Goal: Information Seeking & Learning: Learn about a topic

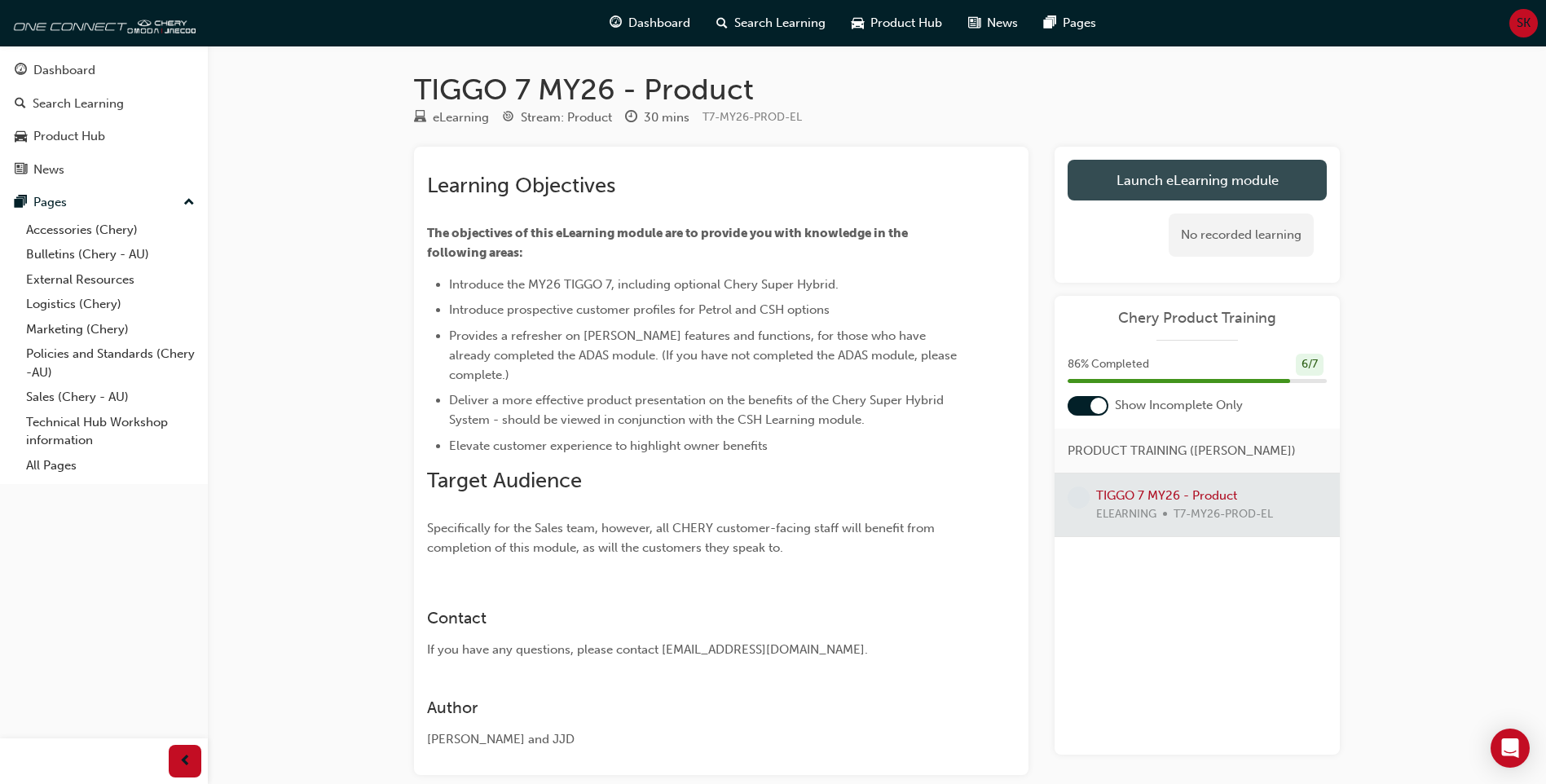
click at [1163, 179] on link "Launch eLearning module" at bounding box center [1197, 180] width 259 height 41
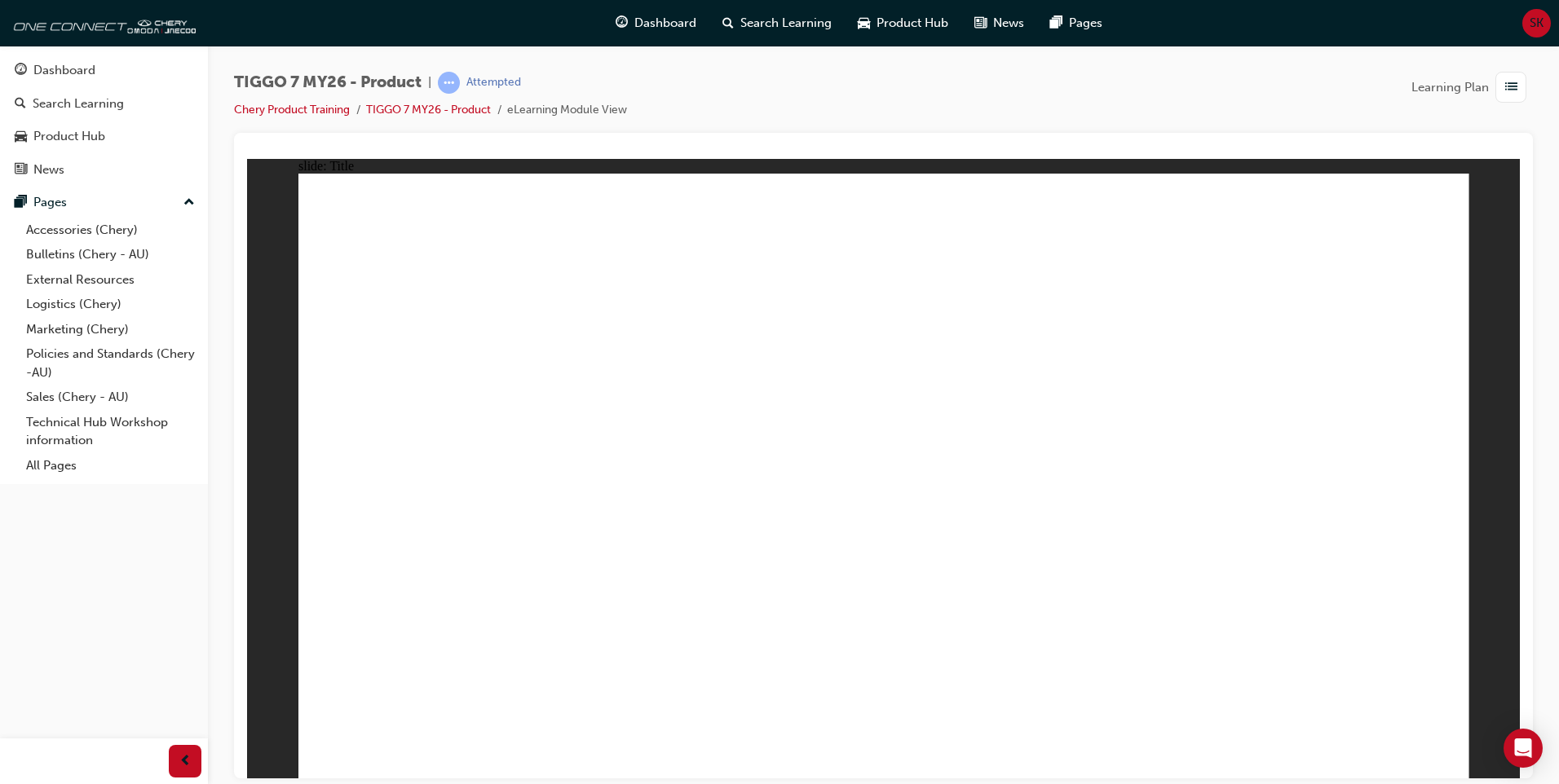
click at [1500, 584] on div "slide: Video Rectangle Rectangle MENU RESOURCES left-arrow.png right-arrow.png …" at bounding box center [883, 468] width 1273 height 619
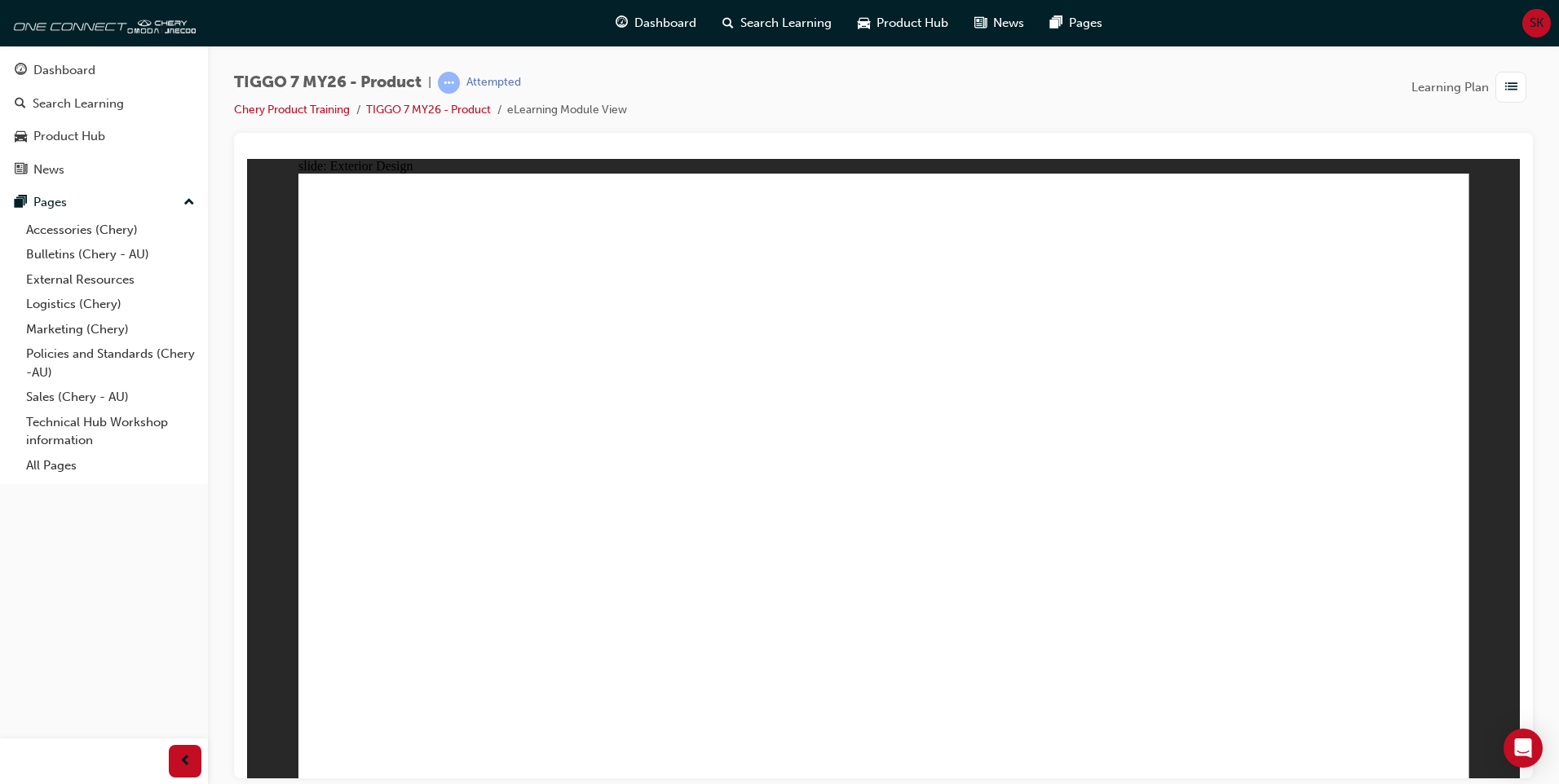
drag, startPoint x: 1049, startPoint y: 319, endPoint x: 918, endPoint y: 326, distance: 131.2
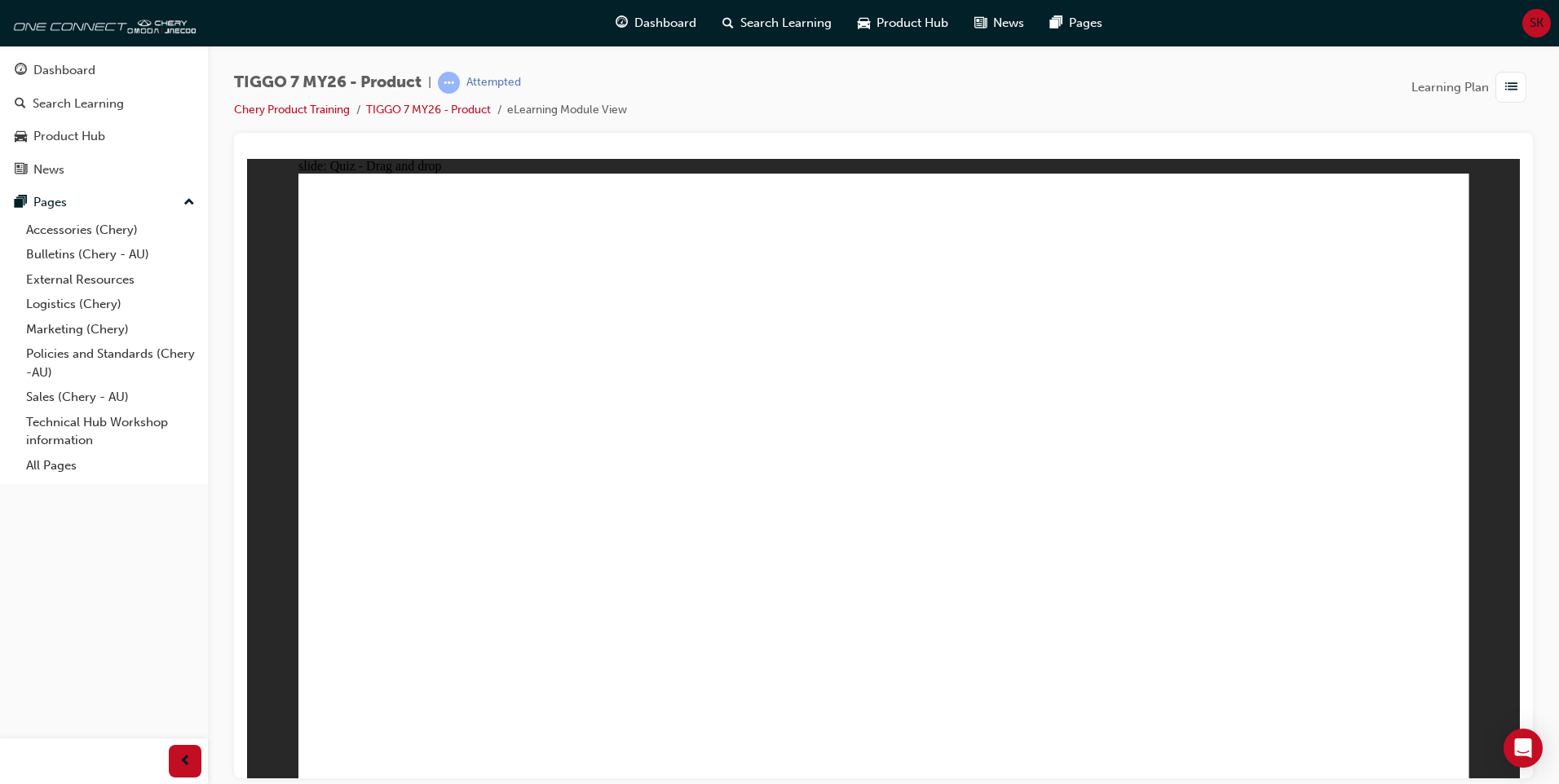
drag, startPoint x: 838, startPoint y: 246, endPoint x: 428, endPoint y: 516, distance: 490.9
drag, startPoint x: 1058, startPoint y: 249, endPoint x: 1100, endPoint y: 514, distance: 268.3
drag, startPoint x: 1193, startPoint y: 350, endPoint x: 753, endPoint y: 286, distance: 444.6
drag, startPoint x: 951, startPoint y: 374, endPoint x: 666, endPoint y: 534, distance: 326.8
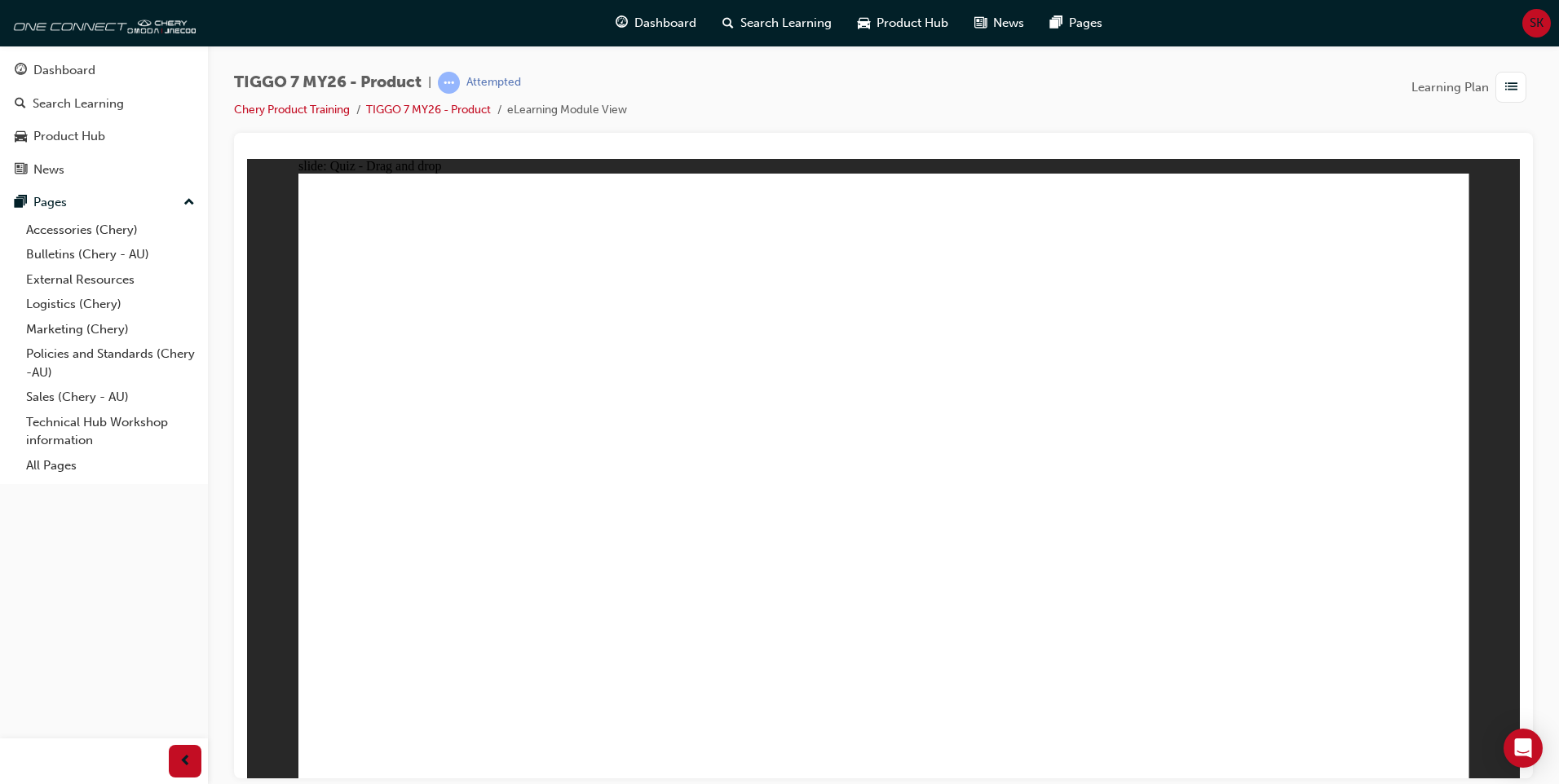
drag, startPoint x: 1243, startPoint y: 313, endPoint x: 933, endPoint y: 460, distance: 343.1
drag, startPoint x: 1344, startPoint y: 236, endPoint x: 1374, endPoint y: 518, distance: 283.6
drag, startPoint x: 916, startPoint y: 297, endPoint x: 508, endPoint y: 588, distance: 501.1
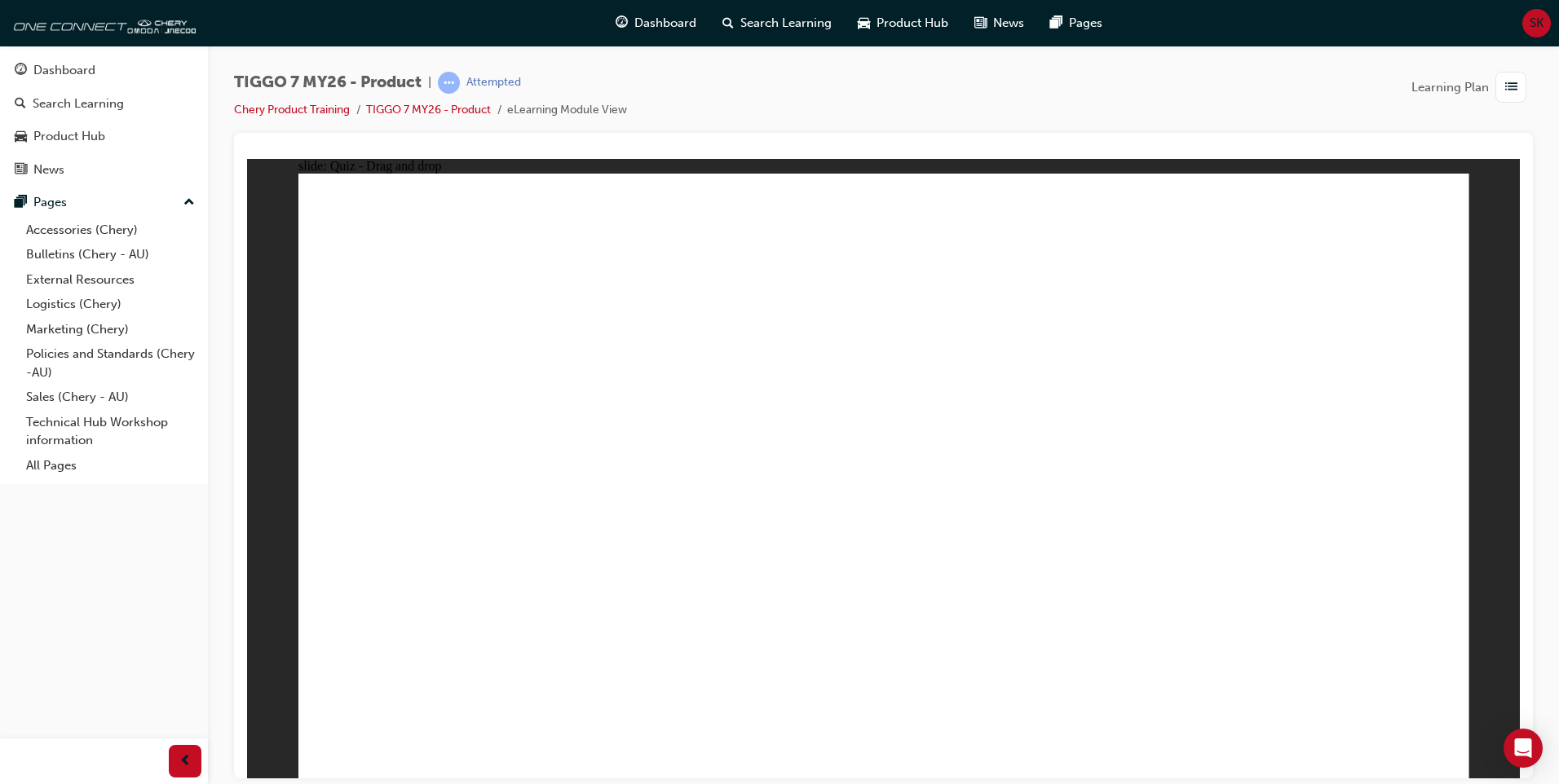
drag, startPoint x: 498, startPoint y: 526, endPoint x: 984, endPoint y: 541, distance: 486.2
drag, startPoint x: 1144, startPoint y: 321, endPoint x: 487, endPoint y: 539, distance: 692.2
drag, startPoint x: 1349, startPoint y: 290, endPoint x: 951, endPoint y: 568, distance: 485.5
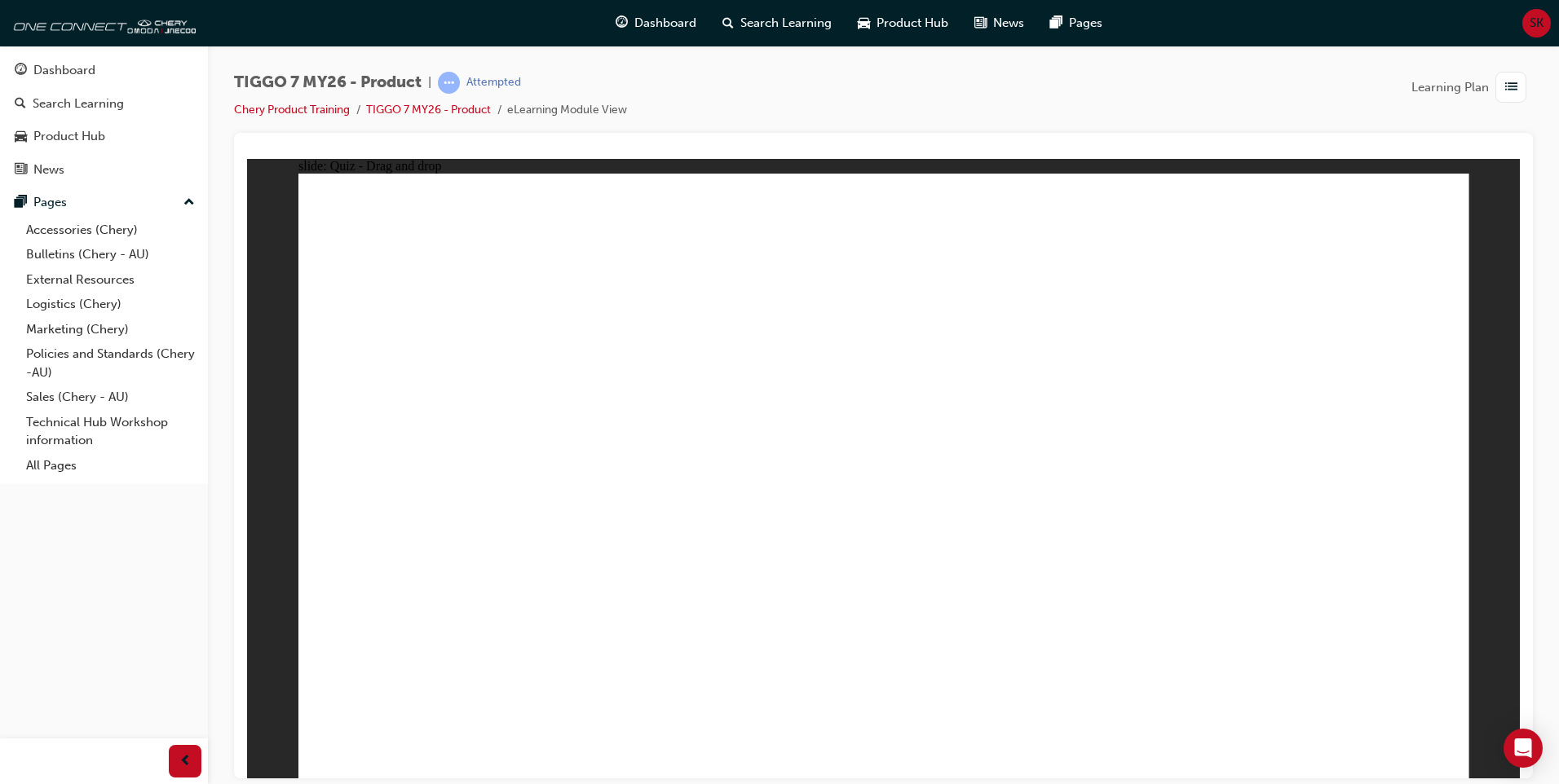
drag, startPoint x: 867, startPoint y: 232, endPoint x: 451, endPoint y: 557, distance: 527.9
drag, startPoint x: 824, startPoint y: 302, endPoint x: 520, endPoint y: 608, distance: 431.3
drag, startPoint x: 999, startPoint y: 349, endPoint x: 656, endPoint y: 595, distance: 422.1
drag, startPoint x: 1103, startPoint y: 334, endPoint x: 475, endPoint y: 631, distance: 694.7
drag, startPoint x: 1091, startPoint y: 301, endPoint x: 490, endPoint y: 594, distance: 668.6
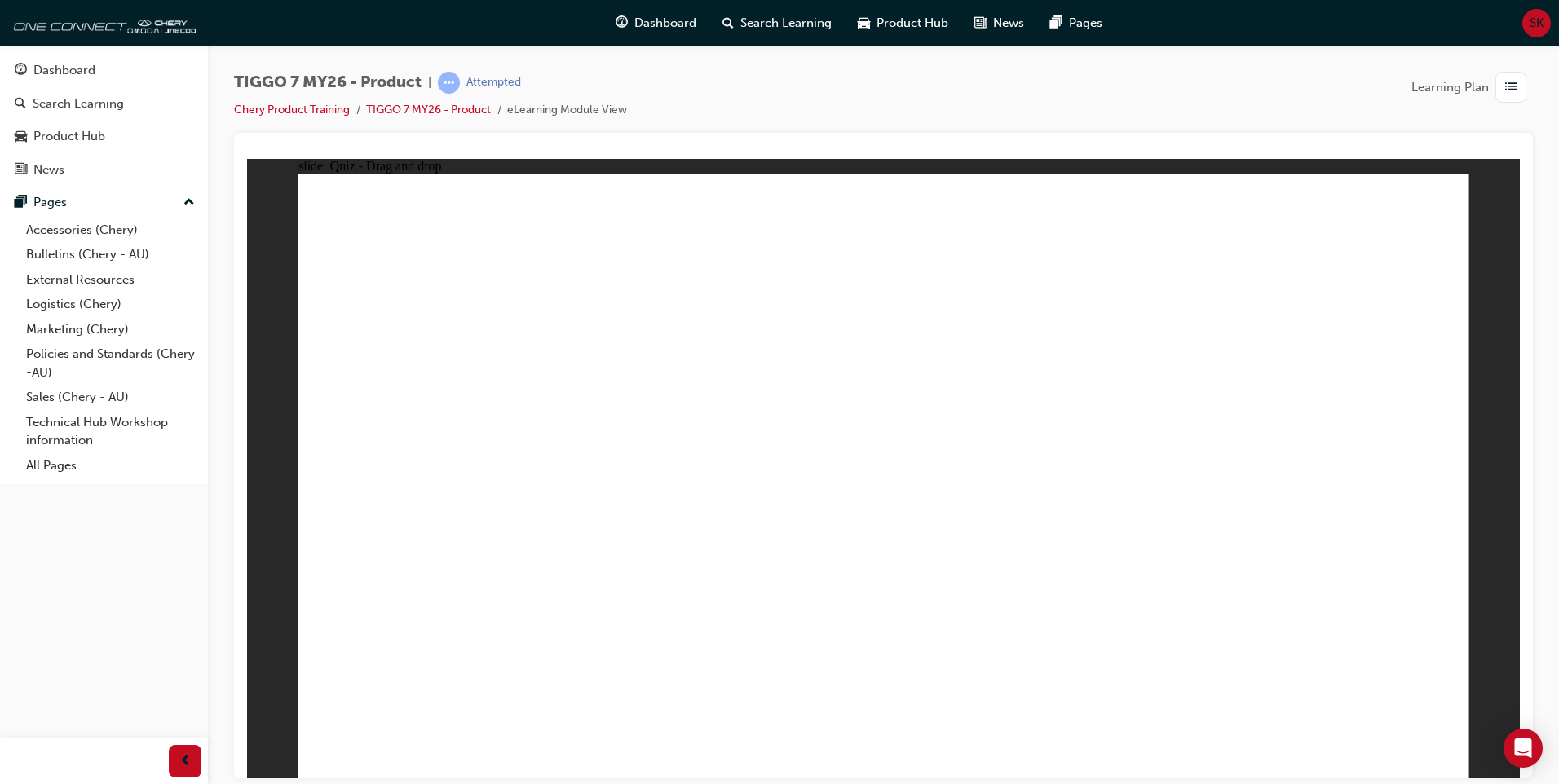
drag, startPoint x: 979, startPoint y: 238, endPoint x: 529, endPoint y: 596, distance: 575.0
drag, startPoint x: 969, startPoint y: 293, endPoint x: 560, endPoint y: 659, distance: 548.9
drag, startPoint x: 1099, startPoint y: 237, endPoint x: 931, endPoint y: 666, distance: 460.7
drag, startPoint x: 1217, startPoint y: 337, endPoint x: 998, endPoint y: 533, distance: 293.9
drag, startPoint x: 1209, startPoint y: 278, endPoint x: 1113, endPoint y: 587, distance: 323.6
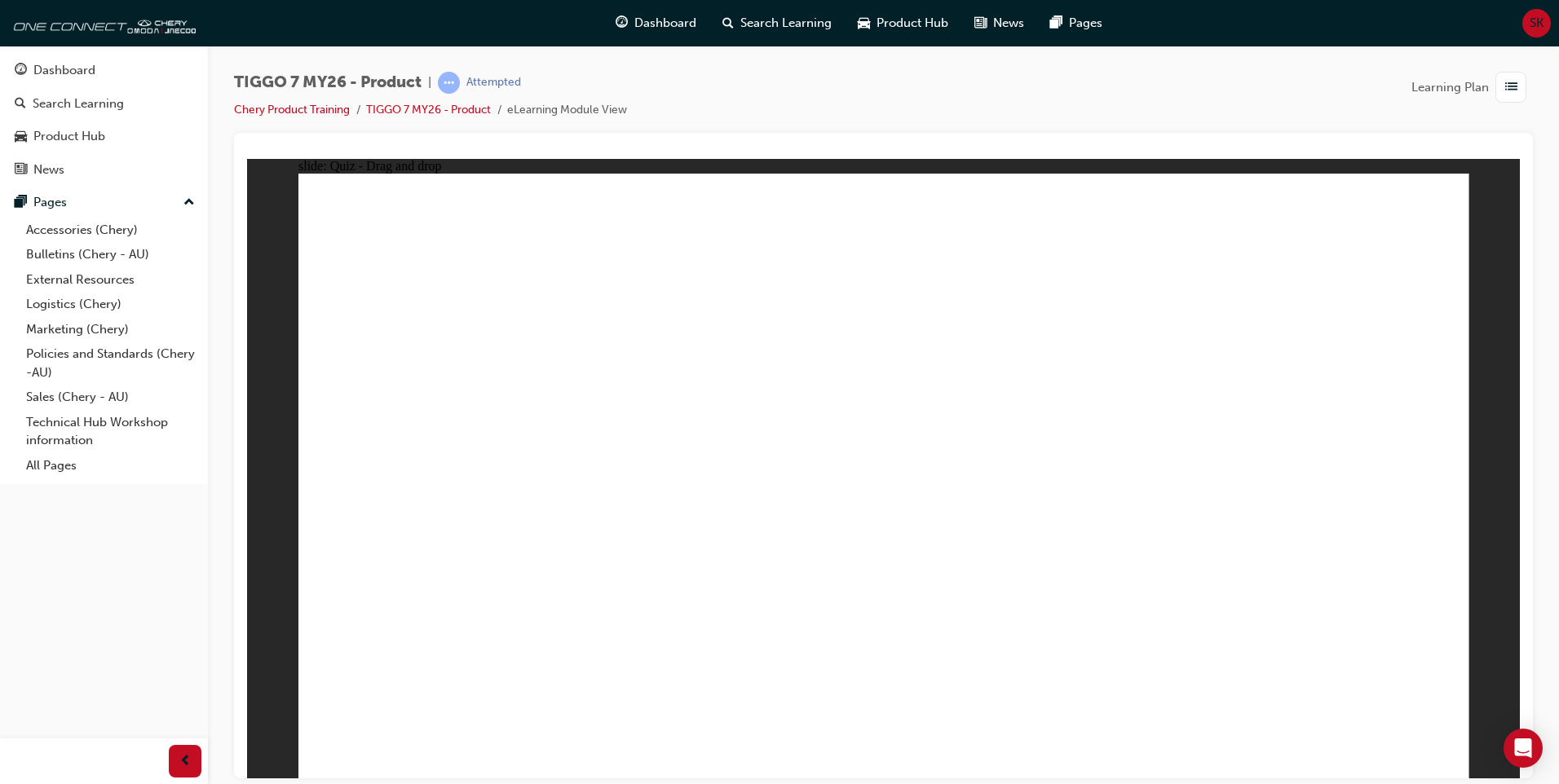
drag, startPoint x: 1218, startPoint y: 236, endPoint x: 1119, endPoint y: 623, distance: 399.5
drag, startPoint x: 1334, startPoint y: 282, endPoint x: 875, endPoint y: 606, distance: 561.8
drag, startPoint x: 1331, startPoint y: 241, endPoint x: 938, endPoint y: 625, distance: 549.5
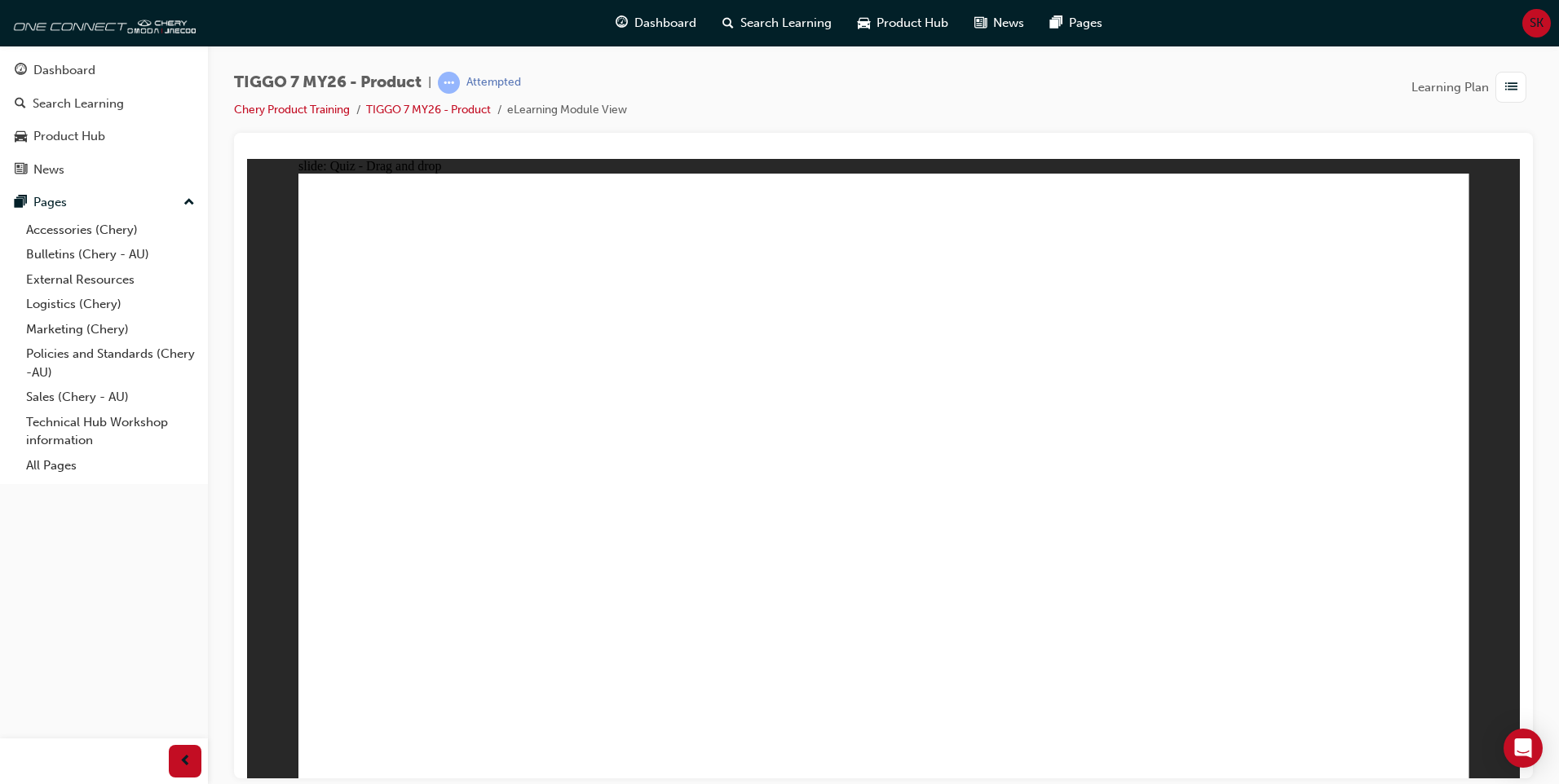
drag, startPoint x: 829, startPoint y: 307, endPoint x: 554, endPoint y: 558, distance: 372.3
drag, startPoint x: 1142, startPoint y: 284, endPoint x: 607, endPoint y: 553, distance: 598.8
drag, startPoint x: 1309, startPoint y: 294, endPoint x: 1032, endPoint y: 523, distance: 359.4
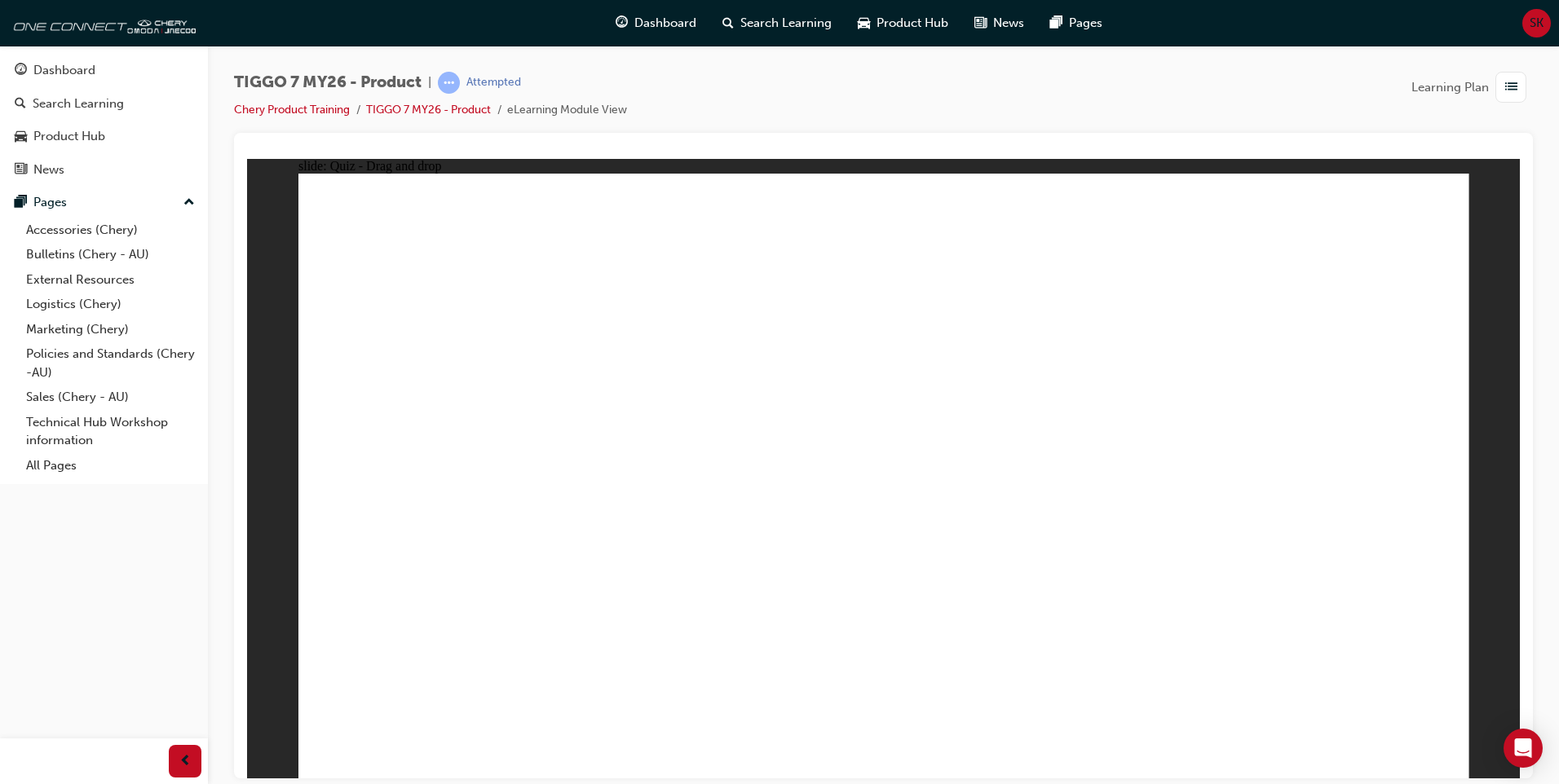
radio input "true"
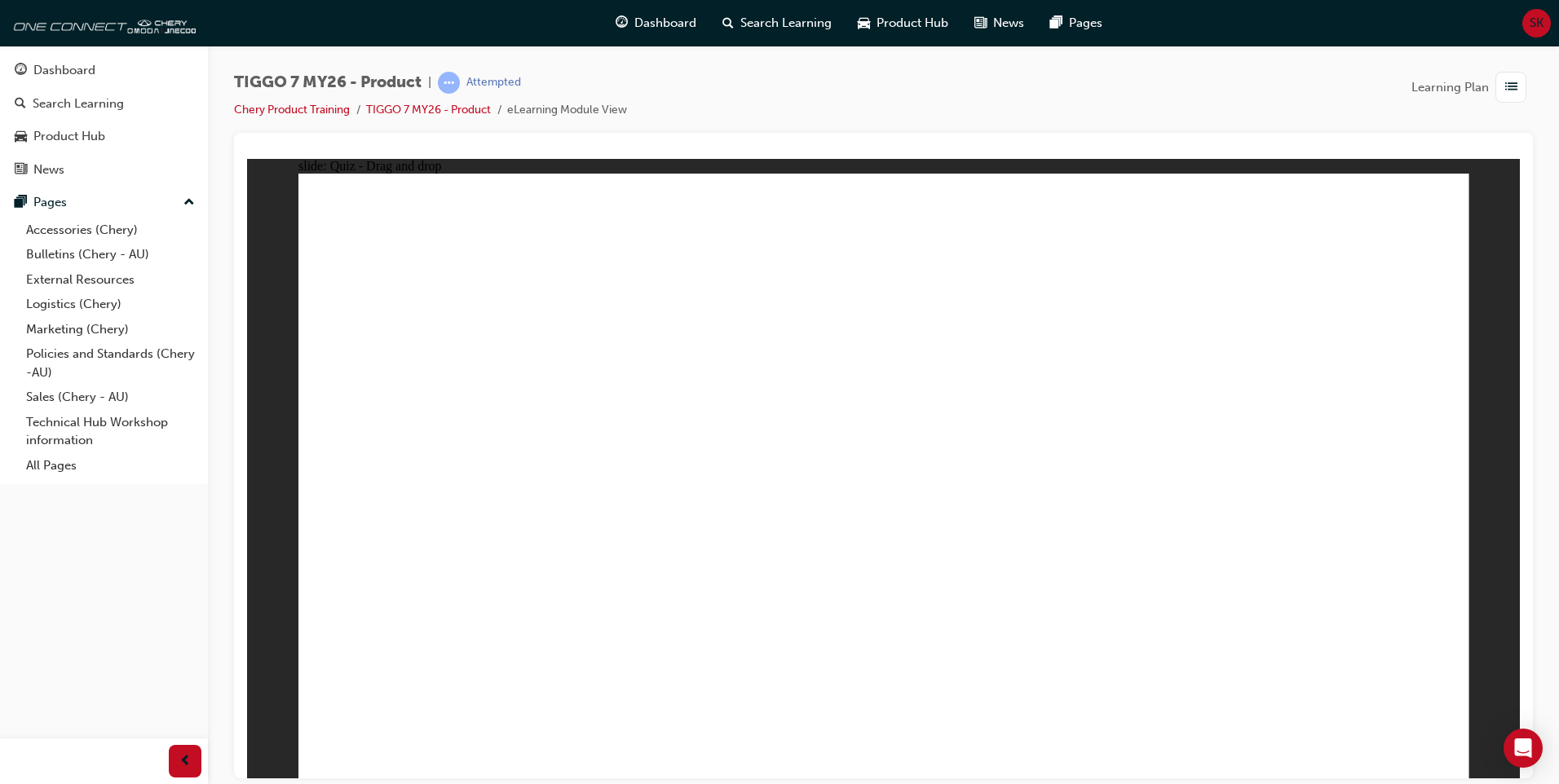
drag, startPoint x: 866, startPoint y: 263, endPoint x: 427, endPoint y: 478, distance: 488.8
drag, startPoint x: 905, startPoint y: 285, endPoint x: 543, endPoint y: 539, distance: 442.2
drag, startPoint x: 854, startPoint y: 236, endPoint x: 573, endPoint y: 589, distance: 451.2
drag, startPoint x: 1124, startPoint y: 330, endPoint x: 484, endPoint y: 557, distance: 679.1
drag, startPoint x: 1049, startPoint y: 329, endPoint x: 1024, endPoint y: 583, distance: 255.2
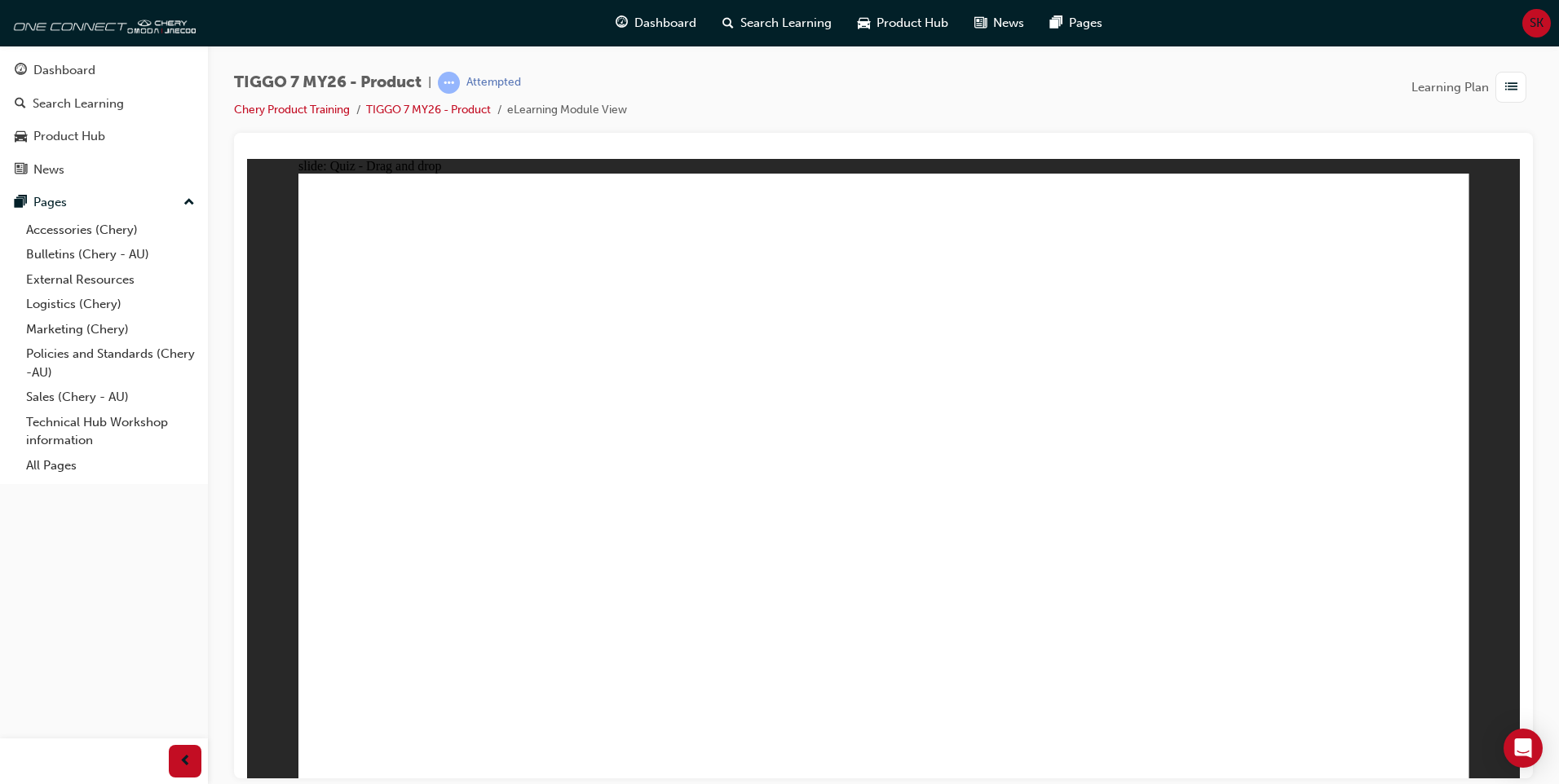
drag, startPoint x: 1116, startPoint y: 293, endPoint x: 1143, endPoint y: 531, distance: 239.5
drag, startPoint x: 1327, startPoint y: 281, endPoint x: 925, endPoint y: 566, distance: 492.8
drag, startPoint x: 911, startPoint y: 287, endPoint x: 1115, endPoint y: 592, distance: 366.9
drag, startPoint x: 1108, startPoint y: 244, endPoint x: 930, endPoint y: 597, distance: 395.3
drag, startPoint x: 1334, startPoint y: 248, endPoint x: 1164, endPoint y: 617, distance: 406.3
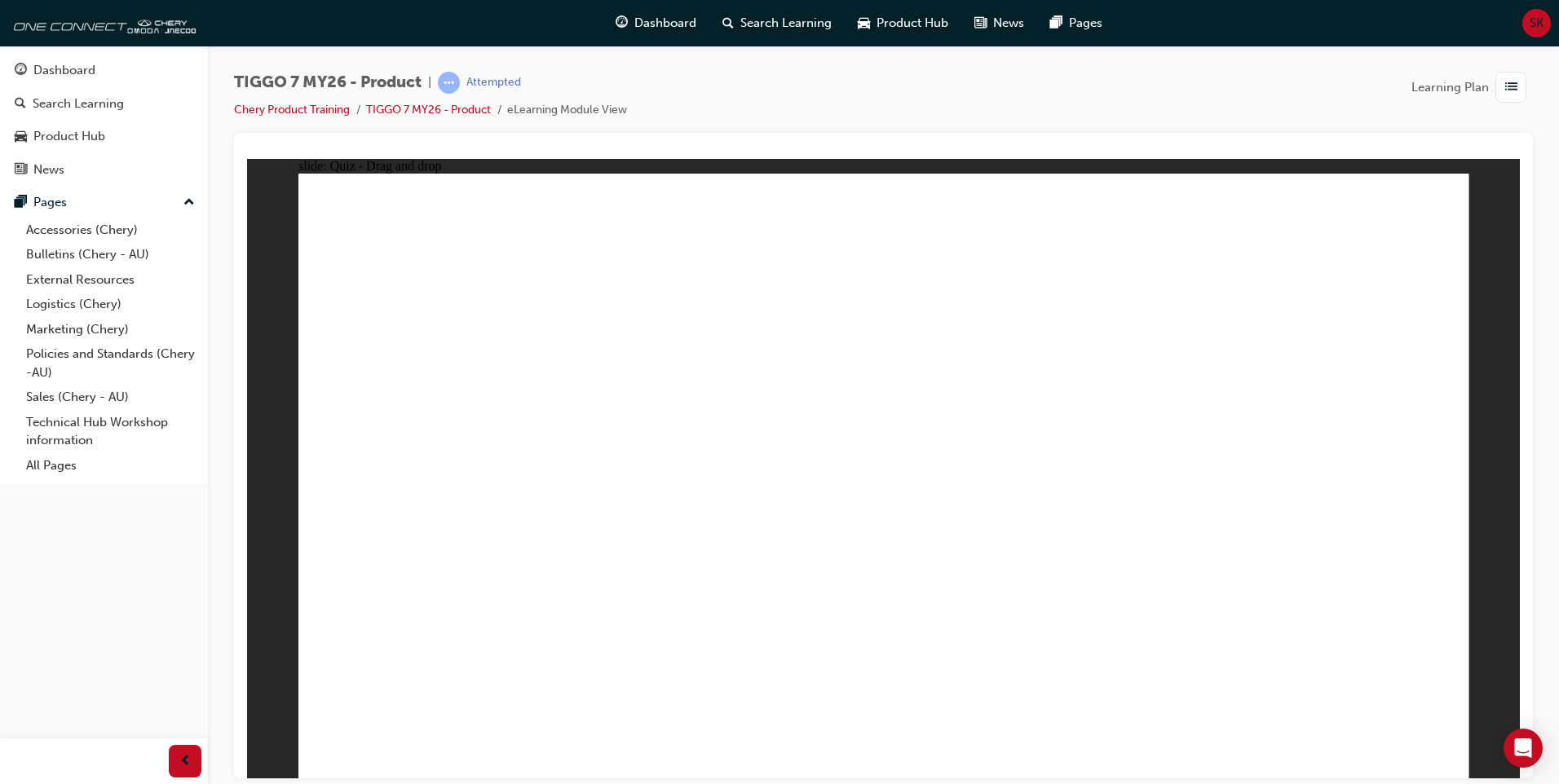
drag, startPoint x: 965, startPoint y: 249, endPoint x: 1117, endPoint y: 641, distance: 420.4
radio input "true"
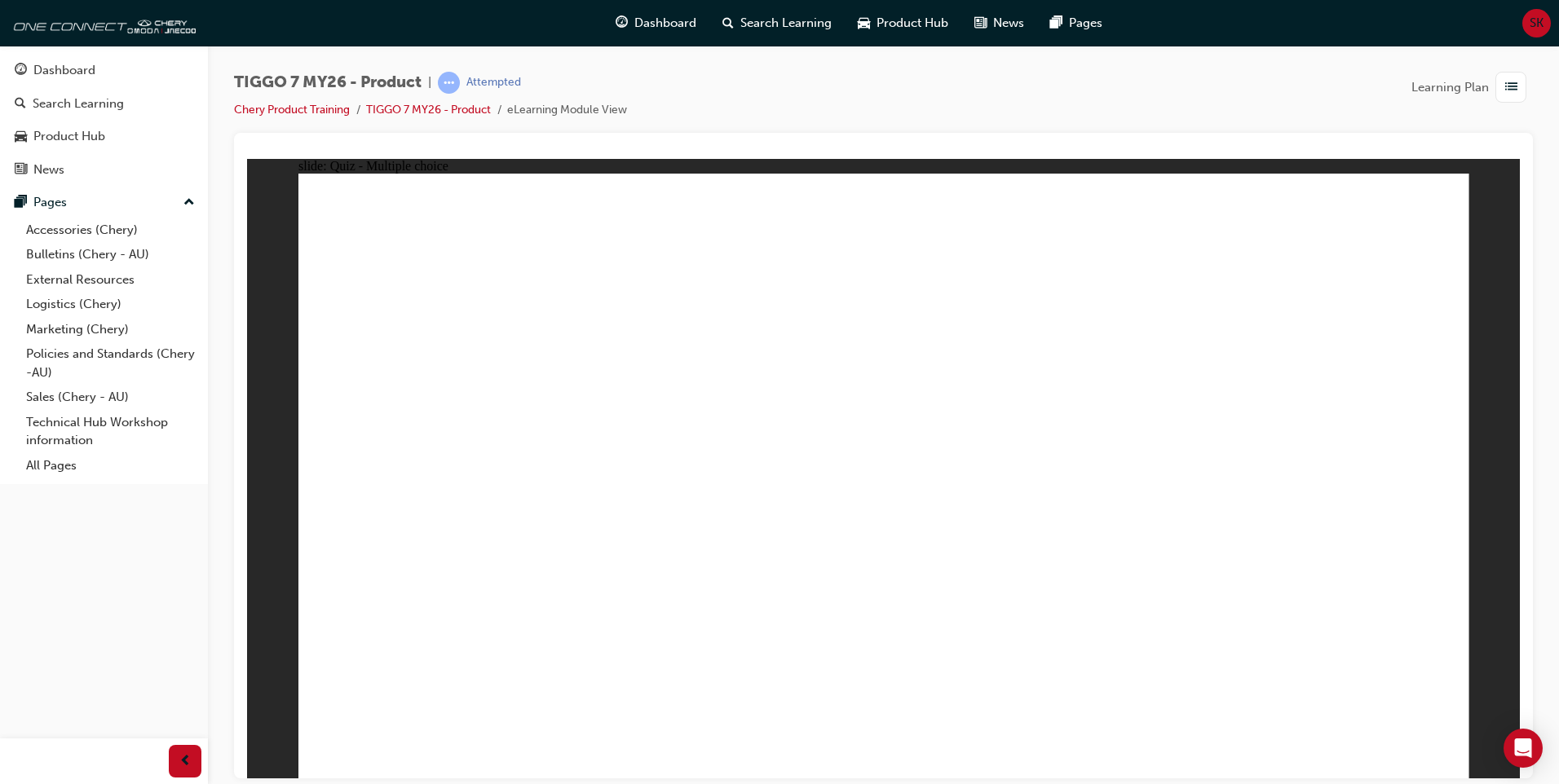
drag, startPoint x: 852, startPoint y: 264, endPoint x: 461, endPoint y: 542, distance: 479.8
drag, startPoint x: 881, startPoint y: 363, endPoint x: 640, endPoint y: 541, distance: 299.6
drag, startPoint x: 1170, startPoint y: 359, endPoint x: 1311, endPoint y: 529, distance: 220.9
drag, startPoint x: 1323, startPoint y: 247, endPoint x: 866, endPoint y: 518, distance: 531.3
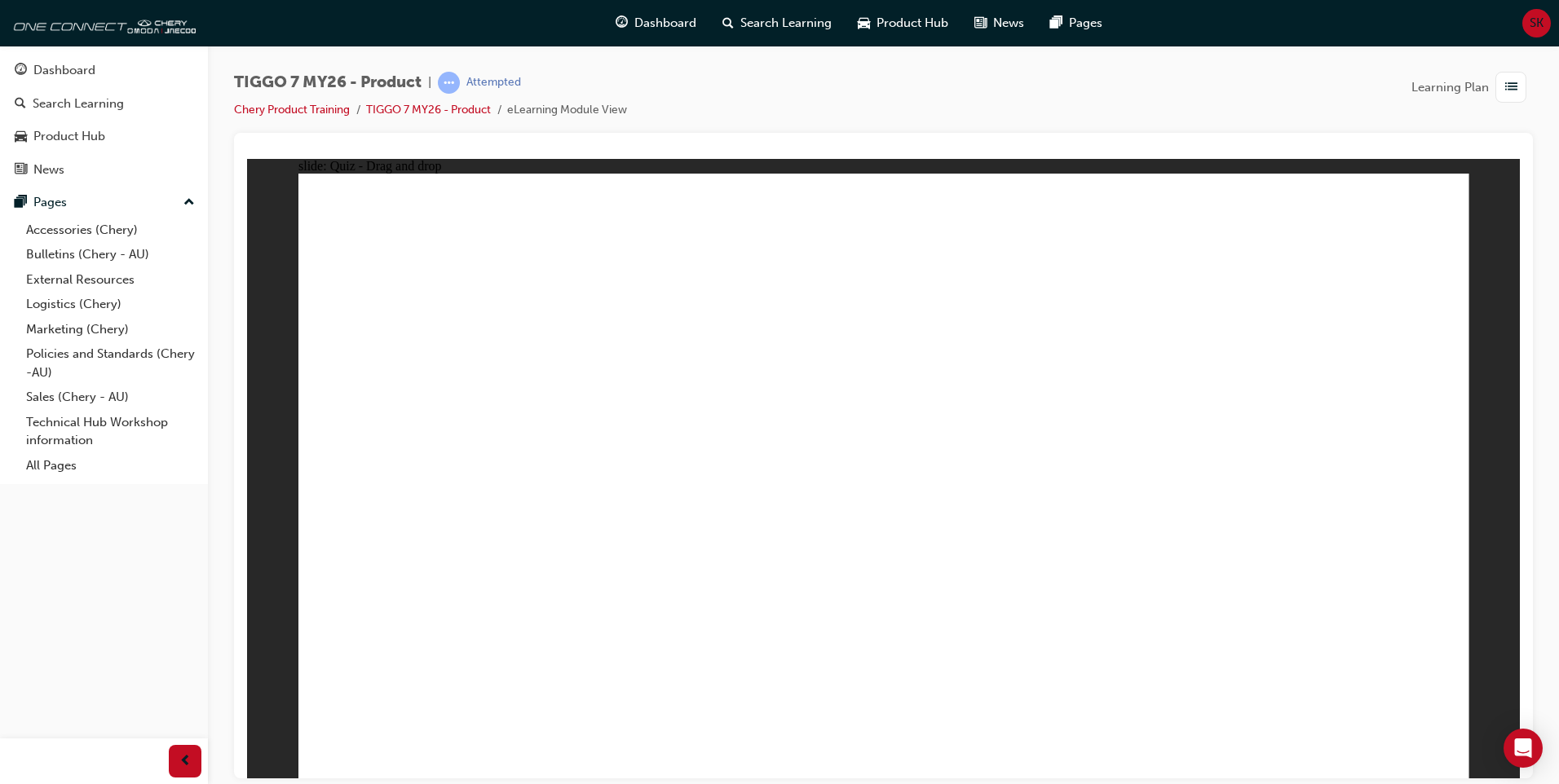
drag, startPoint x: 941, startPoint y: 366, endPoint x: 1088, endPoint y: 535, distance: 224.0
radio input "true"
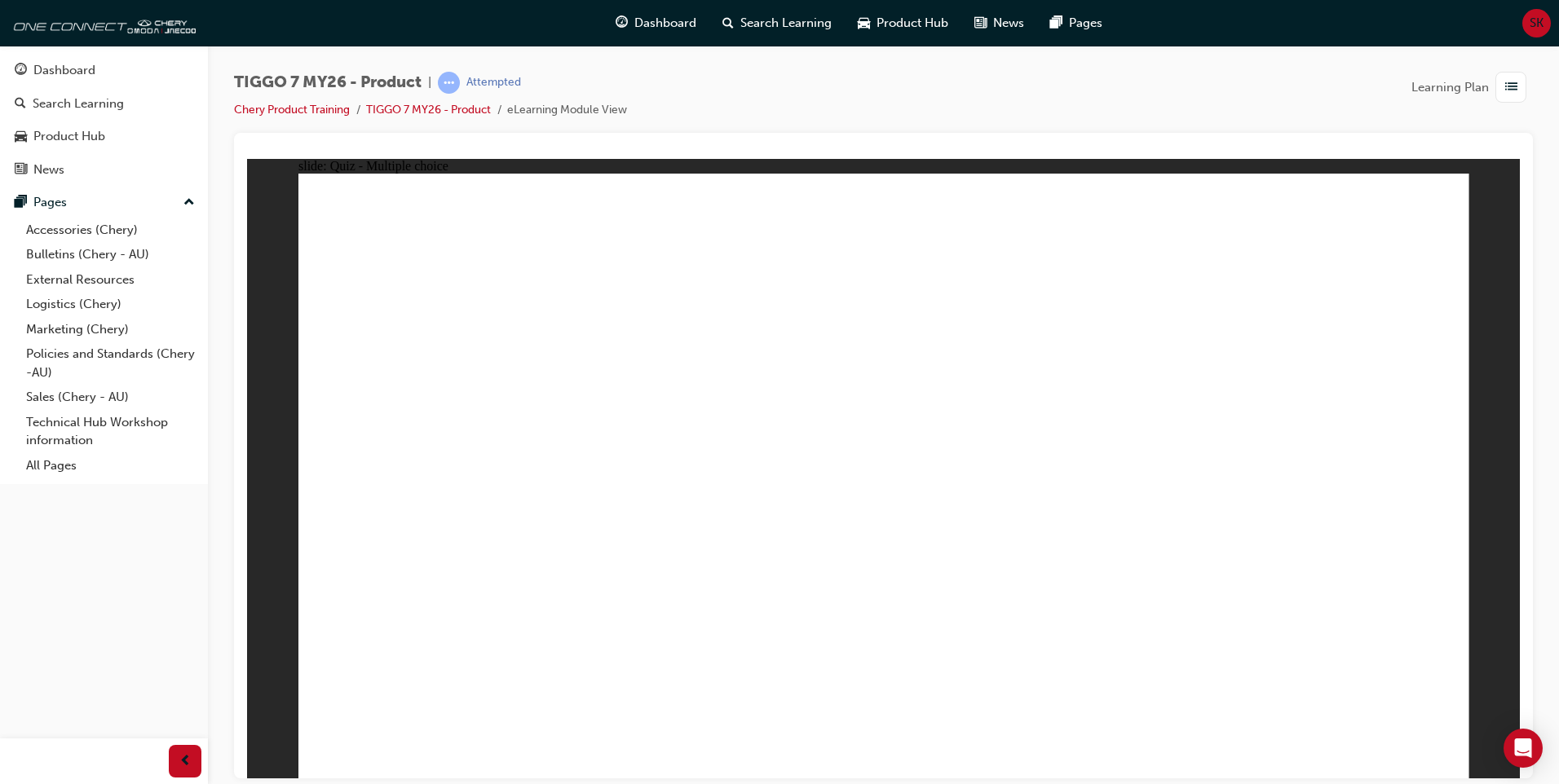
radio input "true"
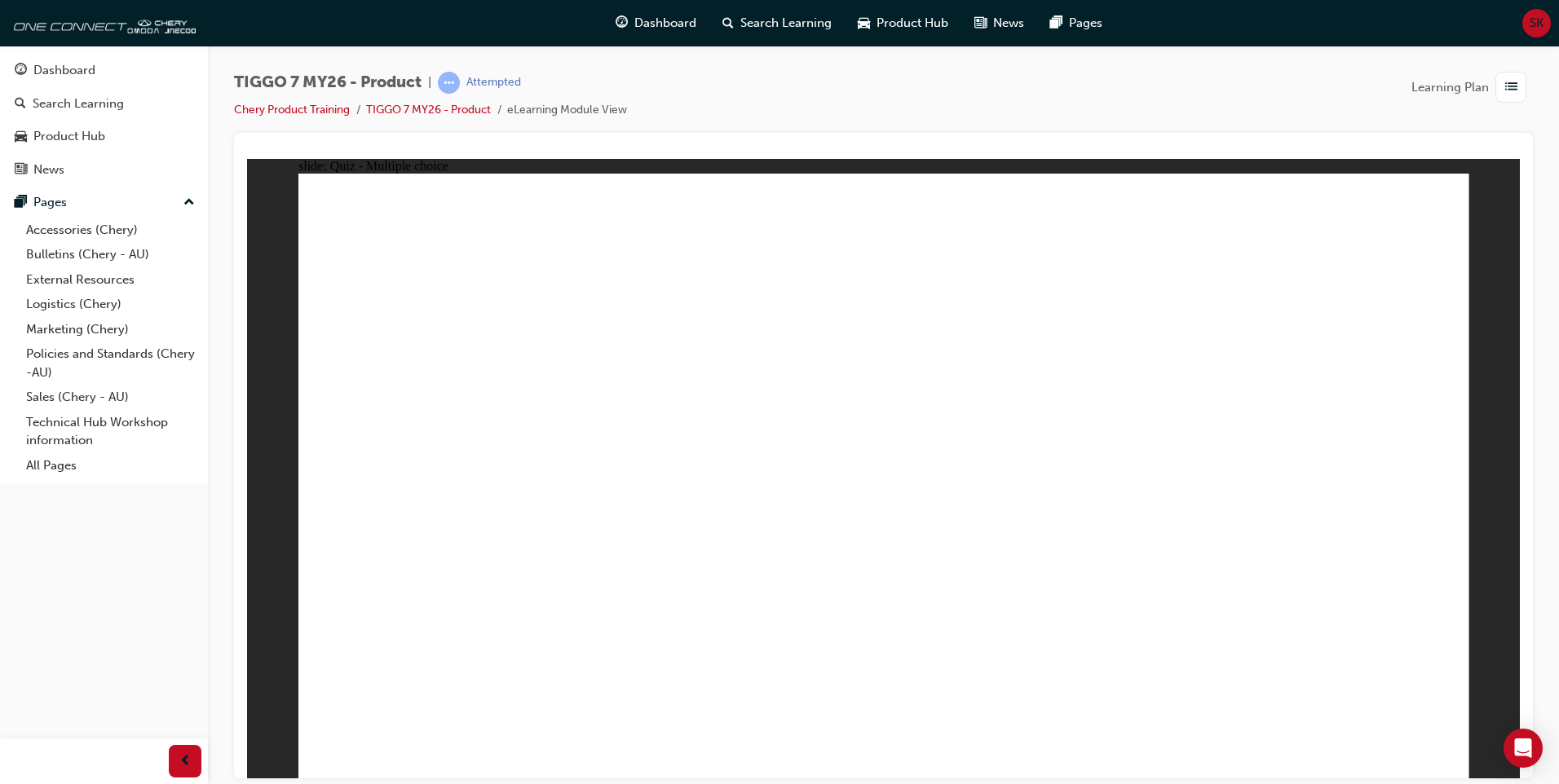
drag, startPoint x: 784, startPoint y: 264, endPoint x: 382, endPoint y: 533, distance: 483.7
drag, startPoint x: 1080, startPoint y: 241, endPoint x: 676, endPoint y: 528, distance: 495.6
drag, startPoint x: 1240, startPoint y: 374, endPoint x: 917, endPoint y: 540, distance: 363.2
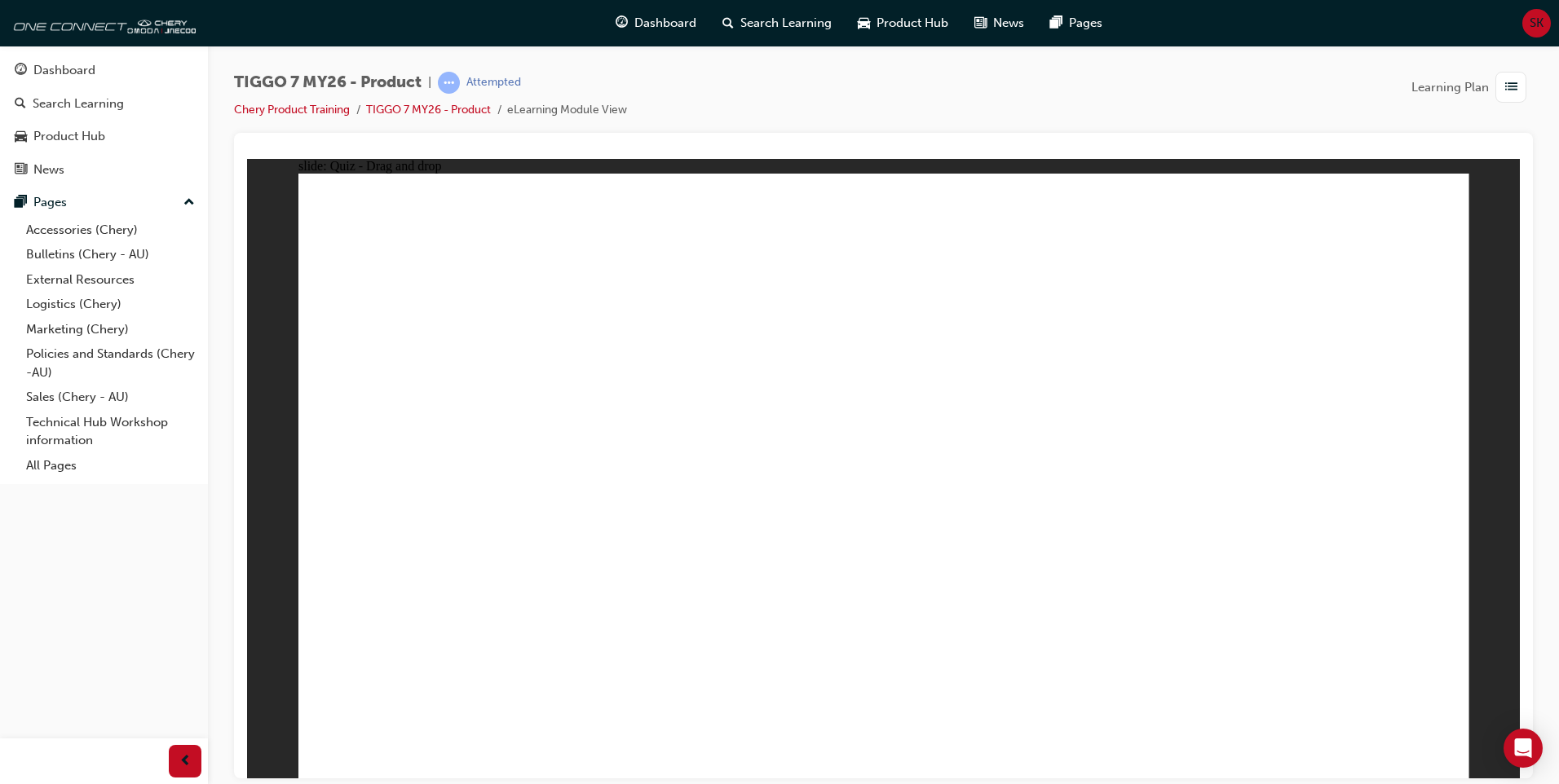
drag, startPoint x: 1302, startPoint y: 259, endPoint x: 1106, endPoint y: 561, distance: 360.0
drag, startPoint x: 935, startPoint y: 389, endPoint x: 1311, endPoint y: 533, distance: 402.6
drag, startPoint x: 890, startPoint y: 288, endPoint x: 930, endPoint y: 539, distance: 254.2
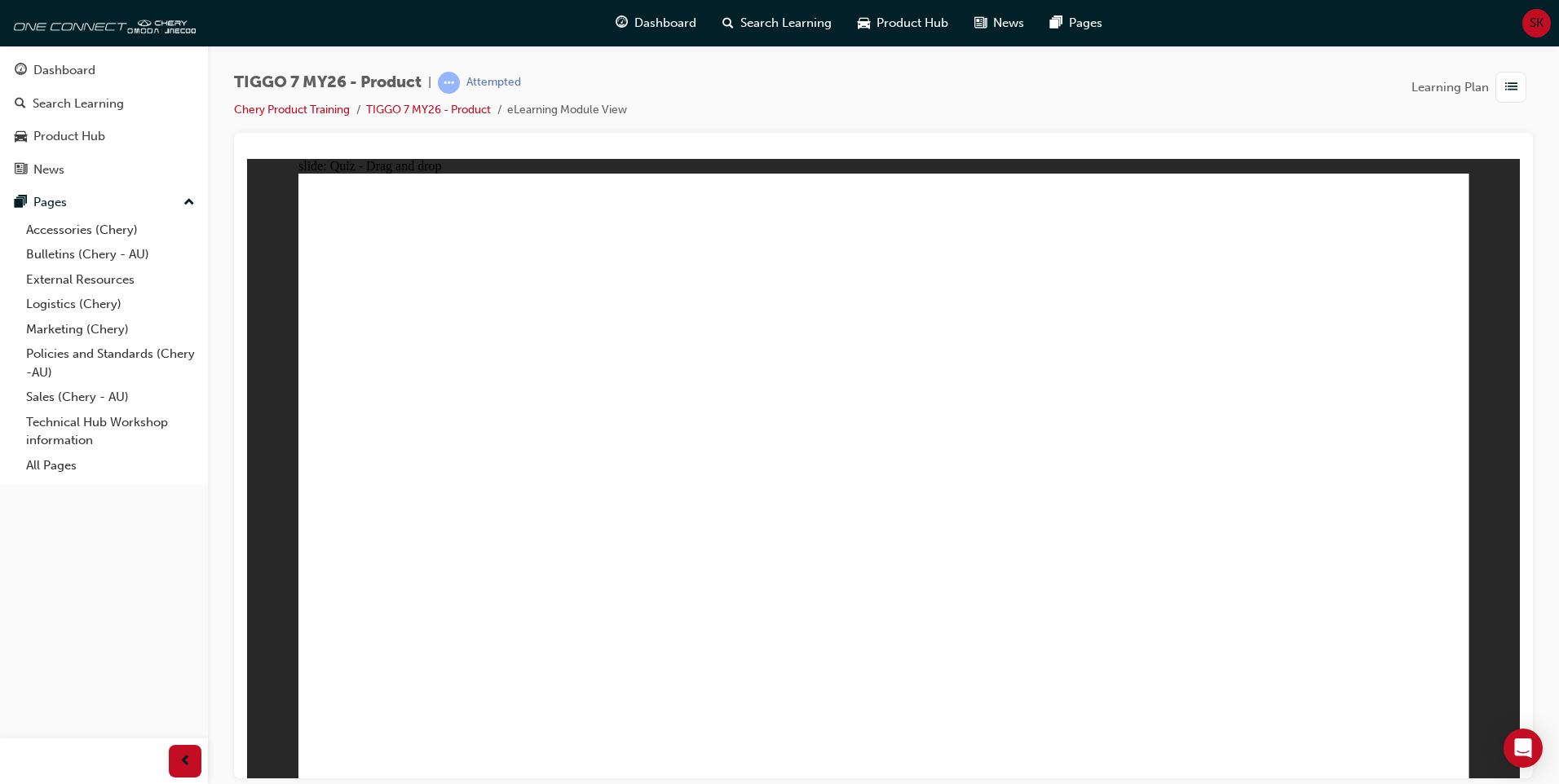
drag, startPoint x: 1108, startPoint y: 308, endPoint x: 458, endPoint y: 562, distance: 697.9
drag, startPoint x: 1389, startPoint y: 330, endPoint x: 1035, endPoint y: 641, distance: 471.2
drag, startPoint x: 1006, startPoint y: 344, endPoint x: 944, endPoint y: 632, distance: 294.6
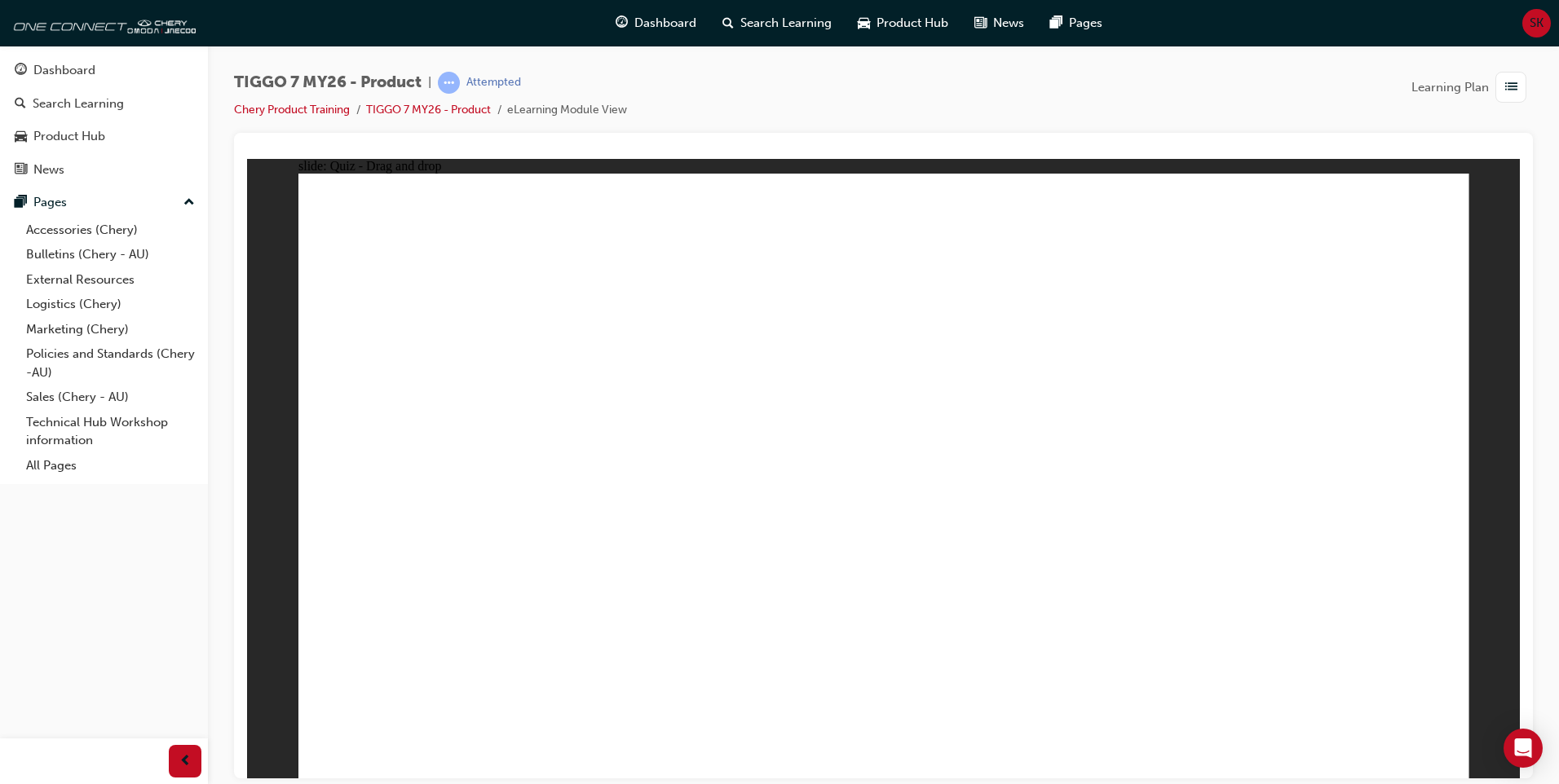
drag, startPoint x: 1115, startPoint y: 341, endPoint x: 1085, endPoint y: 668, distance: 328.4
drag, startPoint x: 1234, startPoint y: 345, endPoint x: 1159, endPoint y: 550, distance: 218.3
drag, startPoint x: 1205, startPoint y: 247, endPoint x: 1145, endPoint y: 539, distance: 298.1
drag, startPoint x: 1084, startPoint y: 231, endPoint x: 365, endPoint y: 587, distance: 802.3
drag, startPoint x: 884, startPoint y: 288, endPoint x: 561, endPoint y: 522, distance: 398.9
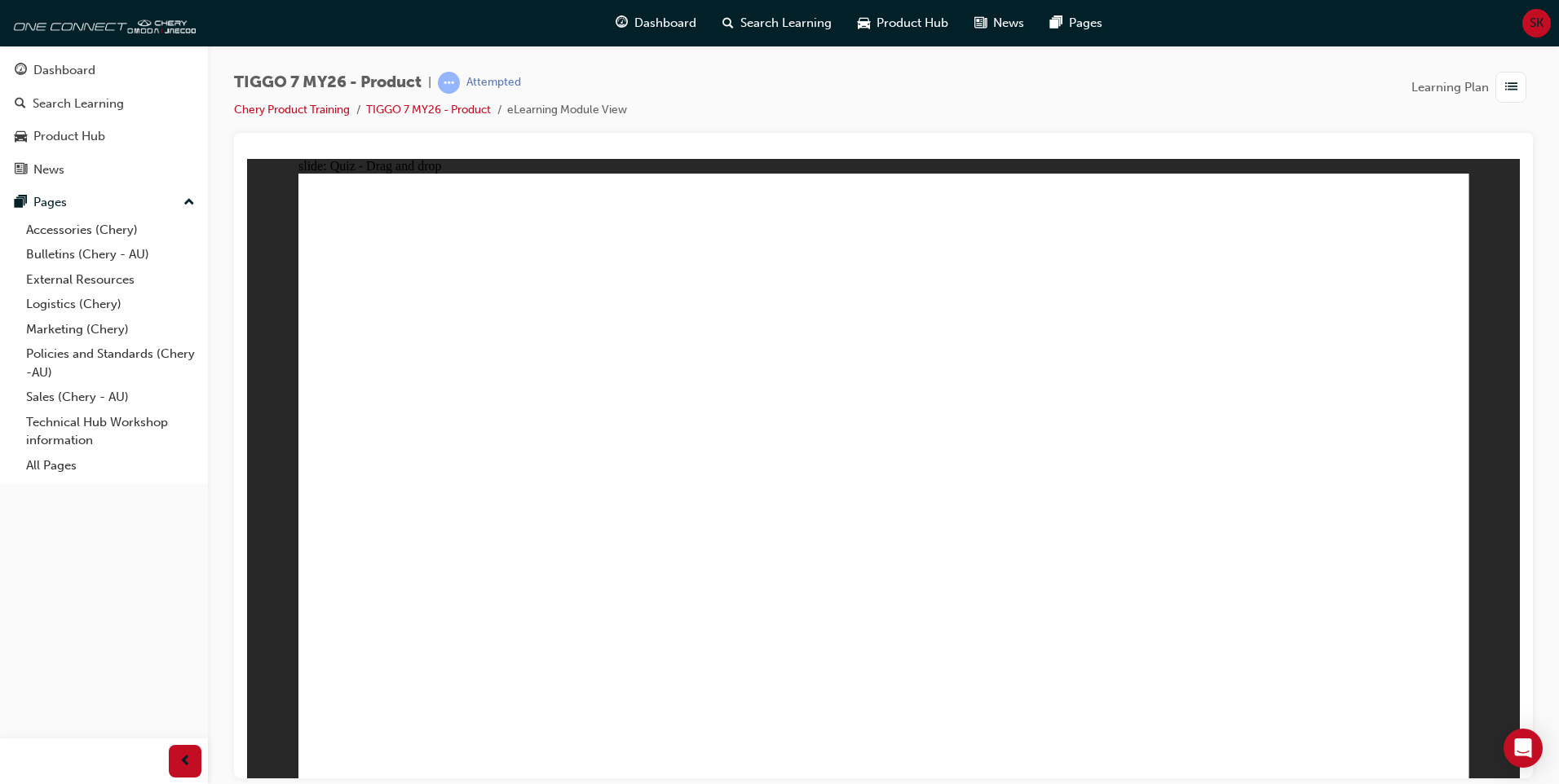
drag, startPoint x: 859, startPoint y: 245, endPoint x: 691, endPoint y: 610, distance: 401.8
drag, startPoint x: 951, startPoint y: 300, endPoint x: 479, endPoint y: 618, distance: 569.1
drag, startPoint x: 995, startPoint y: 236, endPoint x: 410, endPoint y: 697, distance: 744.8
drag, startPoint x: 1115, startPoint y: 262, endPoint x: 1112, endPoint y: 283, distance: 21.2
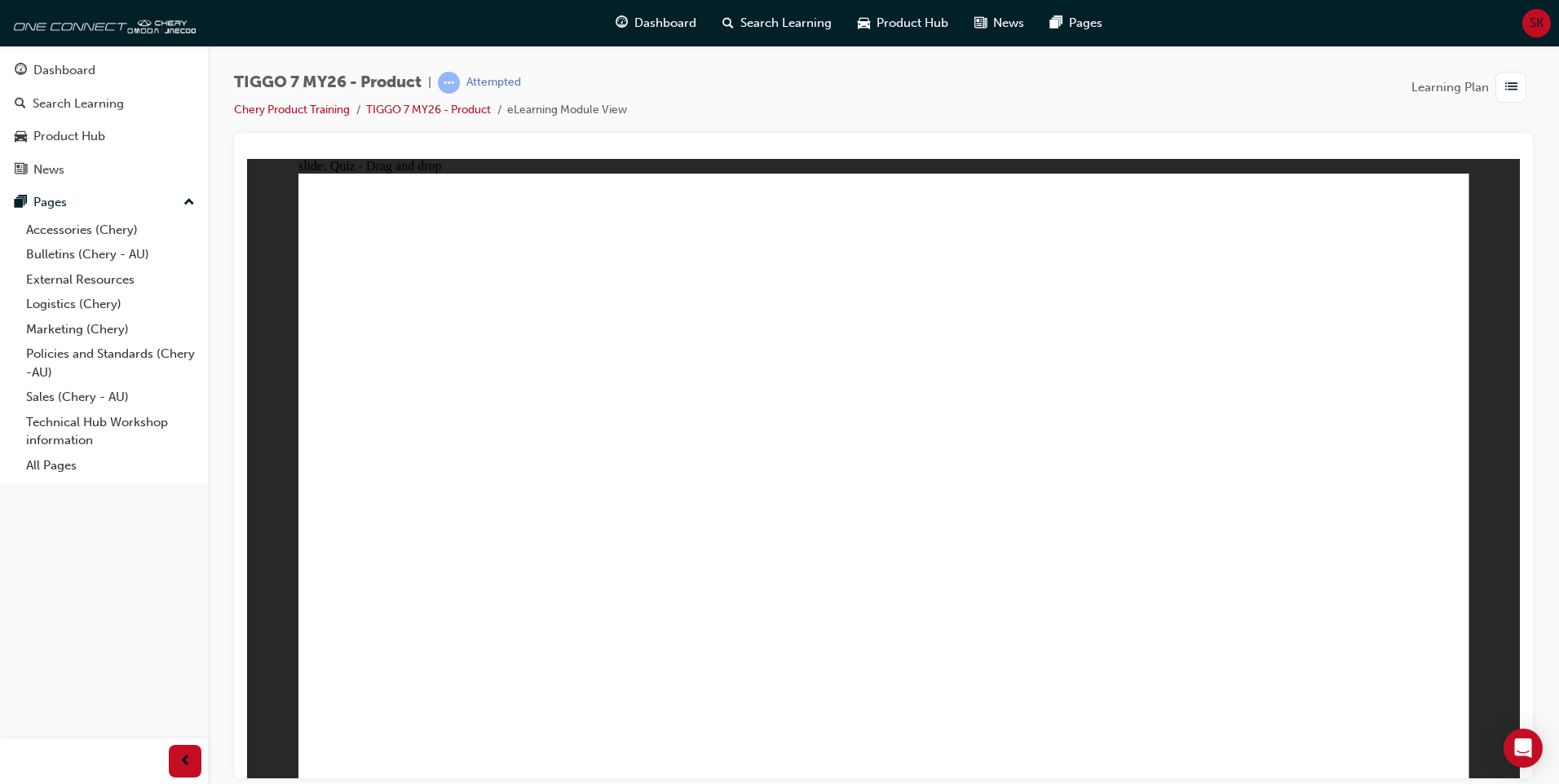
drag, startPoint x: 1111, startPoint y: 285, endPoint x: 489, endPoint y: 577, distance: 687.1
drag, startPoint x: 1243, startPoint y: 293, endPoint x: 590, endPoint y: 615, distance: 728.1
drag, startPoint x: 1368, startPoint y: 276, endPoint x: 966, endPoint y: 639, distance: 541.6
drag, startPoint x: 991, startPoint y: 242, endPoint x: 1011, endPoint y: 636, distance: 394.5
drag, startPoint x: 1354, startPoint y: 243, endPoint x: 1097, endPoint y: 619, distance: 455.4
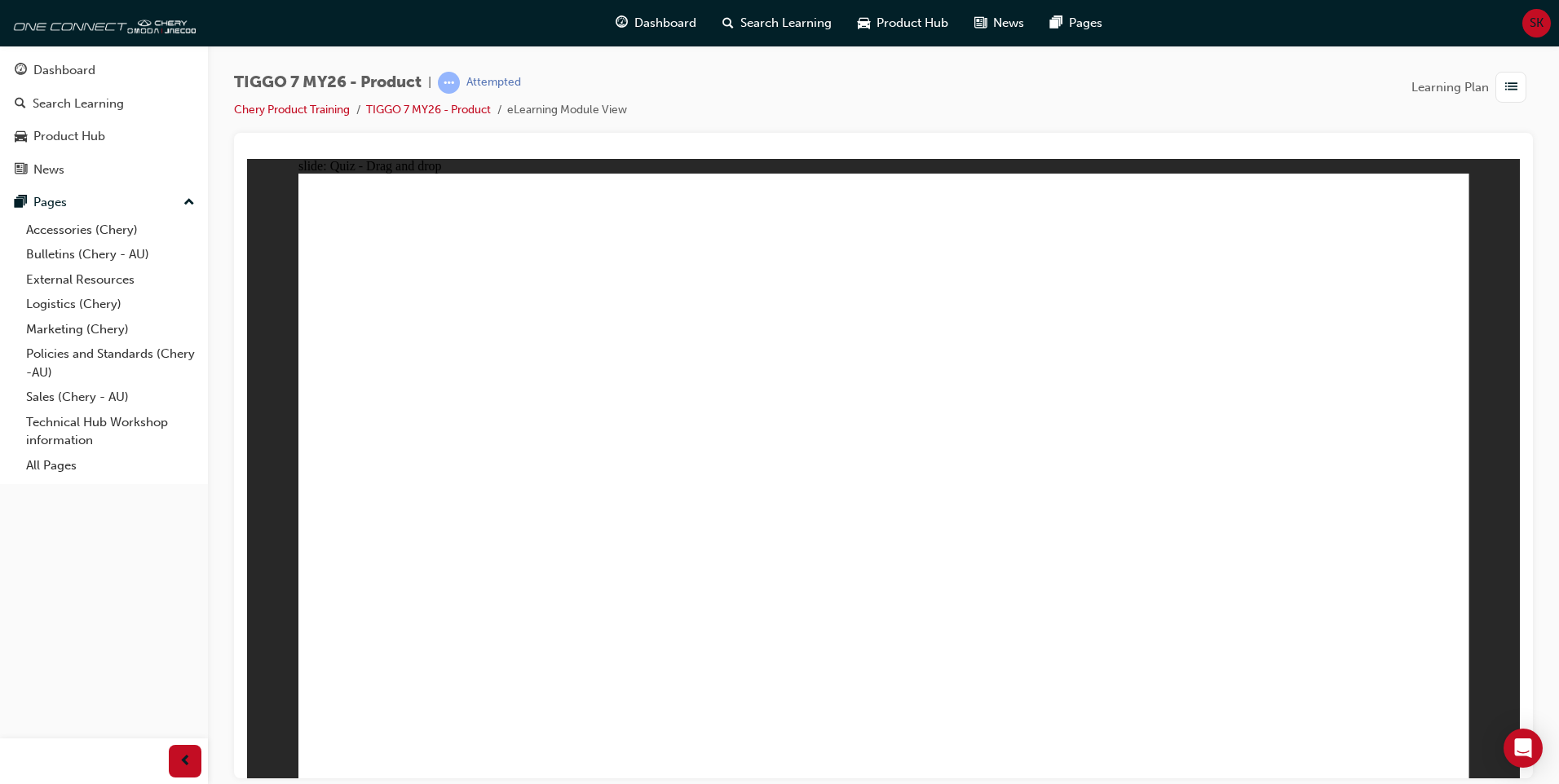
drag, startPoint x: 885, startPoint y: 299, endPoint x: 595, endPoint y: 491, distance: 347.8
drag, startPoint x: 1115, startPoint y: 251, endPoint x: 578, endPoint y: 519, distance: 600.2
drag, startPoint x: 1363, startPoint y: 280, endPoint x: 1107, endPoint y: 446, distance: 305.1
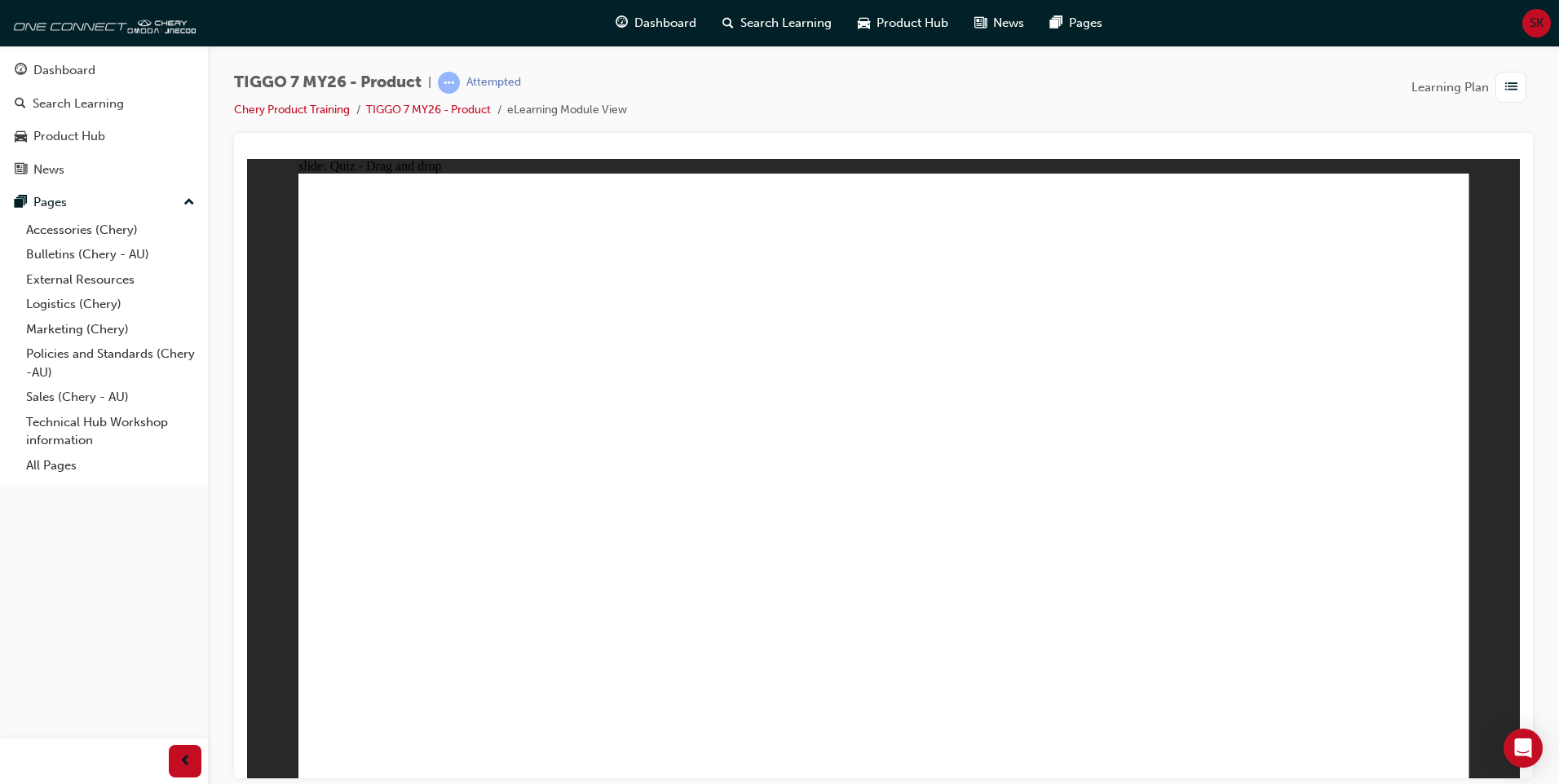
radio input "true"
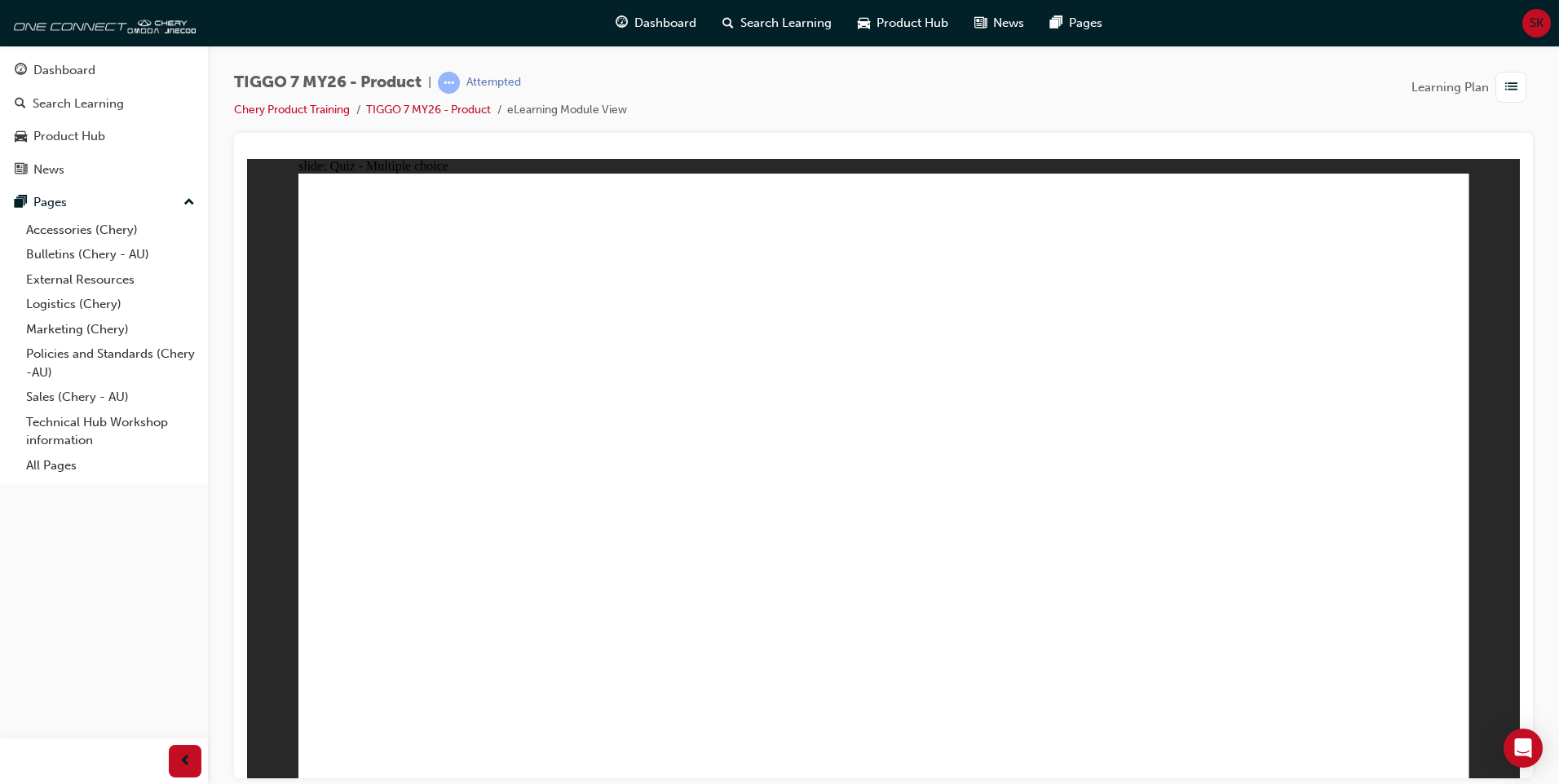
drag, startPoint x: 900, startPoint y: 240, endPoint x: 920, endPoint y: 542, distance: 302.7
drag, startPoint x: 845, startPoint y: 236, endPoint x: 854, endPoint y: 280, distance: 44.9
drag, startPoint x: 855, startPoint y: 283, endPoint x: 1132, endPoint y: 417, distance: 307.7
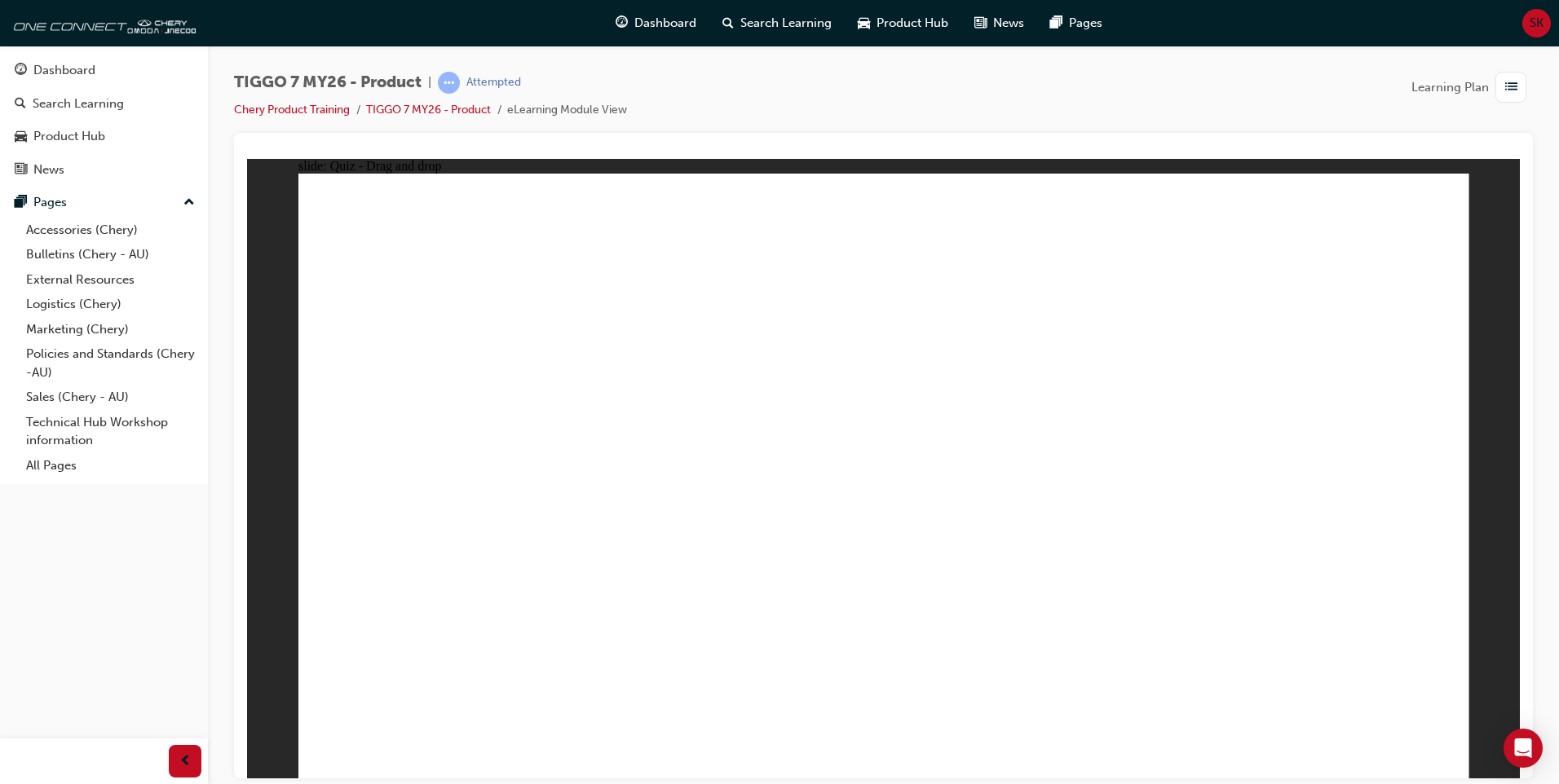
drag, startPoint x: 1115, startPoint y: 336, endPoint x: 948, endPoint y: 677, distance: 379.7
drag, startPoint x: 1068, startPoint y: 296, endPoint x: 1067, endPoint y: 587, distance: 291.0
drag, startPoint x: 1062, startPoint y: 249, endPoint x: 879, endPoint y: 631, distance: 423.6
drag, startPoint x: 1261, startPoint y: 284, endPoint x: 1106, endPoint y: 606, distance: 357.4
drag, startPoint x: 1265, startPoint y: 263, endPoint x: 903, endPoint y: 635, distance: 519.1
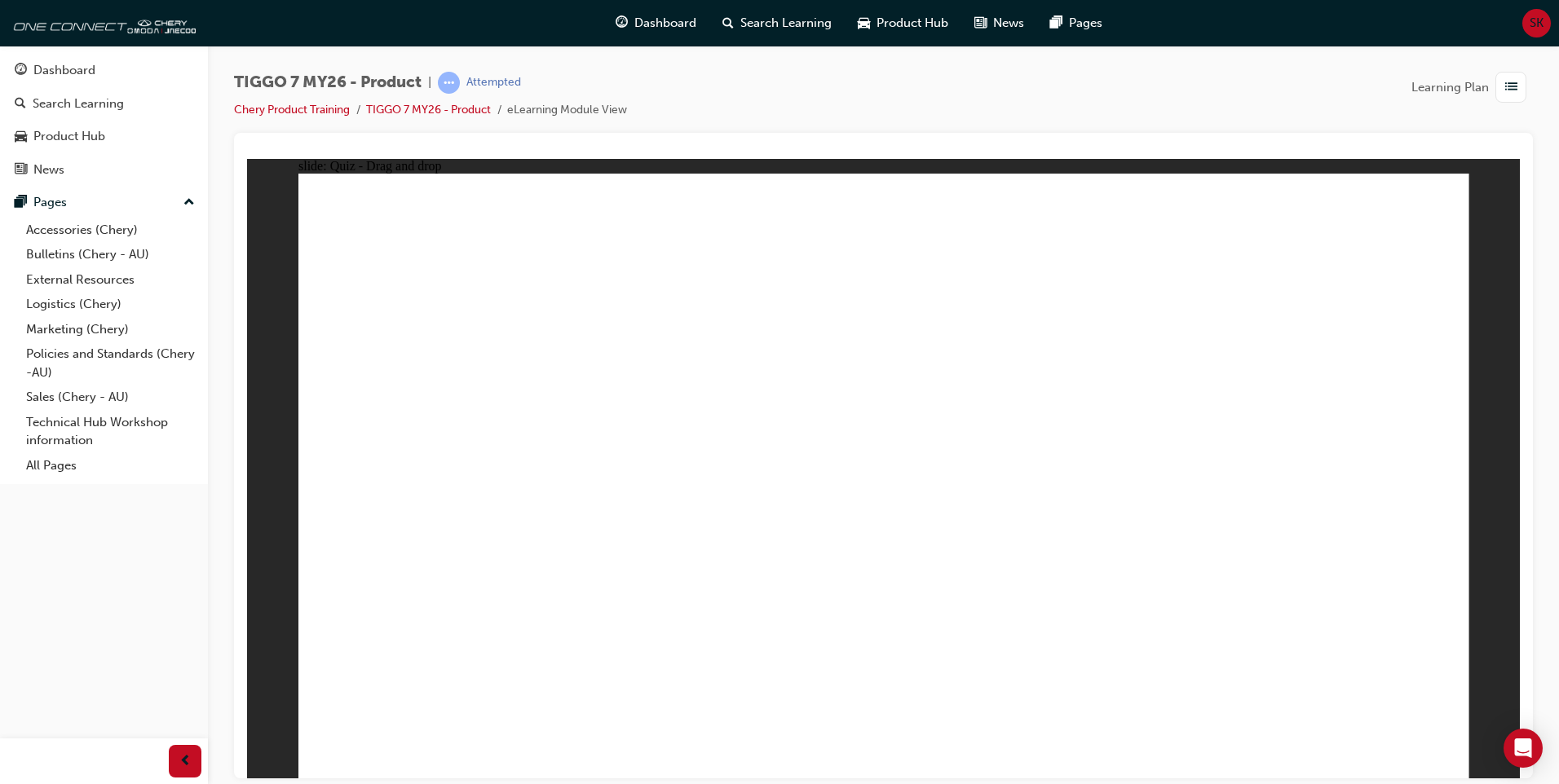
drag, startPoint x: 1323, startPoint y: 678, endPoint x: 1354, endPoint y: 684, distance: 31.6
drag, startPoint x: 828, startPoint y: 583, endPoint x: 900, endPoint y: 397, distance: 199.4
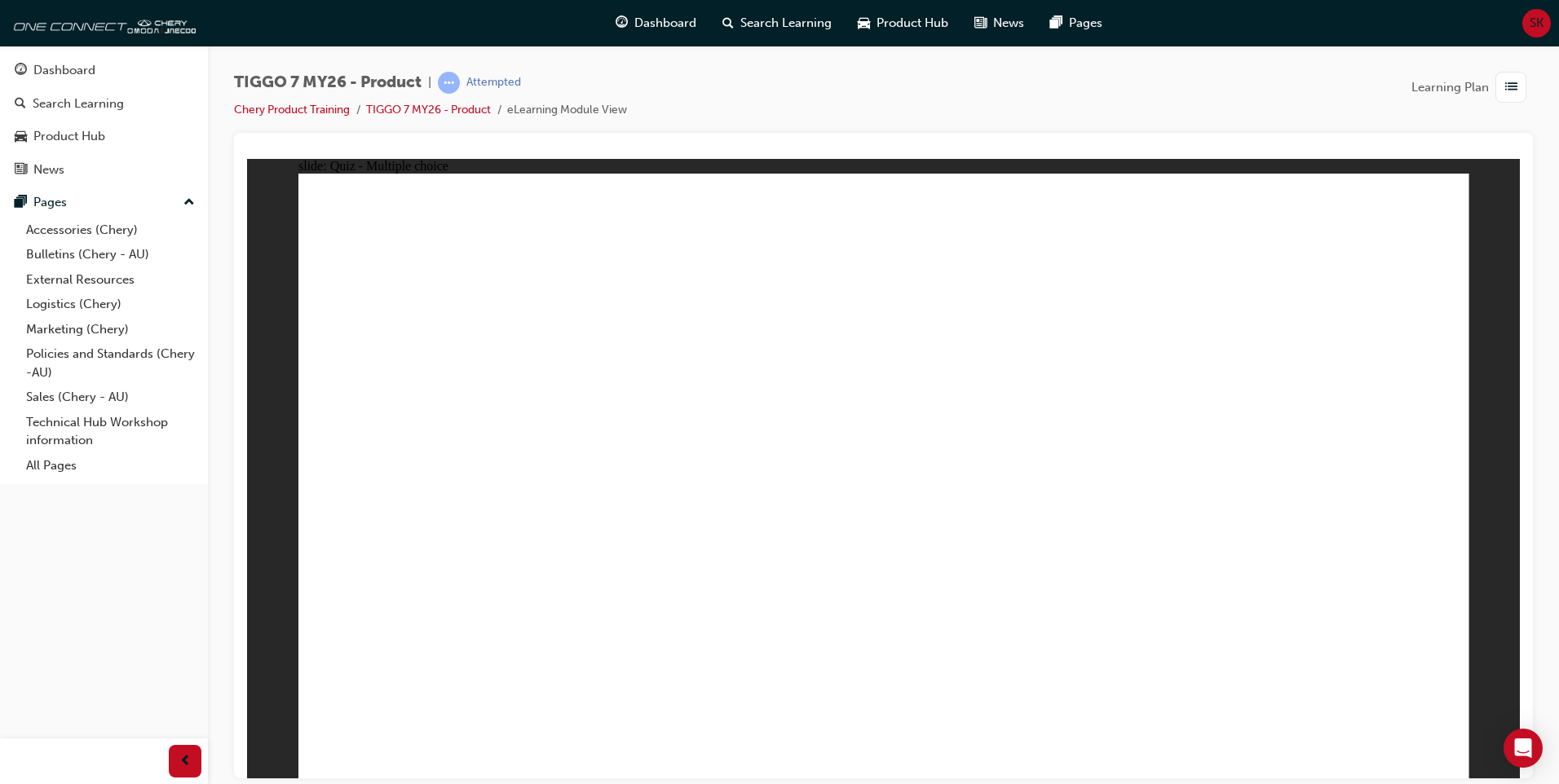
radio input "true"
drag, startPoint x: 832, startPoint y: 252, endPoint x: 440, endPoint y: 514, distance: 471.5
drag, startPoint x: 1082, startPoint y: 241, endPoint x: 686, endPoint y: 509, distance: 478.2
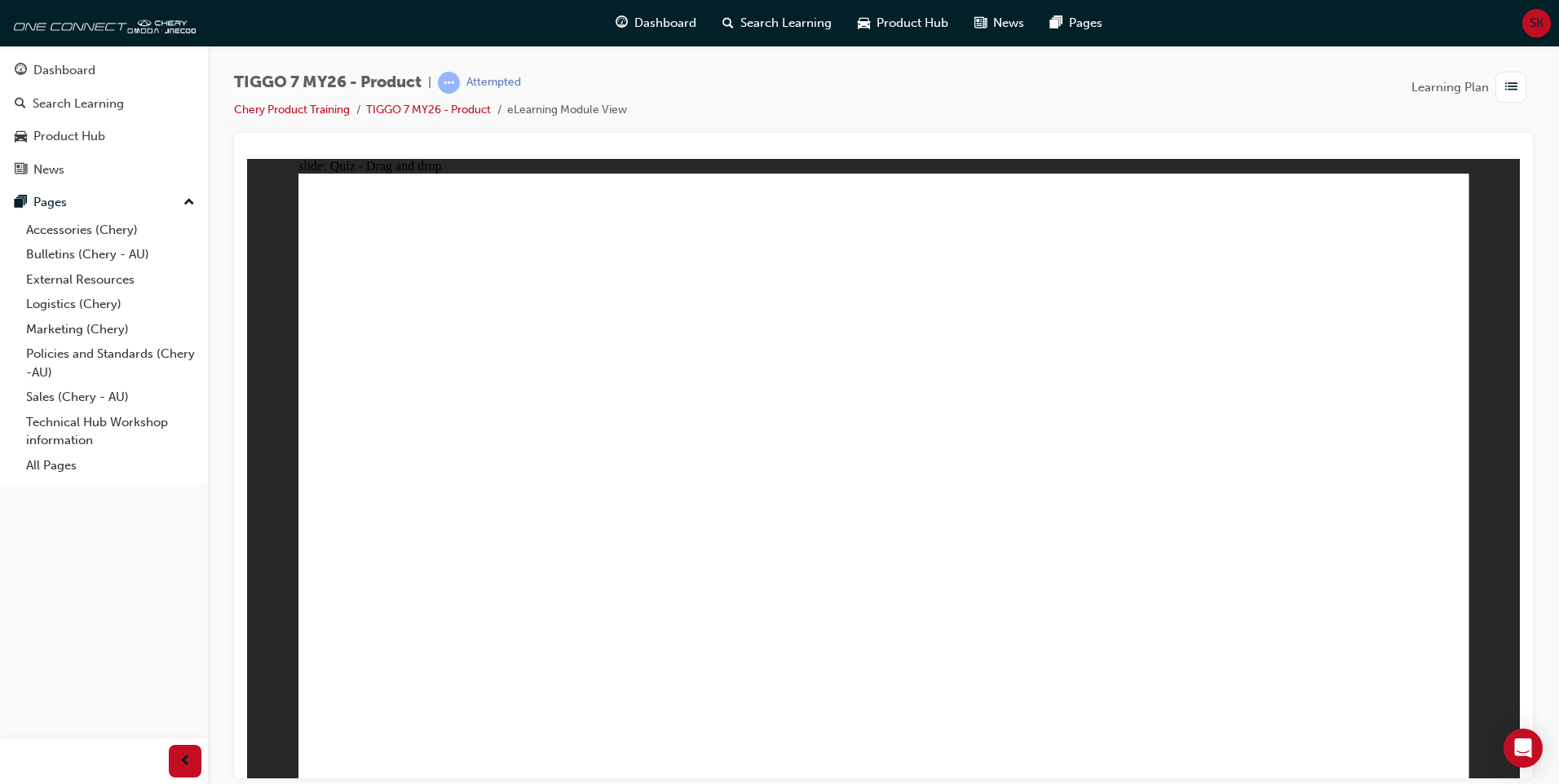
drag, startPoint x: 1199, startPoint y: 370, endPoint x: 1349, endPoint y: 538, distance: 225.2
drag, startPoint x: 943, startPoint y: 333, endPoint x: 1115, endPoint y: 492, distance: 234.2
drag, startPoint x: 1347, startPoint y: 228, endPoint x: 919, endPoint y: 515, distance: 515.3
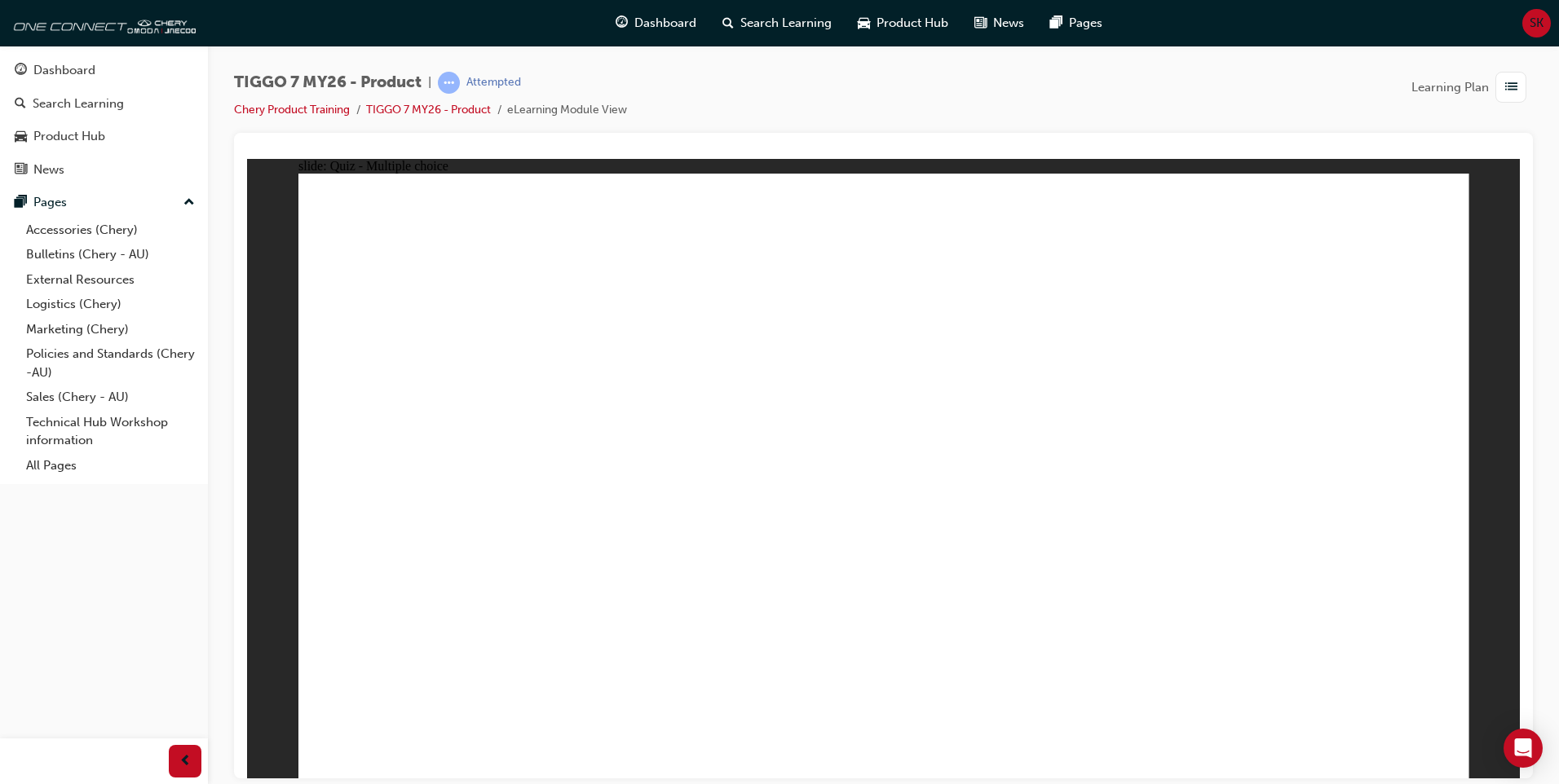
radio input "true"
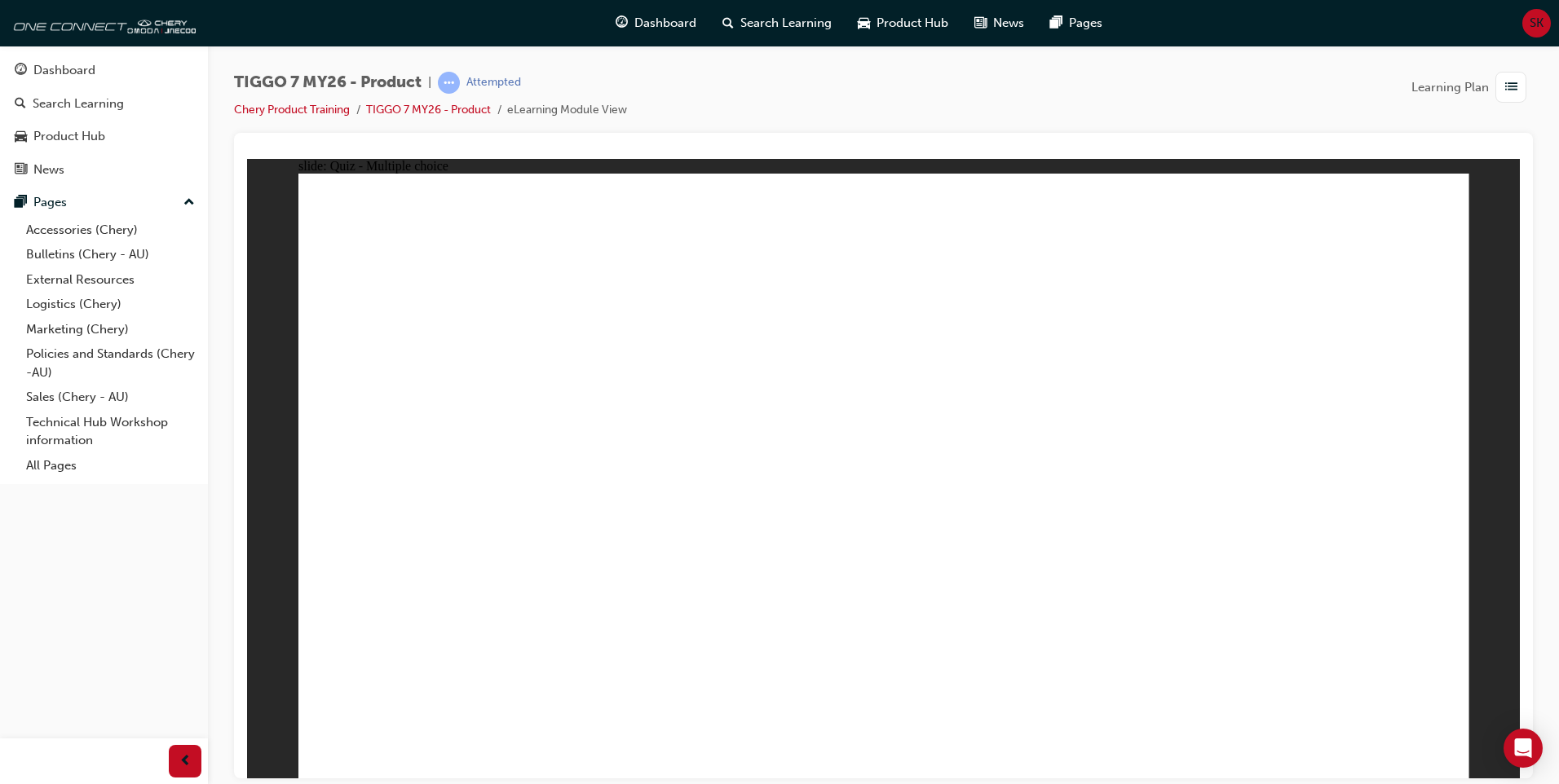
radio input "true"
drag, startPoint x: 831, startPoint y: 570, endPoint x: 909, endPoint y: 580, distance: 78.6
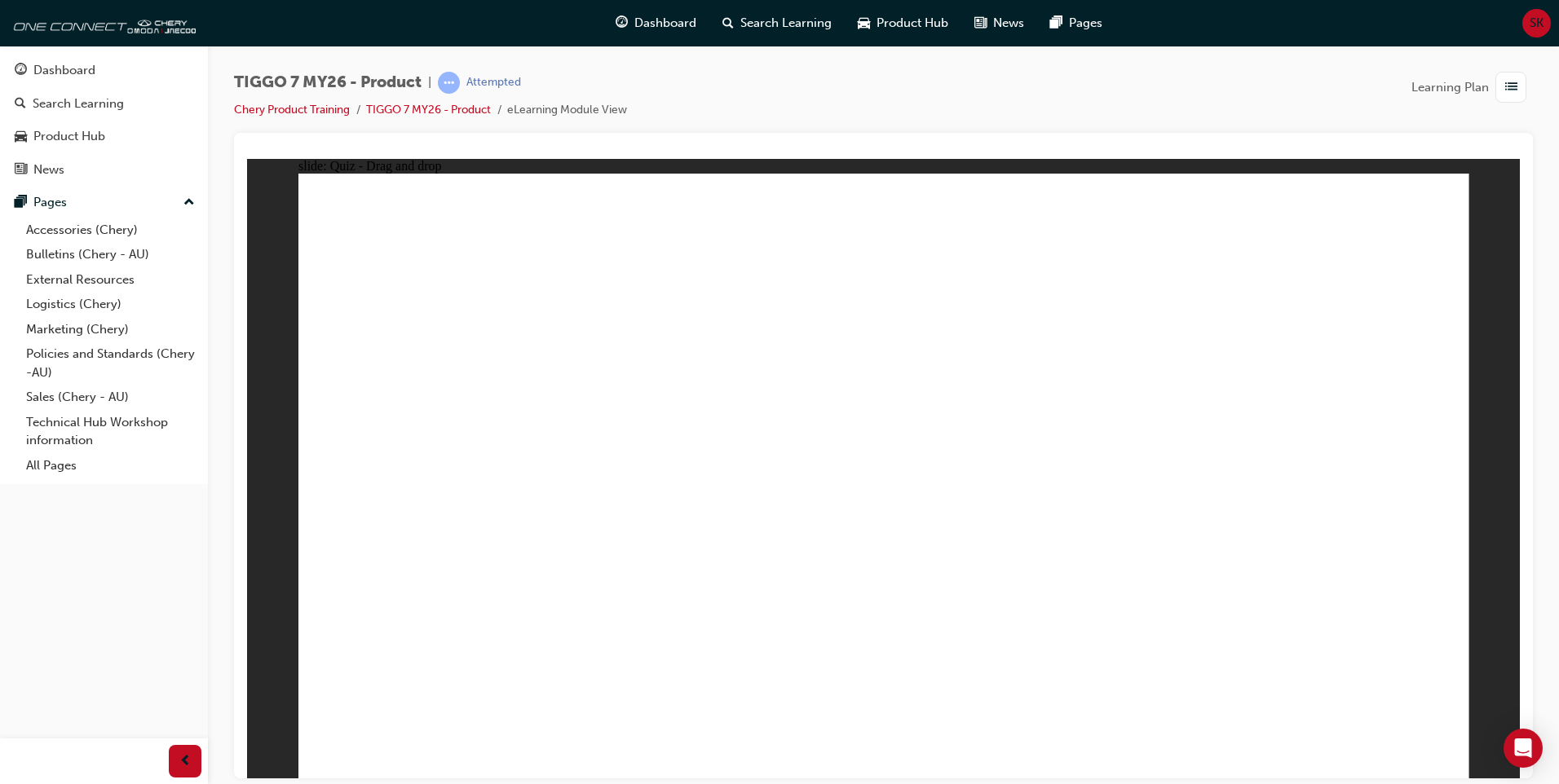
drag, startPoint x: 1059, startPoint y: 223, endPoint x: 1083, endPoint y: 513, distance: 291.0
drag, startPoint x: 1169, startPoint y: 368, endPoint x: 847, endPoint y: 522, distance: 356.9
drag, startPoint x: 968, startPoint y: 362, endPoint x: 443, endPoint y: 509, distance: 545.2
drag, startPoint x: 805, startPoint y: 252, endPoint x: 1302, endPoint y: 519, distance: 564.2
drag, startPoint x: 1322, startPoint y: 249, endPoint x: 640, endPoint y: 534, distance: 739.2
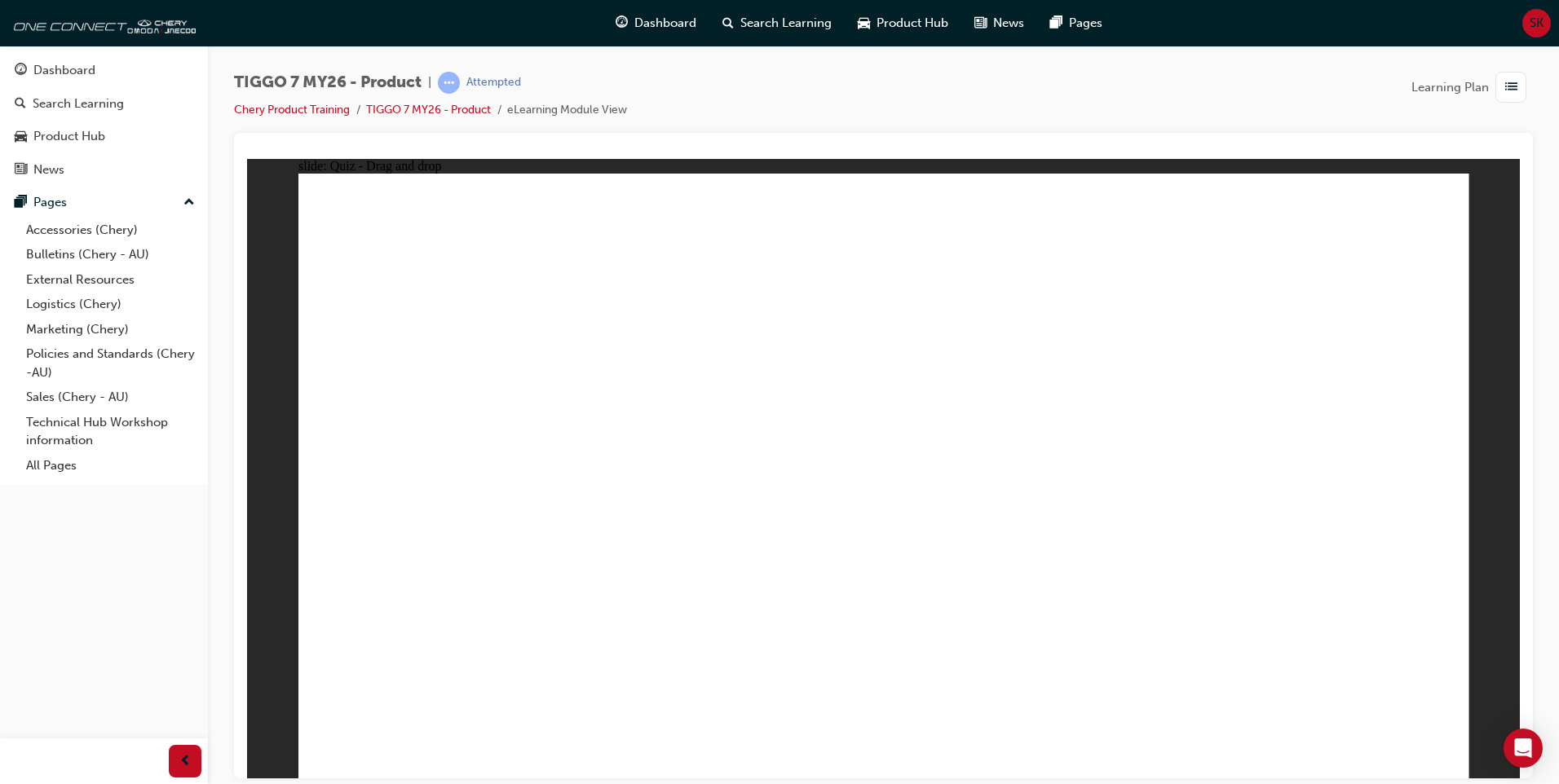
drag, startPoint x: 1383, startPoint y: 313, endPoint x: 971, endPoint y: 558, distance: 479.3
drag, startPoint x: 920, startPoint y: 308, endPoint x: 1091, endPoint y: 517, distance: 270.0
drag, startPoint x: 1120, startPoint y: 317, endPoint x: 423, endPoint y: 543, distance: 732.7
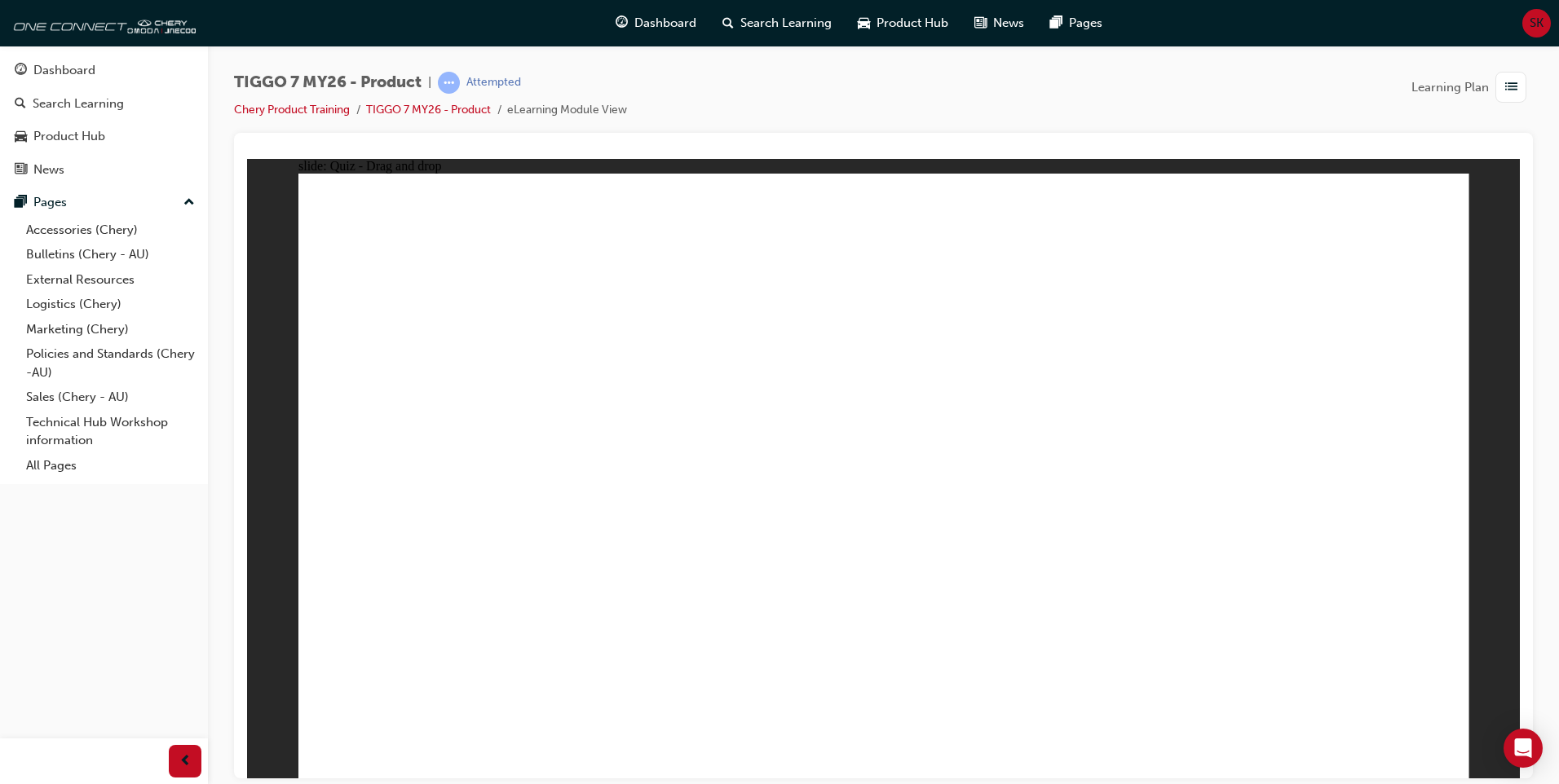
drag, startPoint x: 989, startPoint y: 339, endPoint x: 1014, endPoint y: 588, distance: 250.3
drag, startPoint x: 1120, startPoint y: 346, endPoint x: 1131, endPoint y: 573, distance: 227.3
drag, startPoint x: 1219, startPoint y: 342, endPoint x: 1096, endPoint y: 588, distance: 275.0
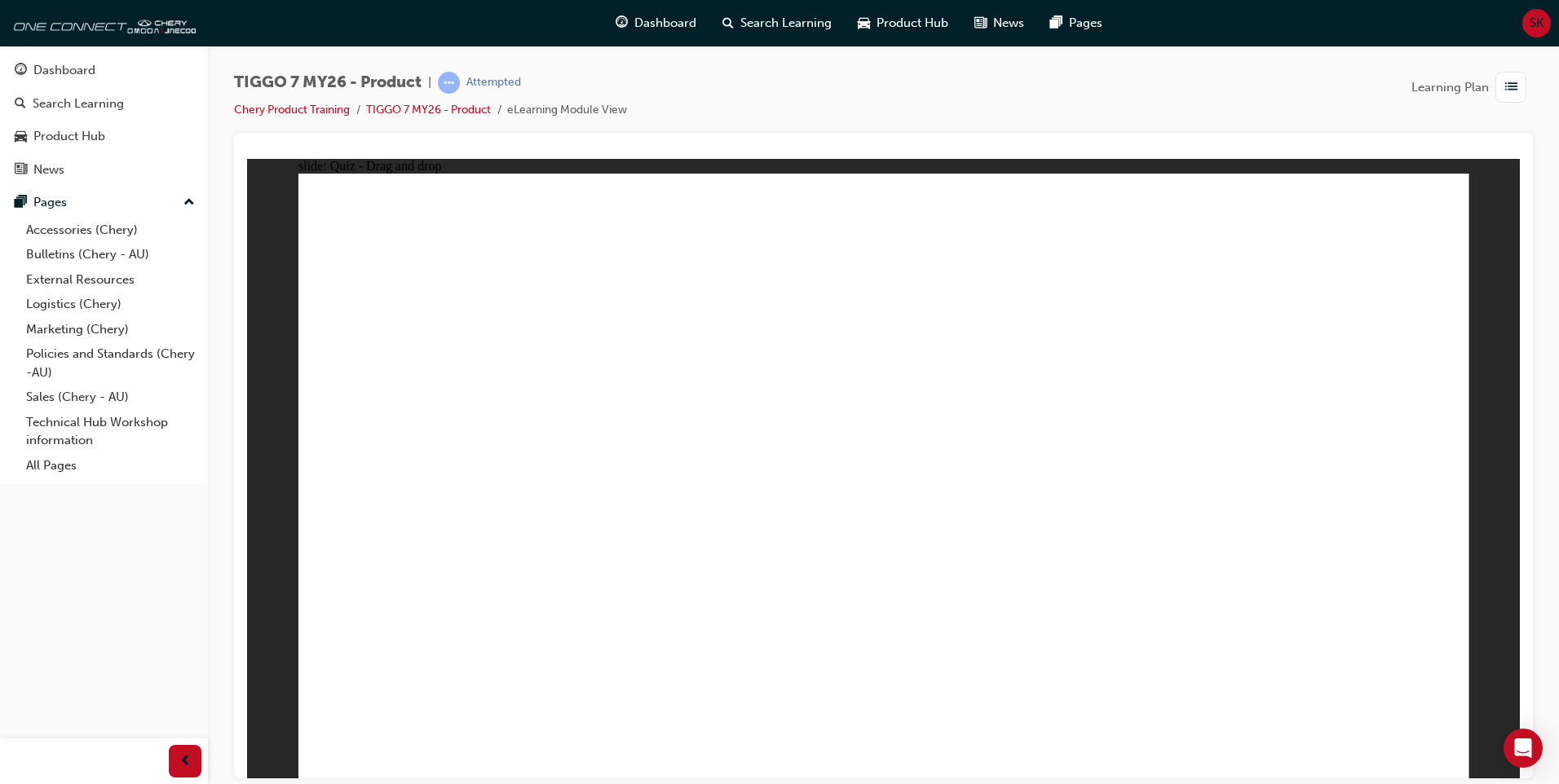
drag, startPoint x: 1247, startPoint y: 278, endPoint x: 1101, endPoint y: 593, distance: 347.2
drag, startPoint x: 1354, startPoint y: 290, endPoint x: 934, endPoint y: 688, distance: 578.6
drag, startPoint x: 1147, startPoint y: 235, endPoint x: 936, endPoint y: 589, distance: 412.1
drag, startPoint x: 978, startPoint y: 297, endPoint x: 1031, endPoint y: 614, distance: 321.4
drag, startPoint x: 881, startPoint y: 236, endPoint x: 422, endPoint y: 550, distance: 556.1
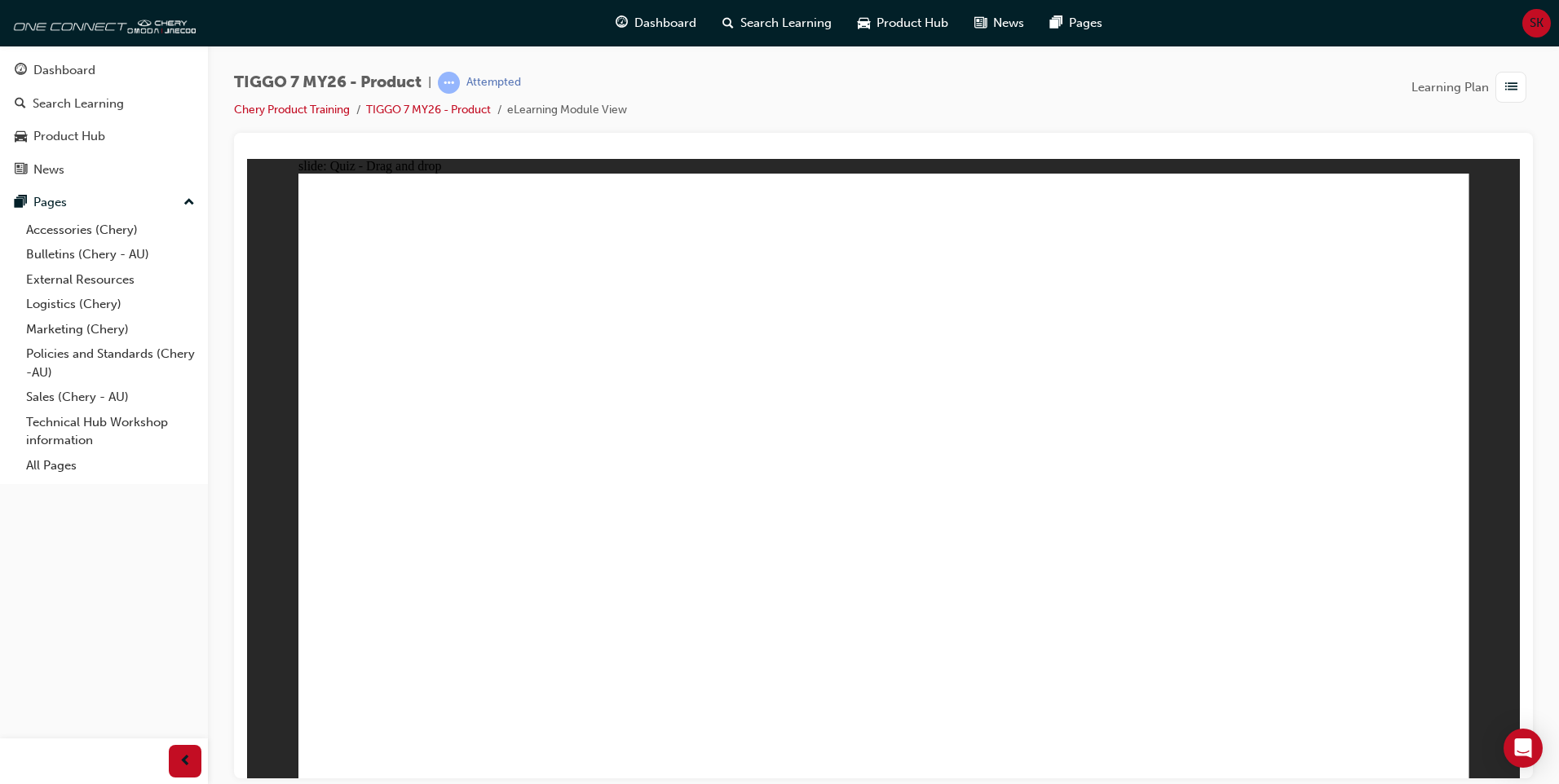
drag, startPoint x: 854, startPoint y: 291, endPoint x: 486, endPoint y: 564, distance: 458.2
drag, startPoint x: 989, startPoint y: 227, endPoint x: 554, endPoint y: 551, distance: 542.4
drag, startPoint x: 1132, startPoint y: 288, endPoint x: 468, endPoint y: 629, distance: 746.4
drag, startPoint x: 1339, startPoint y: 283, endPoint x: 563, endPoint y: 583, distance: 832.0
drag, startPoint x: 1238, startPoint y: 248, endPoint x: 598, endPoint y: 598, distance: 729.5
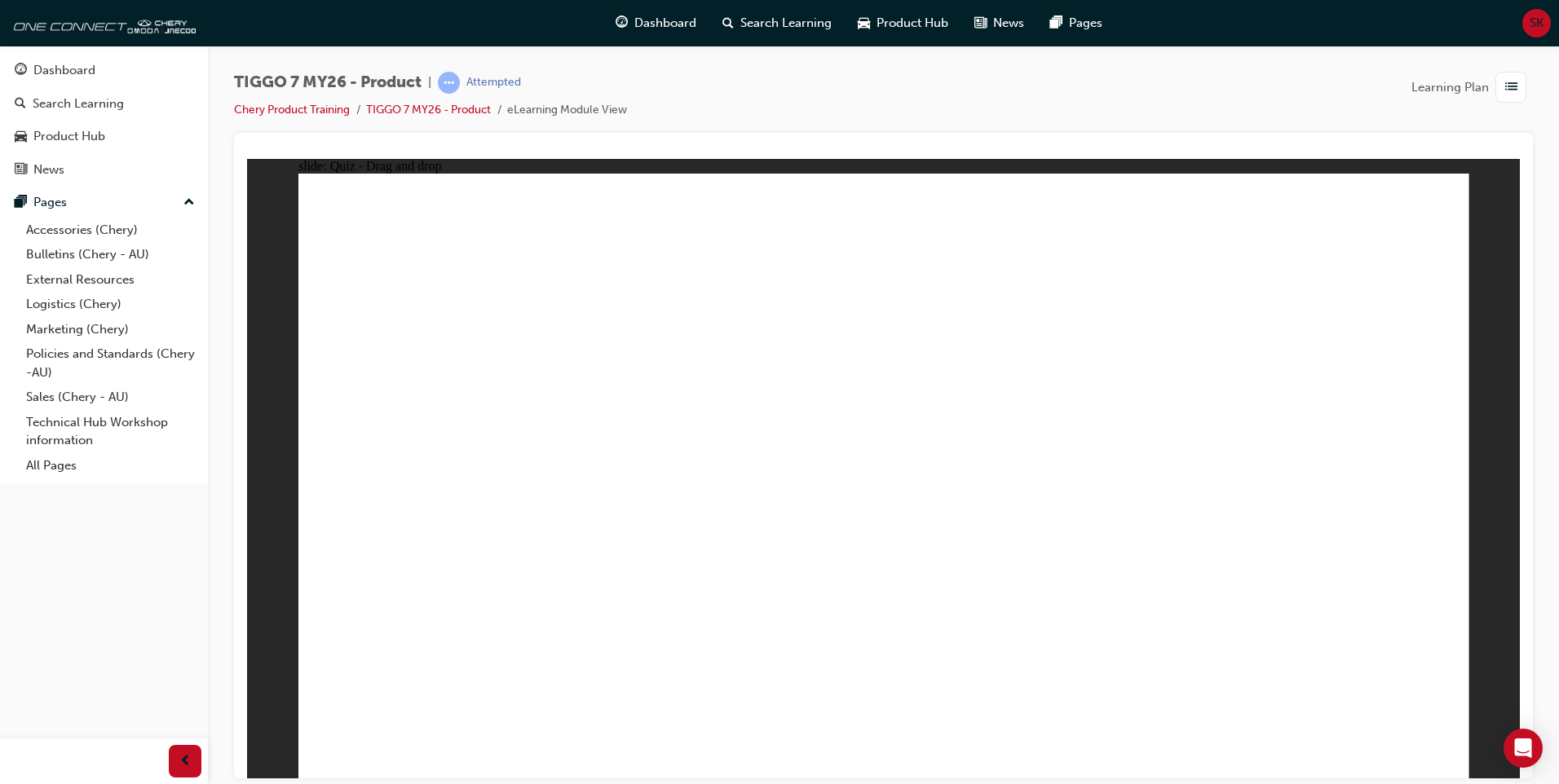
drag, startPoint x: 1340, startPoint y: 253, endPoint x: 661, endPoint y: 626, distance: 774.7
drag, startPoint x: 1384, startPoint y: 240, endPoint x: 675, endPoint y: 578, distance: 785.4
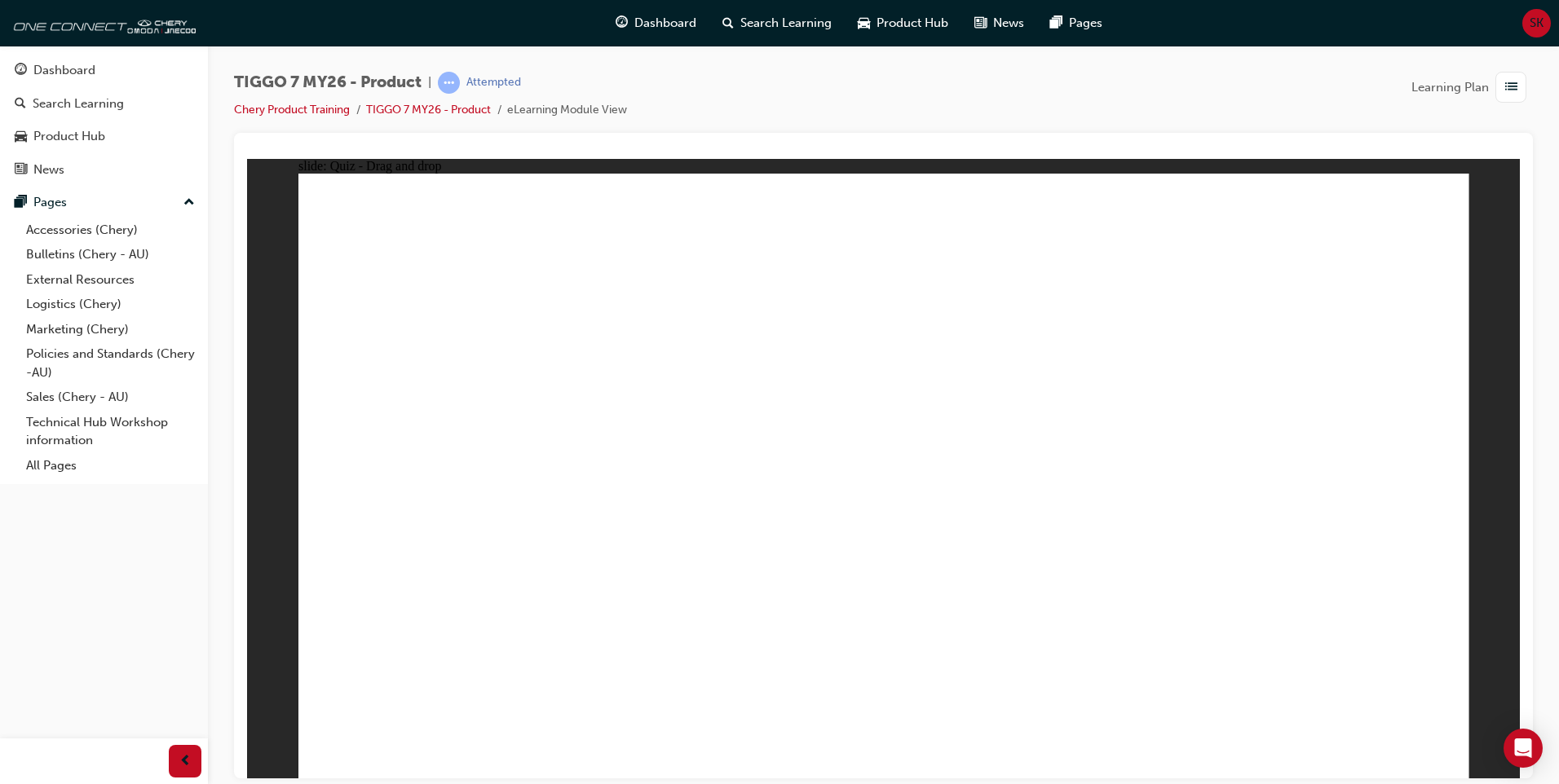
drag, startPoint x: 913, startPoint y: 300, endPoint x: 623, endPoint y: 475, distance: 338.7
drag, startPoint x: 1144, startPoint y: 289, endPoint x: 633, endPoint y: 541, distance: 569.8
drag, startPoint x: 1174, startPoint y: 378, endPoint x: 1114, endPoint y: 460, distance: 101.6
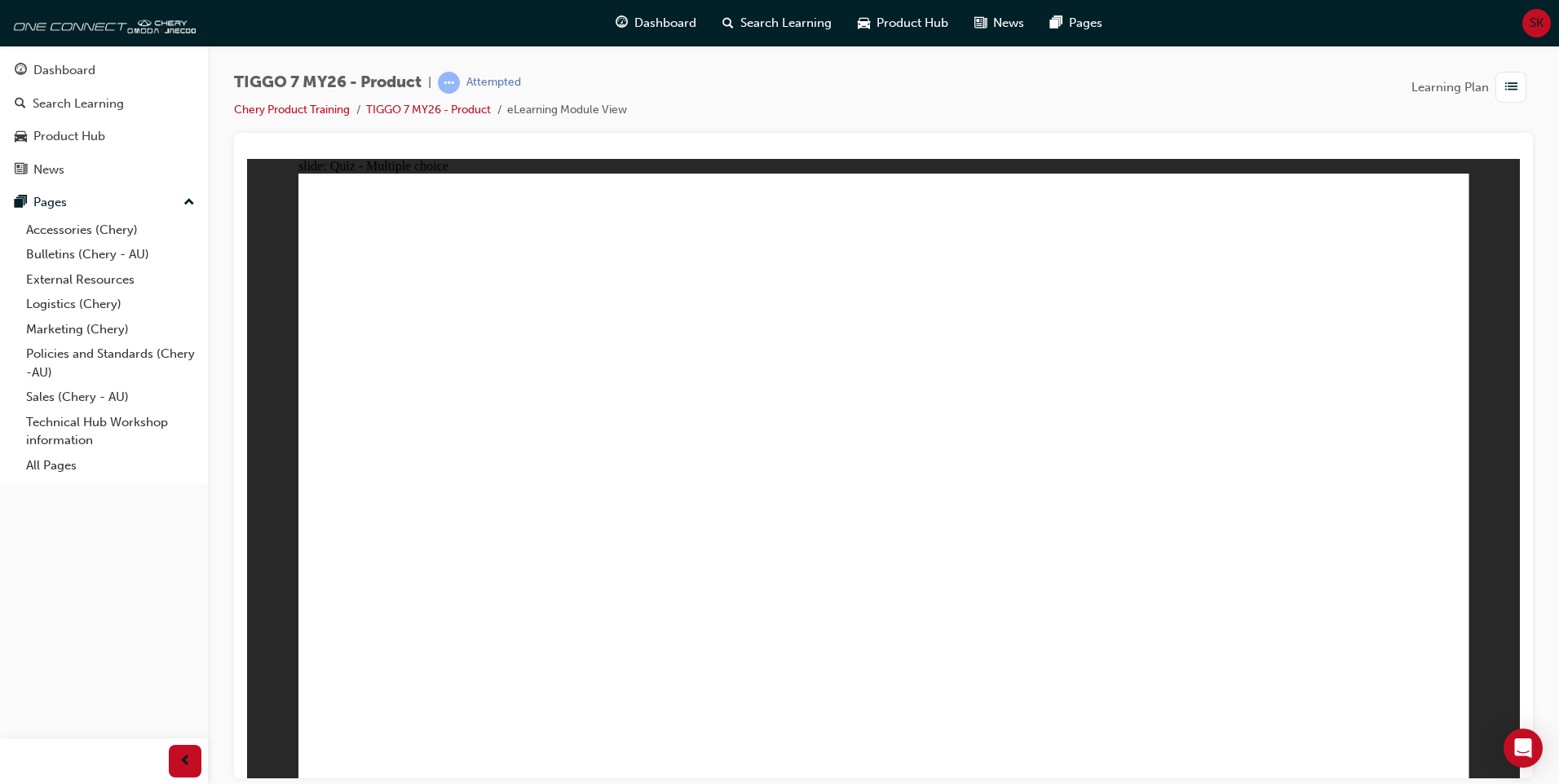
radio input "true"
drag, startPoint x: 888, startPoint y: 244, endPoint x: 1000, endPoint y: 595, distance: 368.4
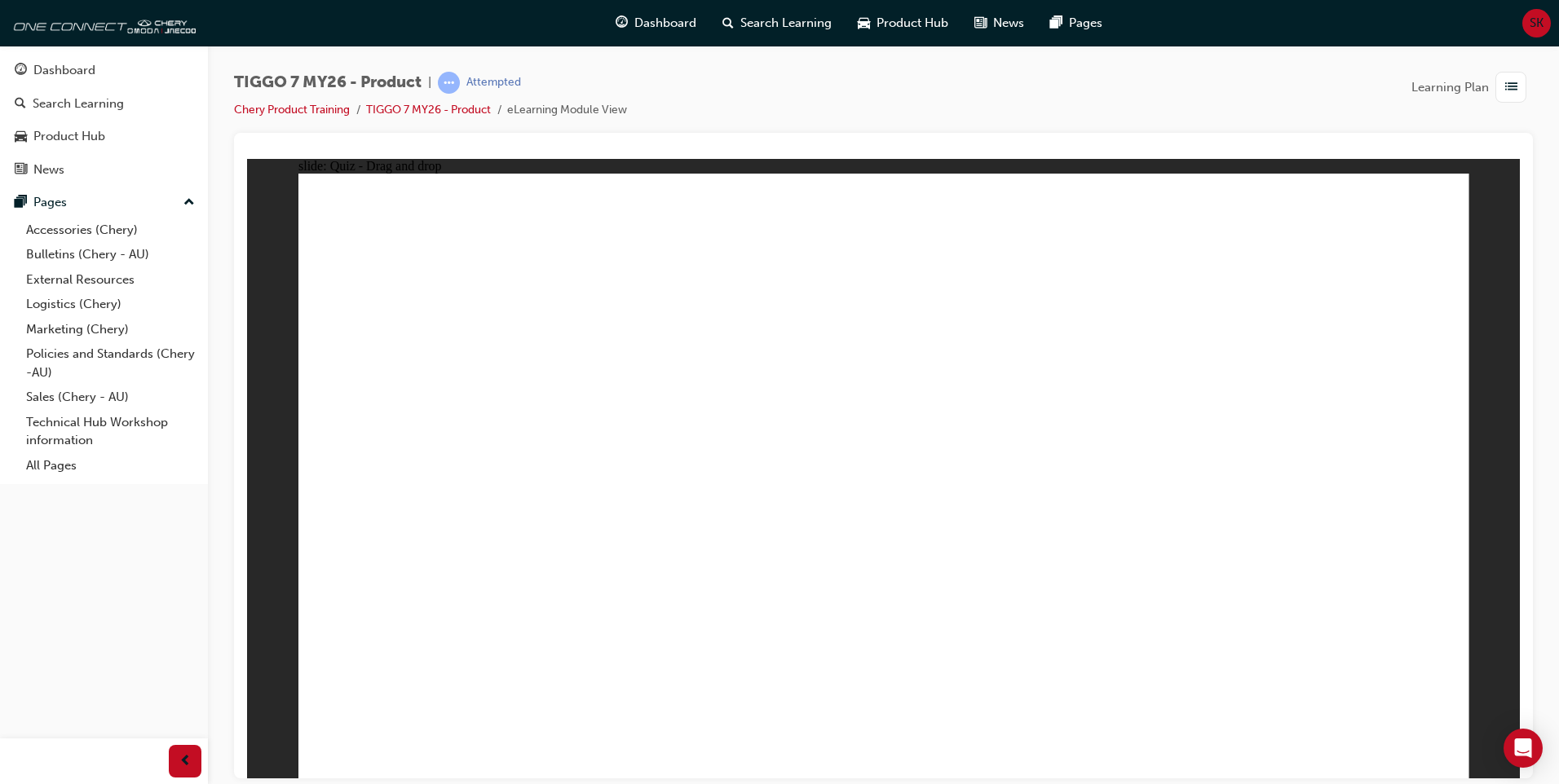
drag, startPoint x: 916, startPoint y: 298, endPoint x: 1012, endPoint y: 592, distance: 309.3
drag, startPoint x: 1054, startPoint y: 311, endPoint x: 984, endPoint y: 553, distance: 251.9
drag, startPoint x: 1078, startPoint y: 297, endPoint x: 1111, endPoint y: 599, distance: 303.8
drag, startPoint x: 1086, startPoint y: 227, endPoint x: 965, endPoint y: 610, distance: 401.7
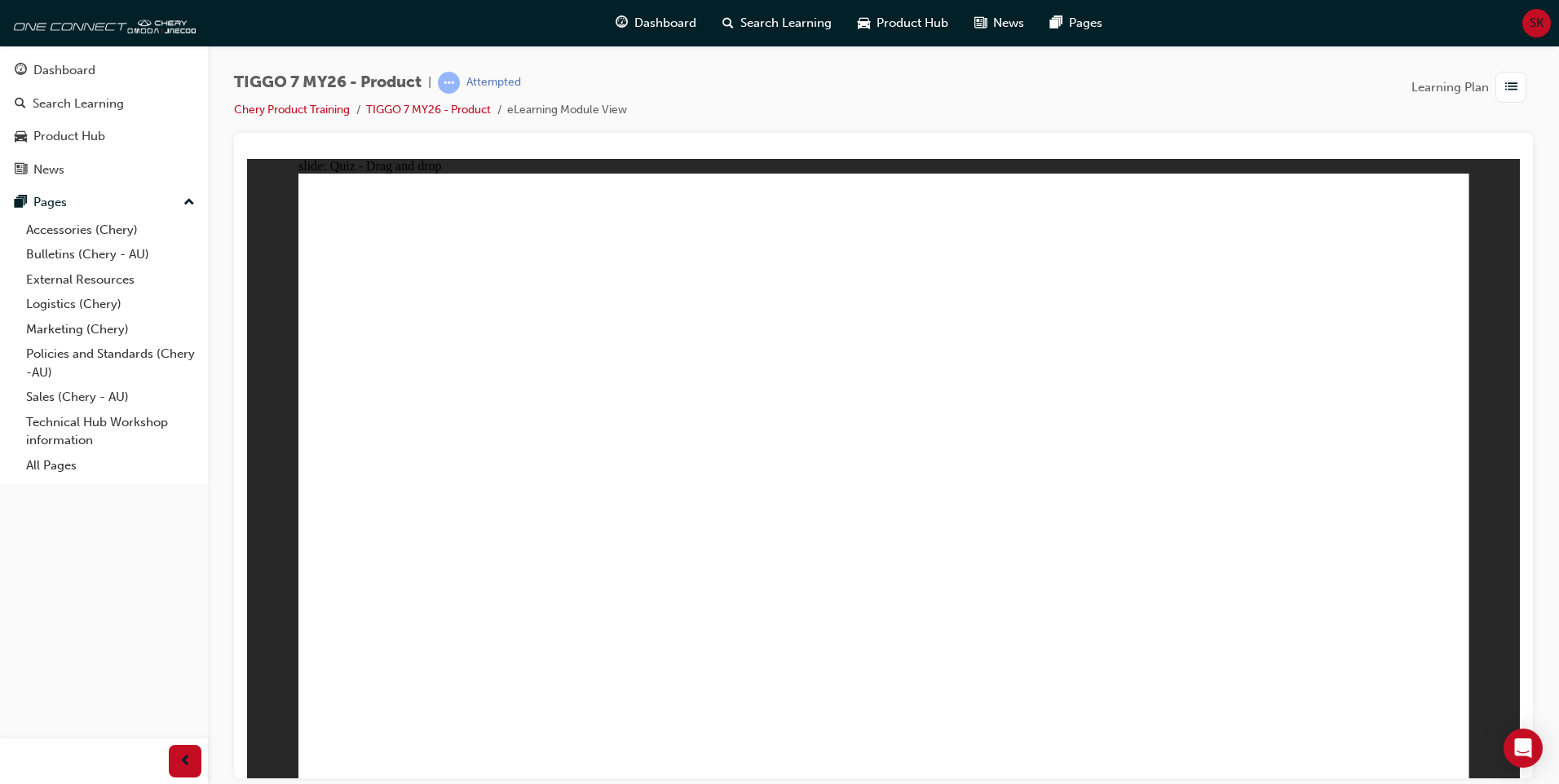
drag, startPoint x: 1310, startPoint y: 276, endPoint x: 1164, endPoint y: 629, distance: 382.0
drag, startPoint x: 1296, startPoint y: 252, endPoint x: 1030, endPoint y: 645, distance: 474.6
drag, startPoint x: 1327, startPoint y: 678, endPoint x: 1358, endPoint y: 688, distance: 32.6
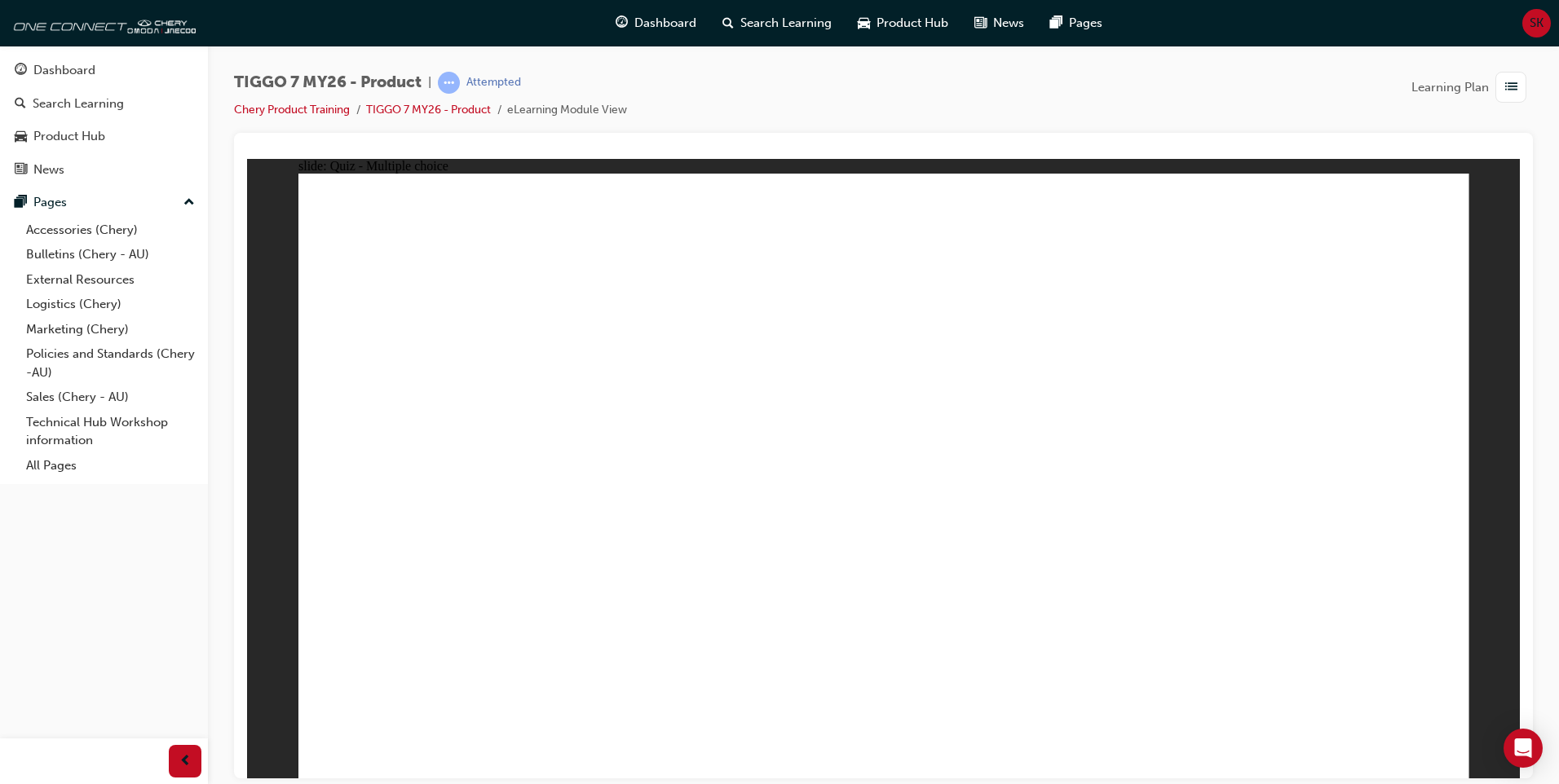
radio input "true"
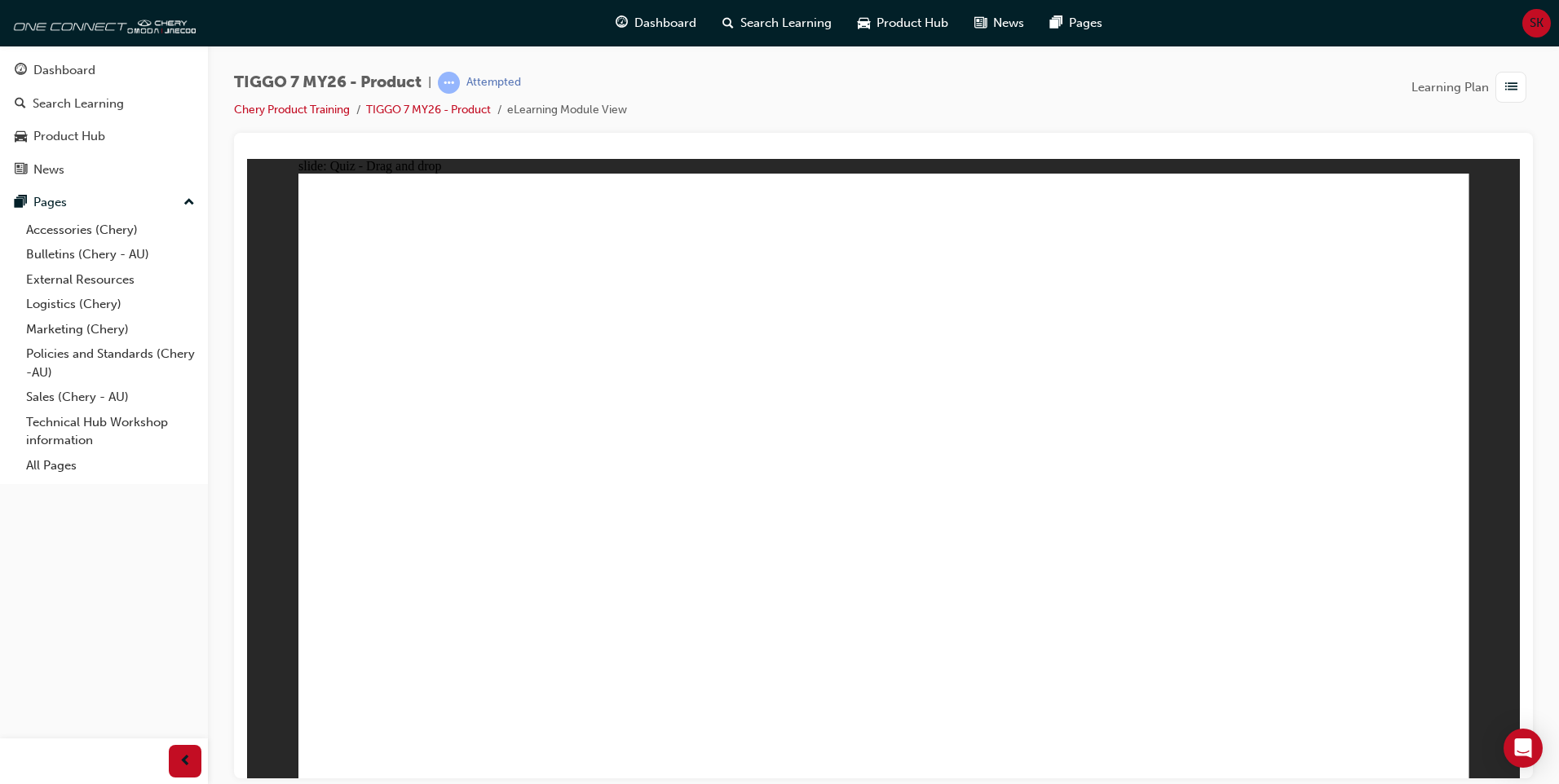
drag, startPoint x: 1192, startPoint y: 379, endPoint x: 1297, endPoint y: 540, distance: 192.2
drag, startPoint x: 1322, startPoint y: 266, endPoint x: 1132, endPoint y: 534, distance: 328.5
drag, startPoint x: 1010, startPoint y: 371, endPoint x: 1140, endPoint y: 521, distance: 198.5
drag, startPoint x: 856, startPoint y: 238, endPoint x: 451, endPoint y: 507, distance: 486.2
drag, startPoint x: 898, startPoint y: 339, endPoint x: 650, endPoint y: 523, distance: 308.8
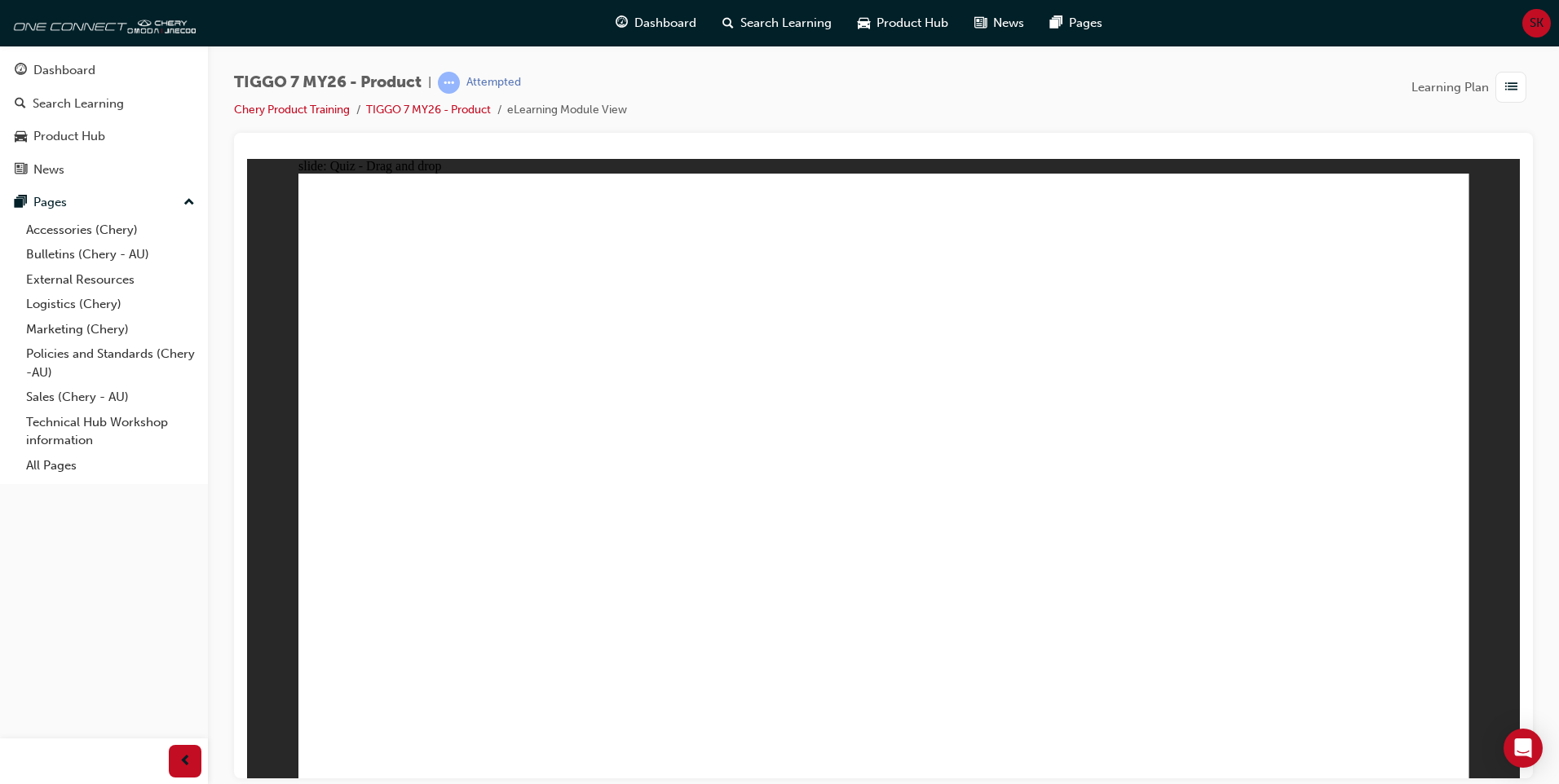
drag, startPoint x: 1133, startPoint y: 502, endPoint x: 899, endPoint y: 506, distance: 234.0
drag, startPoint x: 431, startPoint y: 518, endPoint x: 1101, endPoint y: 526, distance: 670.0
drag, startPoint x: 1346, startPoint y: 265, endPoint x: 450, endPoint y: 537, distance: 936.4
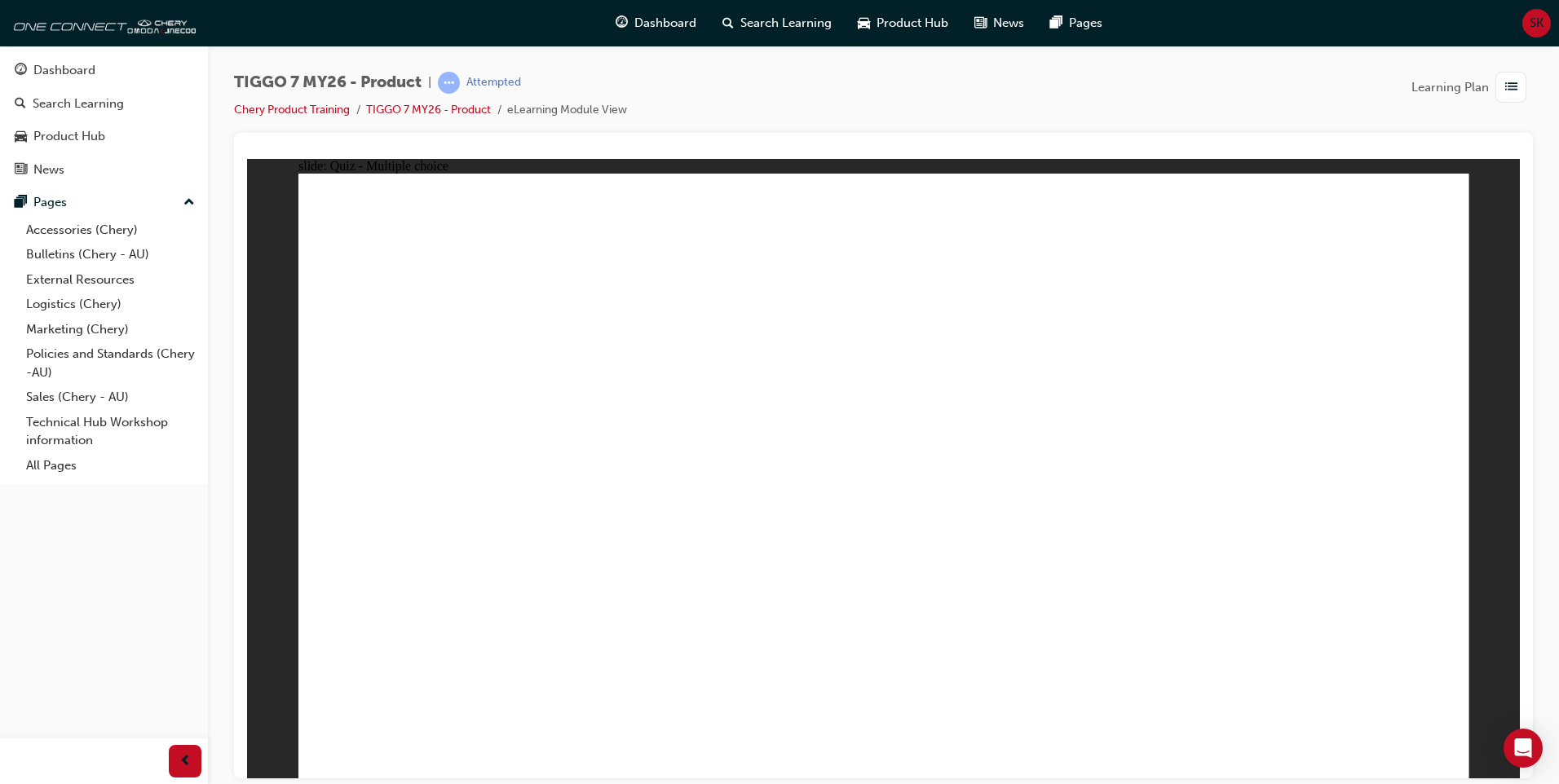
radio input "true"
drag, startPoint x: 828, startPoint y: 565, endPoint x: 880, endPoint y: 588, distance: 56.9
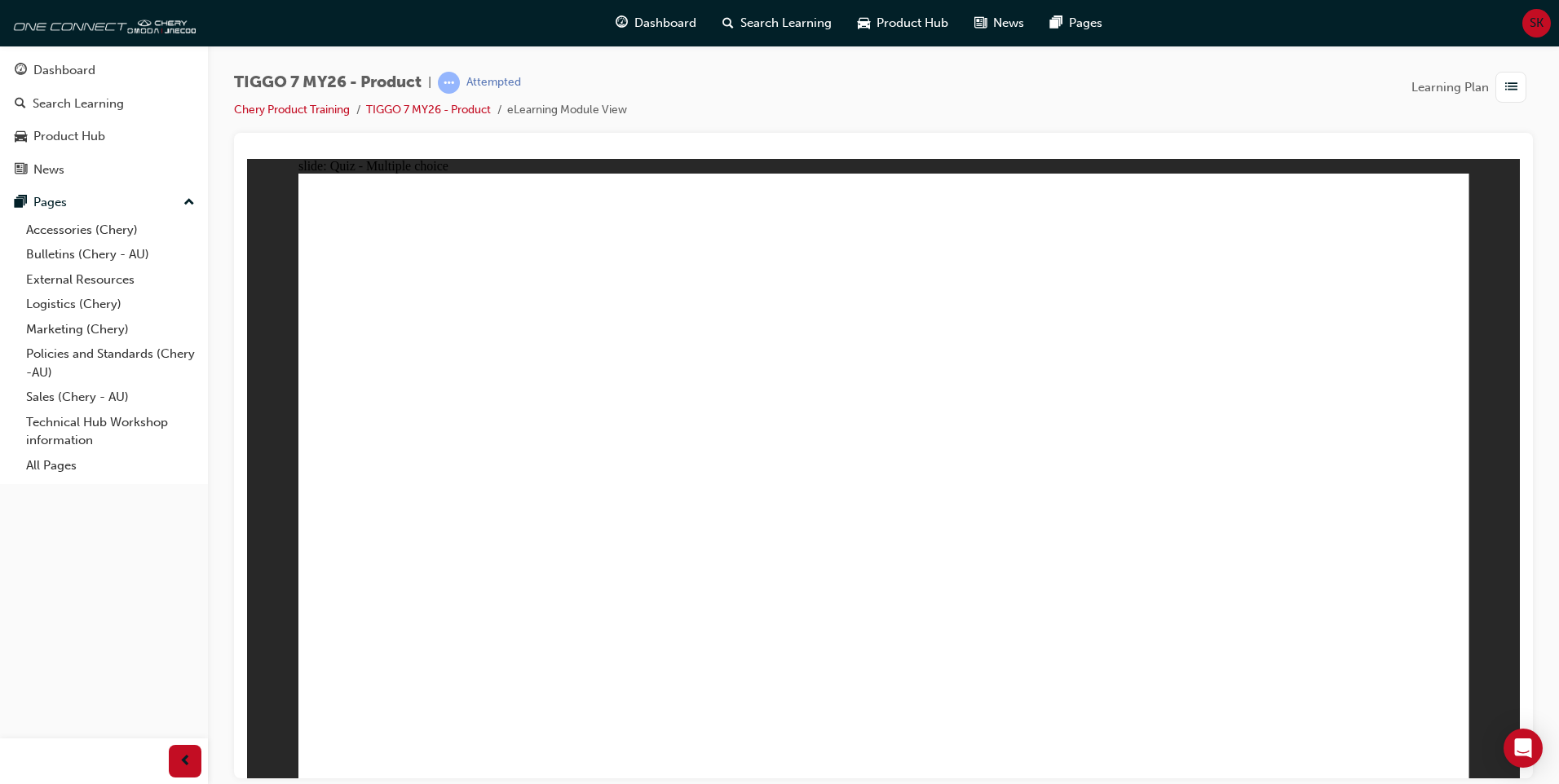
radio input "true"
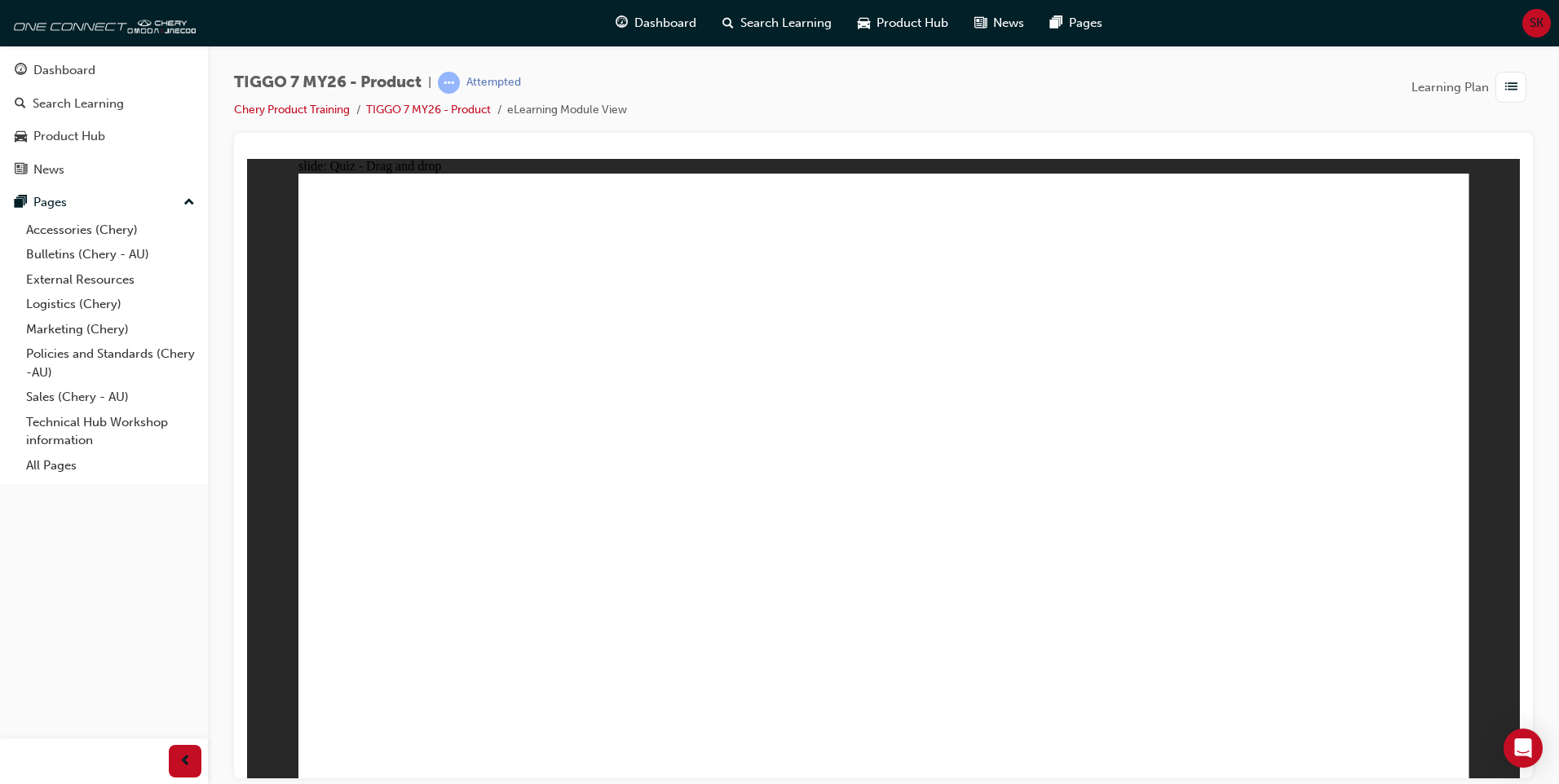
drag, startPoint x: 827, startPoint y: 234, endPoint x: 443, endPoint y: 505, distance: 470.0
drag, startPoint x: 929, startPoint y: 348, endPoint x: 855, endPoint y: 506, distance: 174.5
drag, startPoint x: 1230, startPoint y: 366, endPoint x: 1122, endPoint y: 530, distance: 196.4
drag, startPoint x: 1092, startPoint y: 256, endPoint x: 1106, endPoint y: 525, distance: 269.4
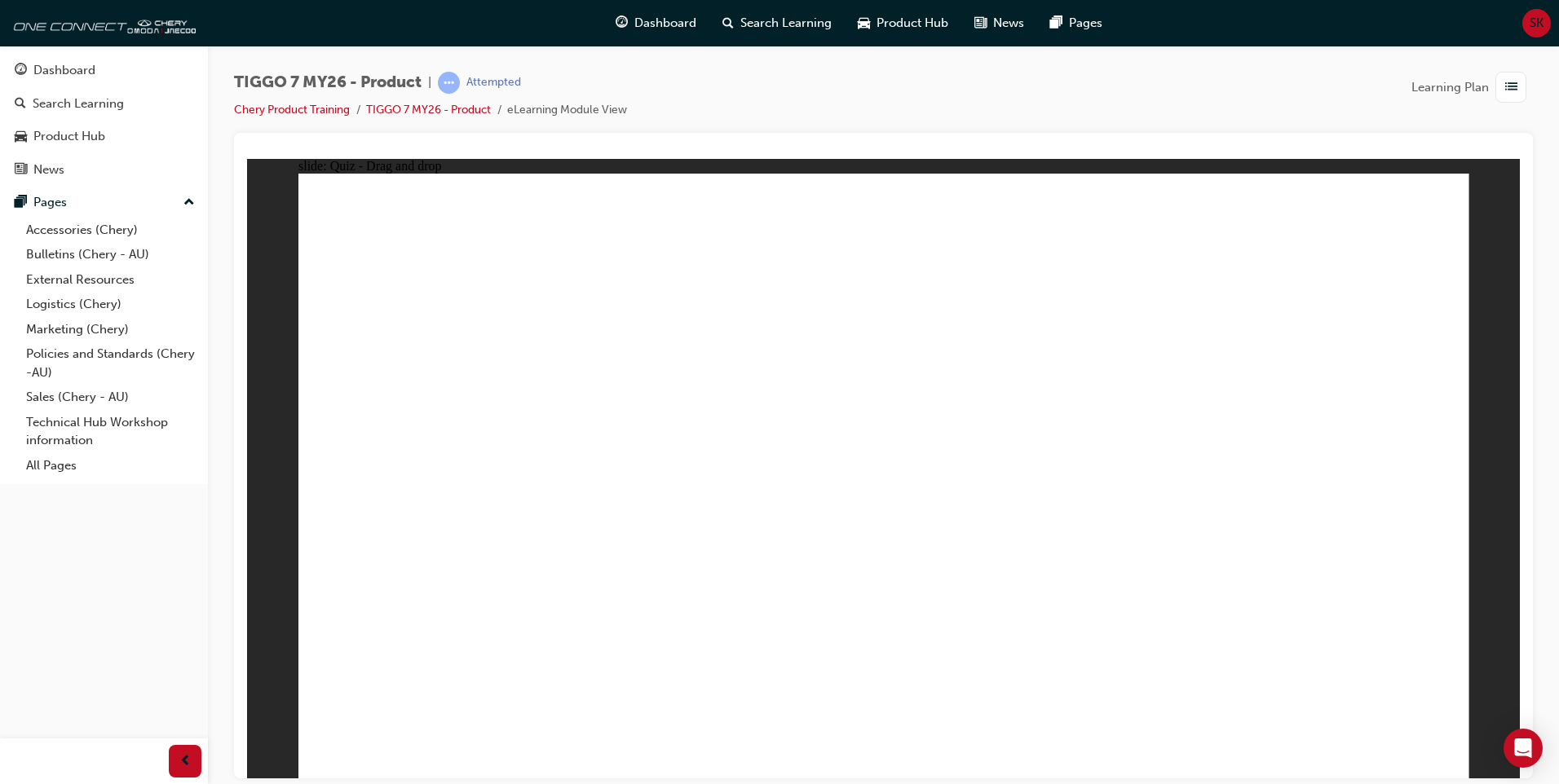
drag, startPoint x: 1208, startPoint y: 368, endPoint x: 1125, endPoint y: 515, distance: 168.8
drag, startPoint x: 1116, startPoint y: 266, endPoint x: 699, endPoint y: 544, distance: 501.2
drag, startPoint x: 1312, startPoint y: 213, endPoint x: 1335, endPoint y: 491, distance: 278.9
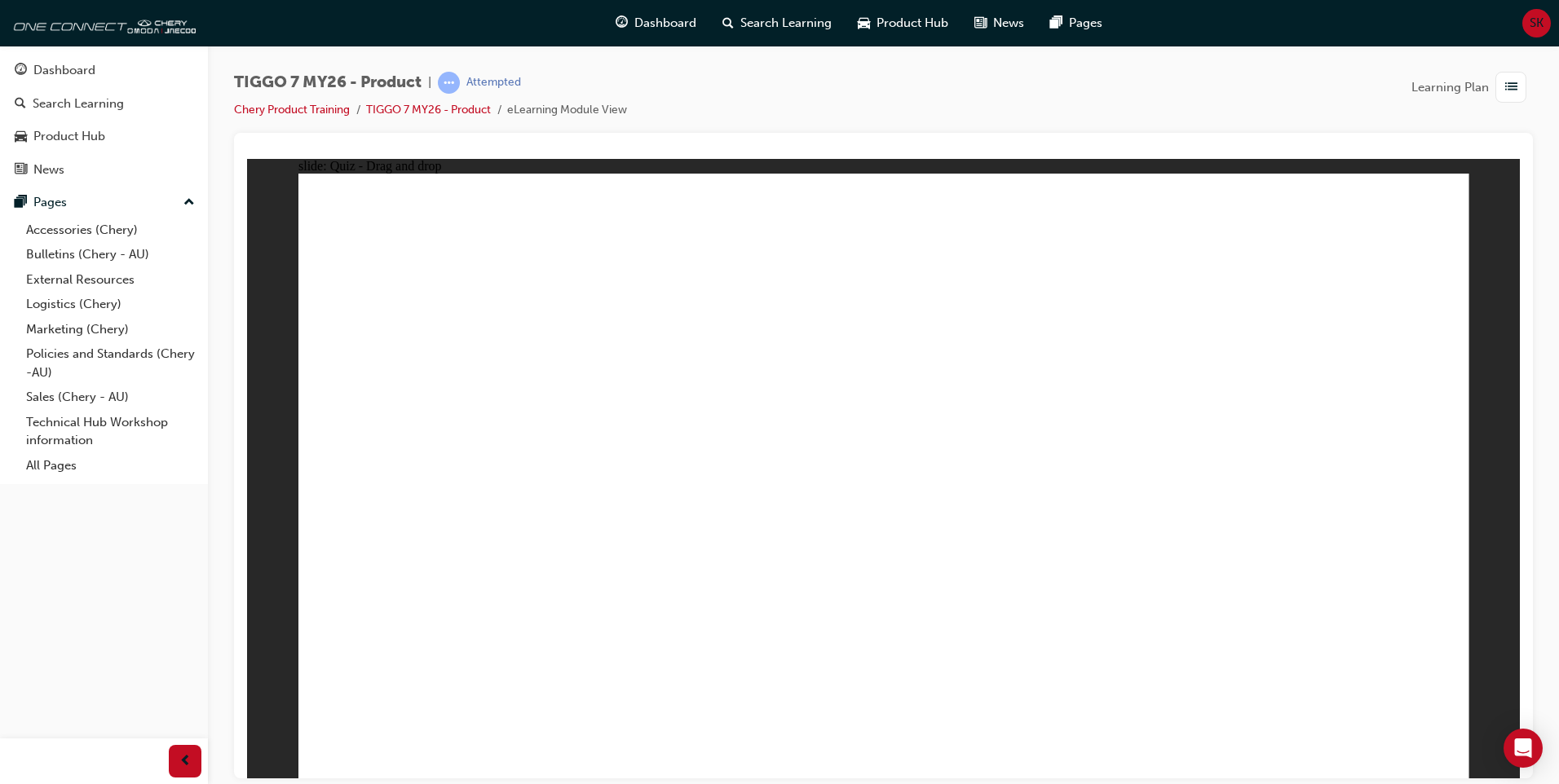
drag, startPoint x: 919, startPoint y: 308, endPoint x: 968, endPoint y: 543, distance: 240.1
drag, startPoint x: 1102, startPoint y: 303, endPoint x: 466, endPoint y: 514, distance: 670.1
drag, startPoint x: 1368, startPoint y: 321, endPoint x: 993, endPoint y: 612, distance: 474.7
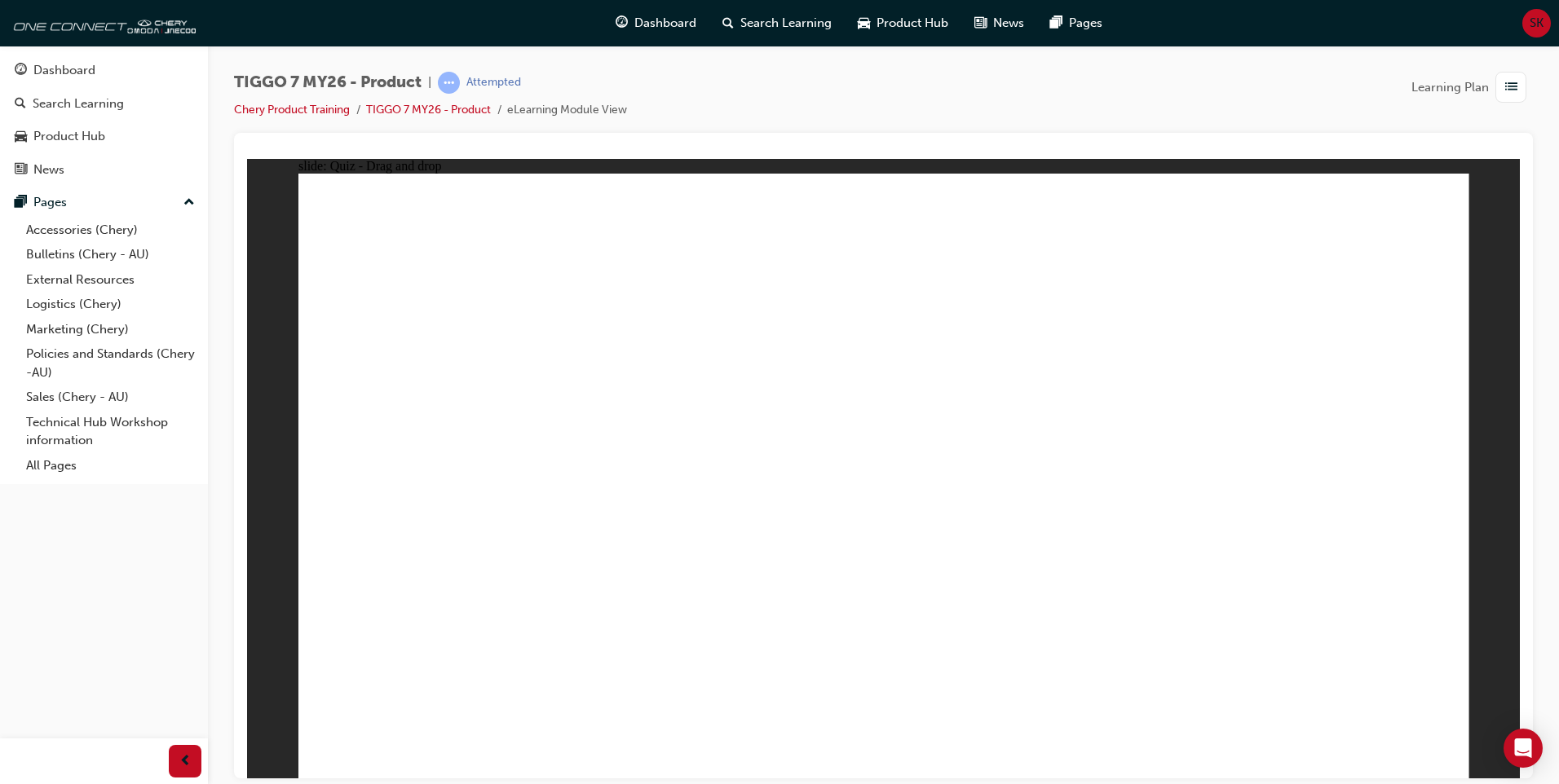
drag, startPoint x: 962, startPoint y: 307, endPoint x: 974, endPoint y: 328, distance: 24.2
drag, startPoint x: 975, startPoint y: 331, endPoint x: 556, endPoint y: 608, distance: 502.3
drag, startPoint x: 1000, startPoint y: 297, endPoint x: 628, endPoint y: 548, distance: 448.8
drag, startPoint x: 830, startPoint y: 296, endPoint x: 642, endPoint y: 557, distance: 321.7
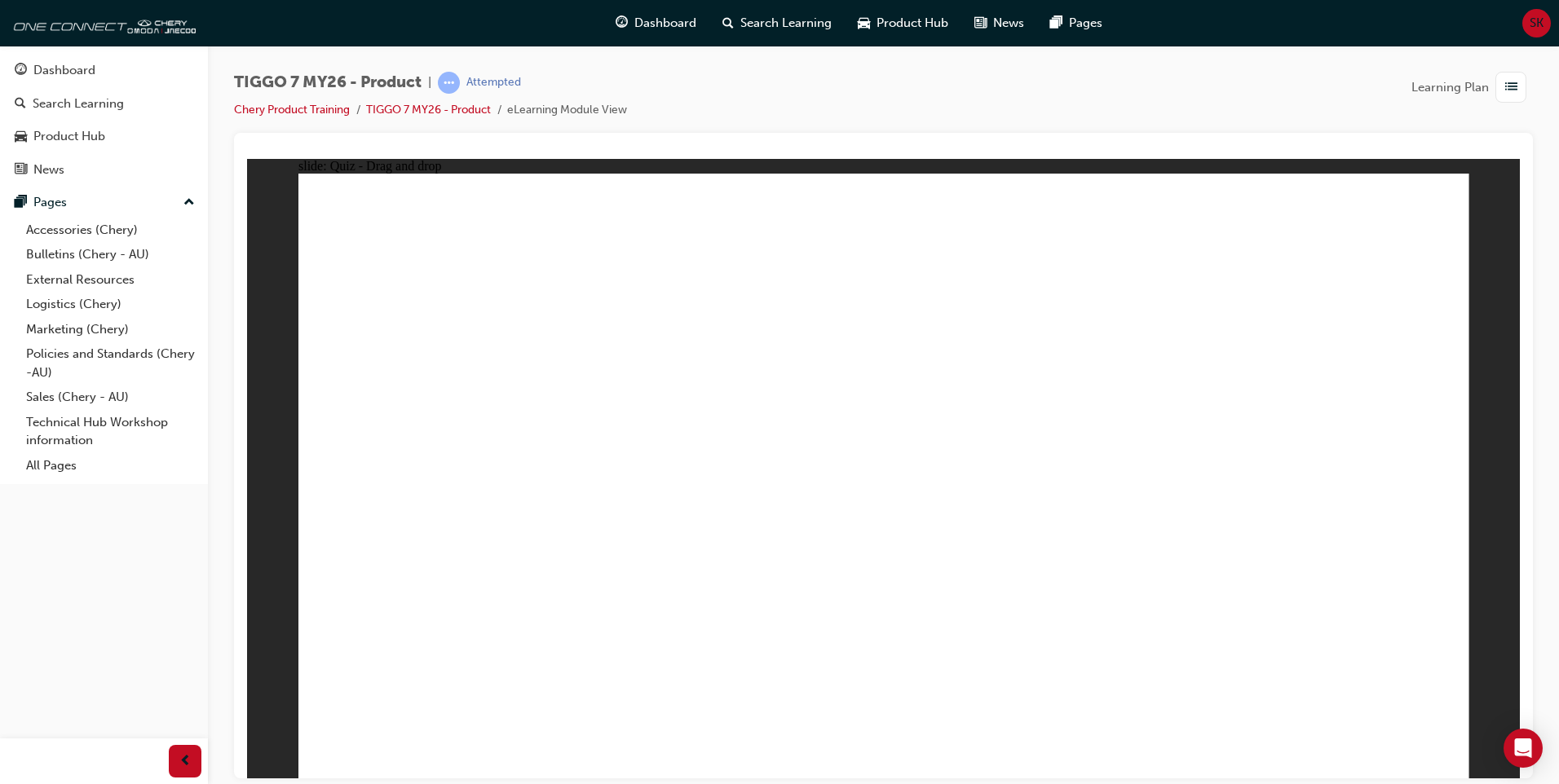
drag, startPoint x: 849, startPoint y: 249, endPoint x: 619, endPoint y: 636, distance: 450.2
drag, startPoint x: 1105, startPoint y: 355, endPoint x: 472, endPoint y: 626, distance: 688.6
drag, startPoint x: 1108, startPoint y: 293, endPoint x: 1122, endPoint y: 285, distance: 16.1
drag, startPoint x: 1122, startPoint y: 285, endPoint x: 646, endPoint y: 579, distance: 559.5
drag, startPoint x: 1236, startPoint y: 320, endPoint x: 1233, endPoint y: 340, distance: 20.2
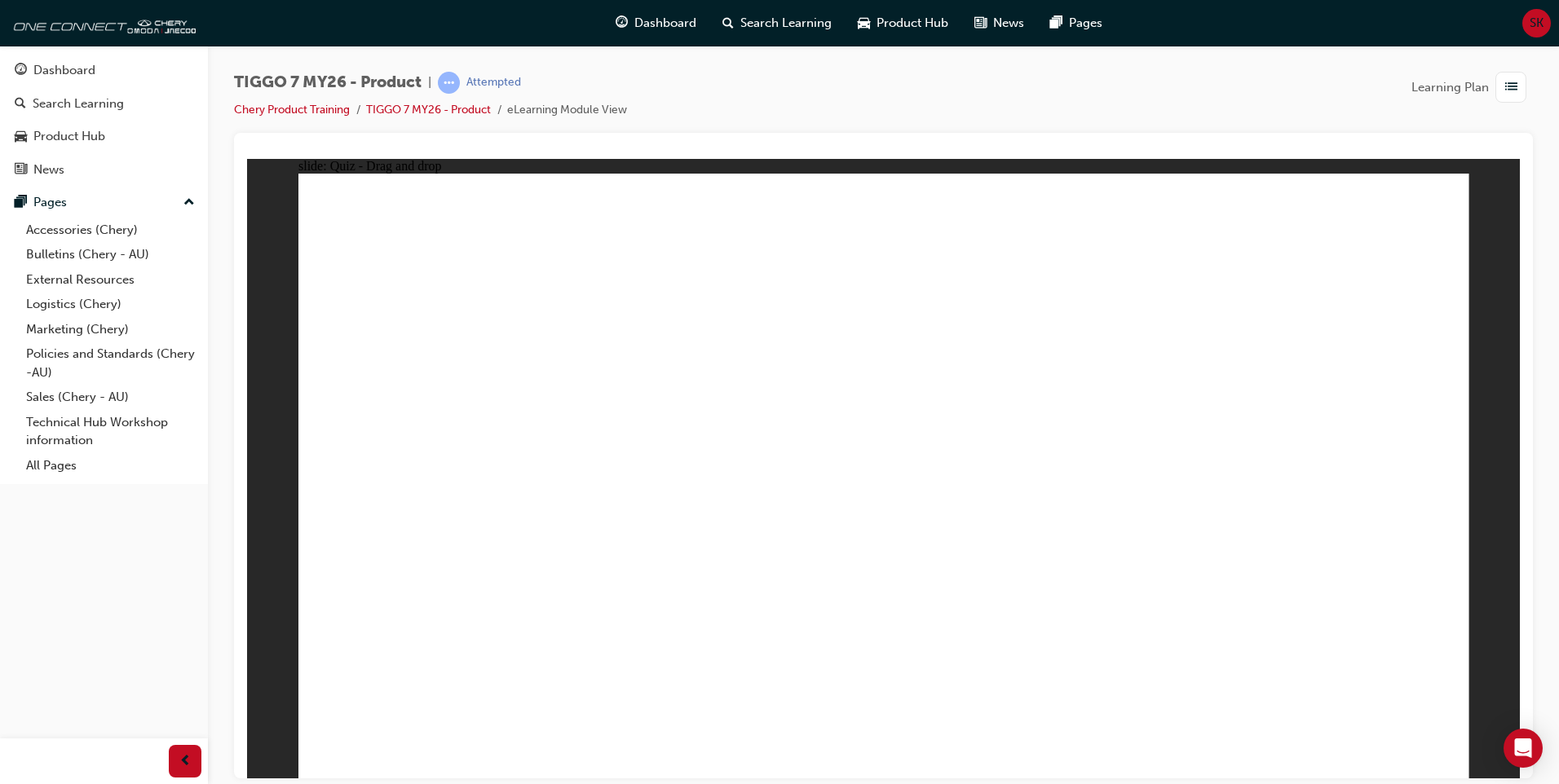
drag, startPoint x: 1233, startPoint y: 342, endPoint x: 895, endPoint y: 624, distance: 440.2
drag, startPoint x: 974, startPoint y: 259, endPoint x: 997, endPoint y: 364, distance: 107.5
drag, startPoint x: 955, startPoint y: 251, endPoint x: 967, endPoint y: 532, distance: 281.3
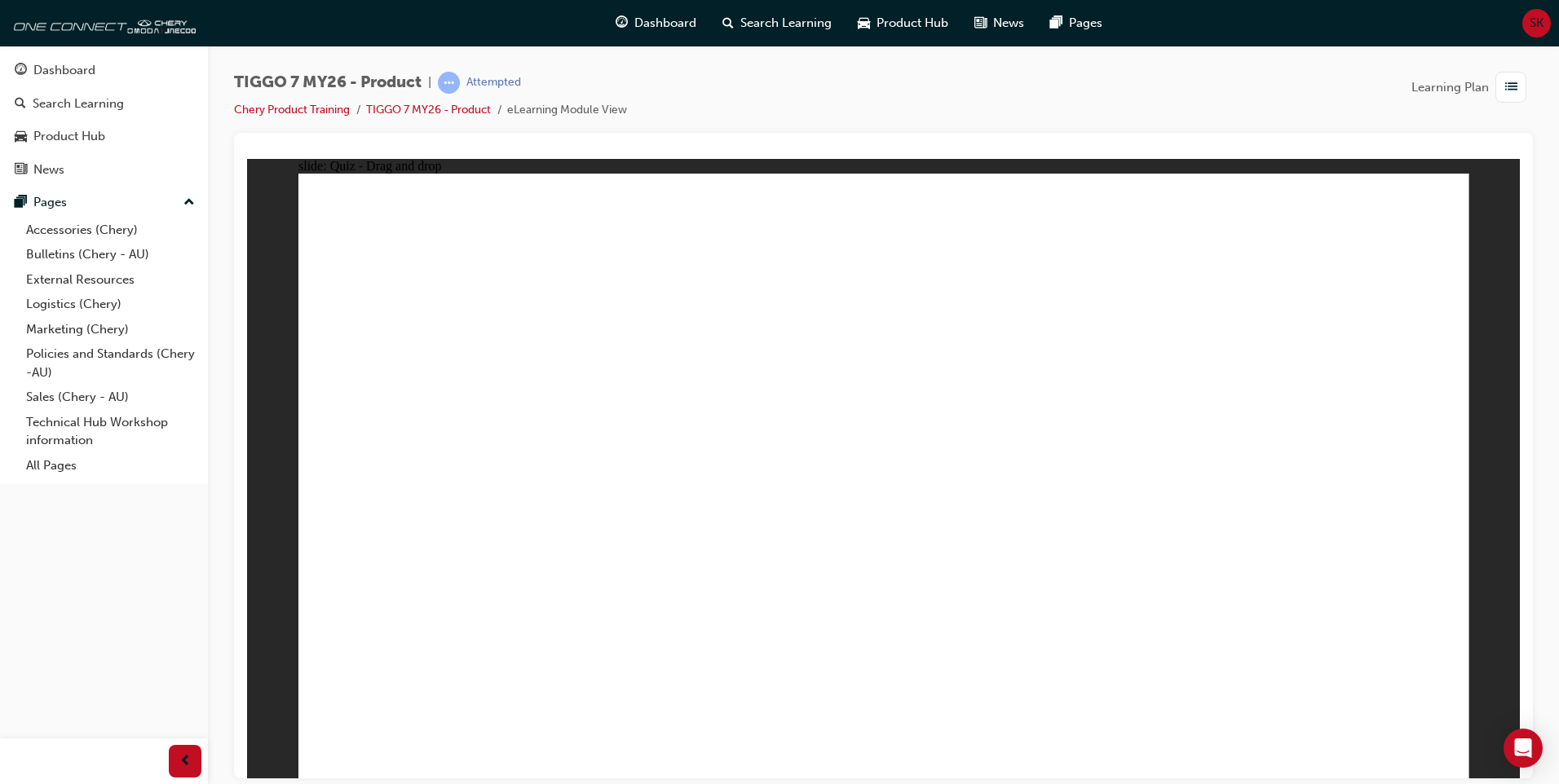
drag, startPoint x: 1230, startPoint y: 288, endPoint x: 1108, endPoint y: 588, distance: 323.9
drag, startPoint x: 1369, startPoint y: 285, endPoint x: 1193, endPoint y: 552, distance: 319.8
drag, startPoint x: 1098, startPoint y: 244, endPoint x: 931, endPoint y: 590, distance: 384.2
drag, startPoint x: 1217, startPoint y: 252, endPoint x: 1047, endPoint y: 641, distance: 424.5
drag, startPoint x: 1359, startPoint y: 237, endPoint x: 1075, endPoint y: 611, distance: 469.6
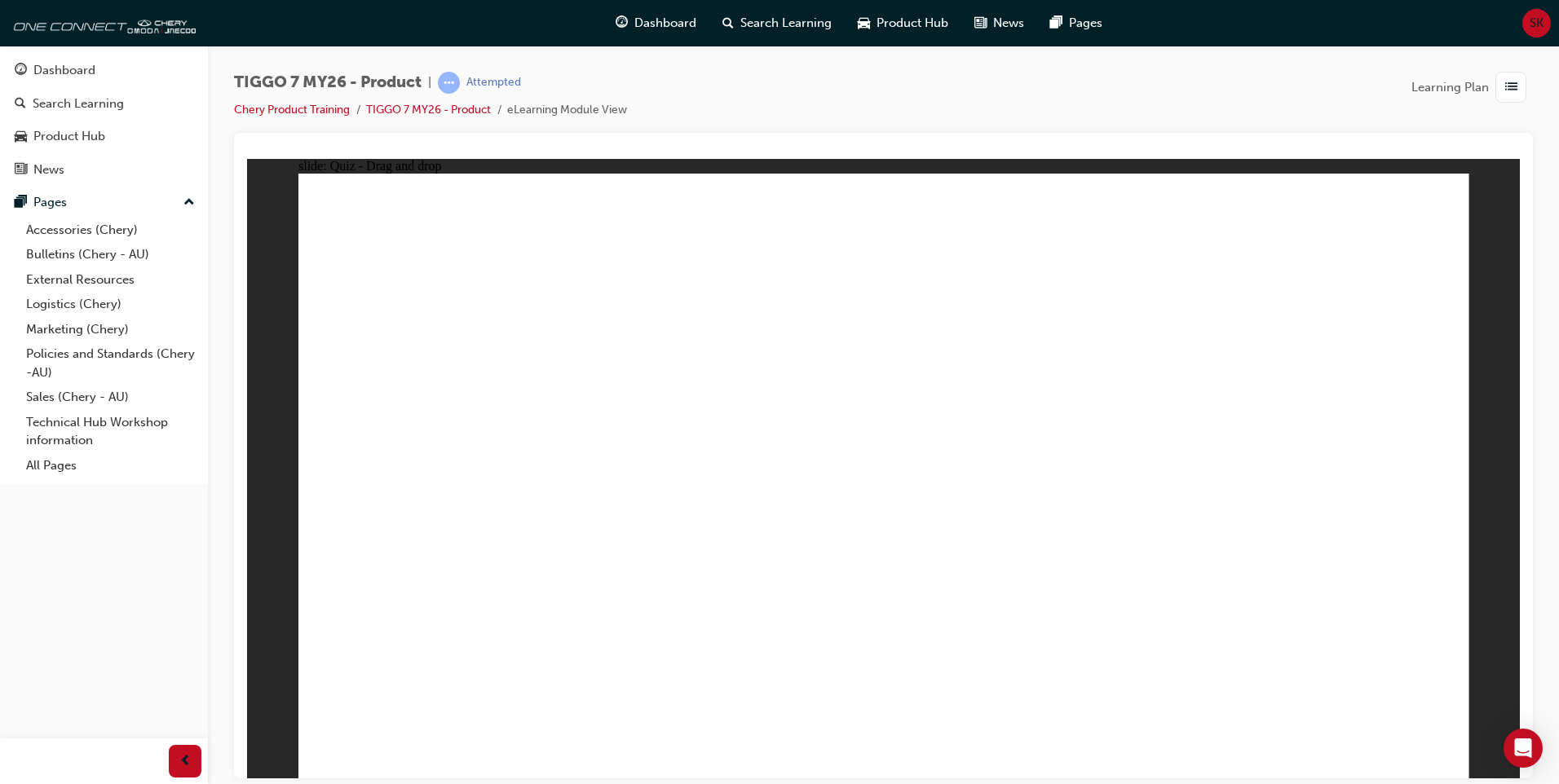
drag, startPoint x: 890, startPoint y: 284, endPoint x: 610, endPoint y: 474, distance: 338.4
drag, startPoint x: 1098, startPoint y: 298, endPoint x: 558, endPoint y: 562, distance: 601.1
drag, startPoint x: 1309, startPoint y: 311, endPoint x: 991, endPoint y: 481, distance: 360.6
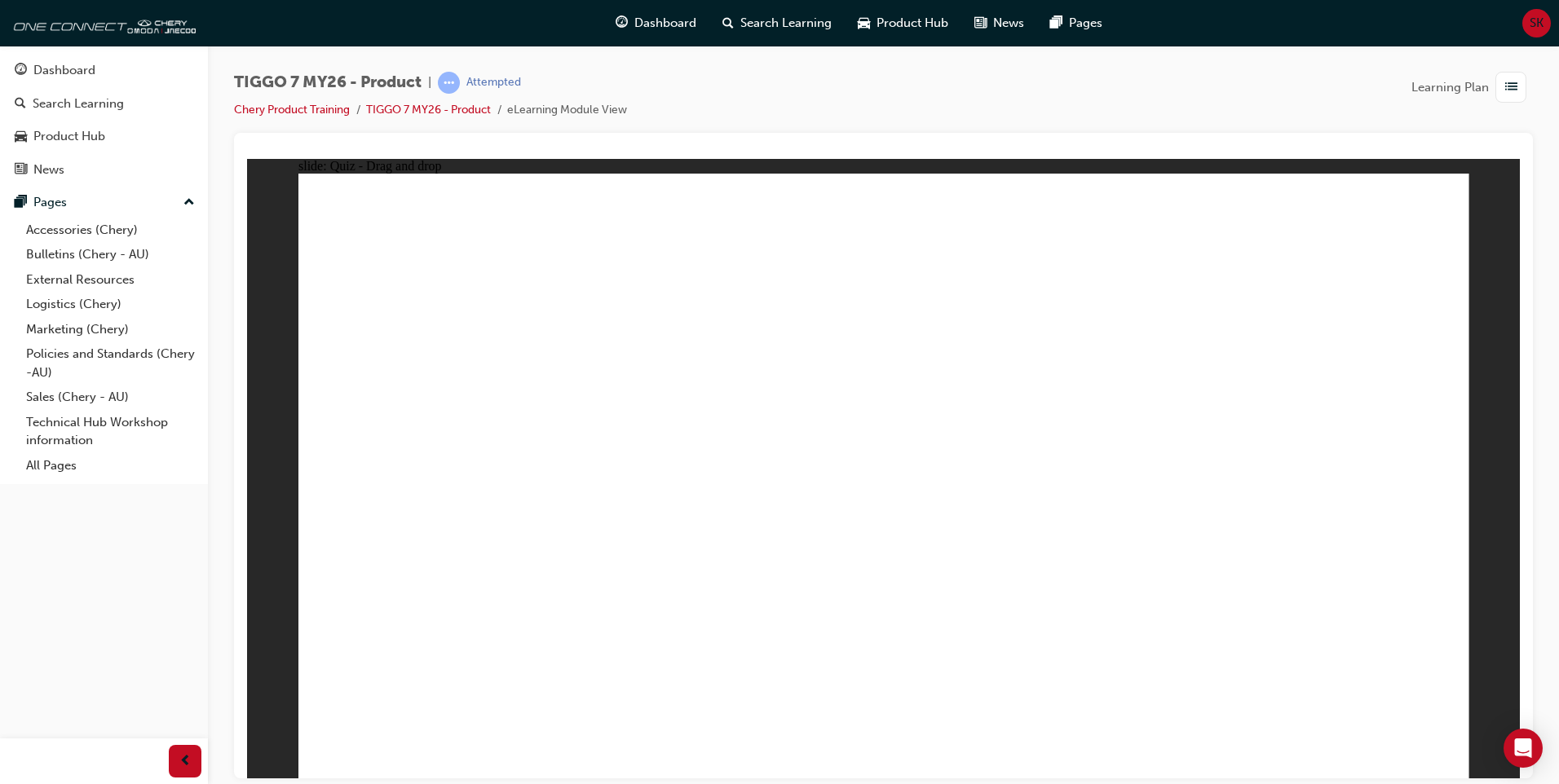
radio input "true"
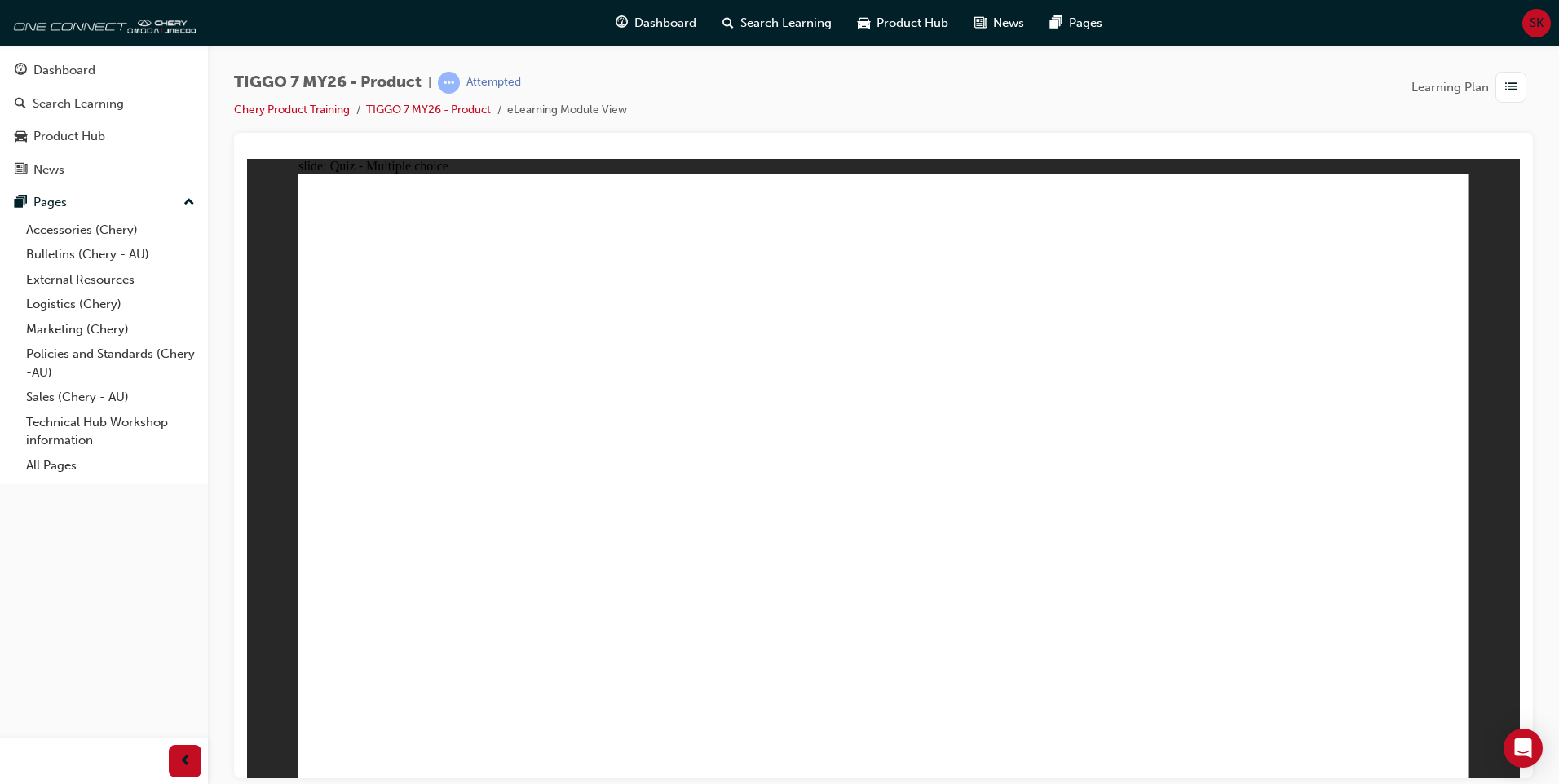
drag, startPoint x: 872, startPoint y: 239, endPoint x: 965, endPoint y: 597, distance: 369.9
drag, startPoint x: 903, startPoint y: 285, endPoint x: 1103, endPoint y: 657, distance: 422.4
drag, startPoint x: 1071, startPoint y: 331, endPoint x: 876, endPoint y: 570, distance: 308.5
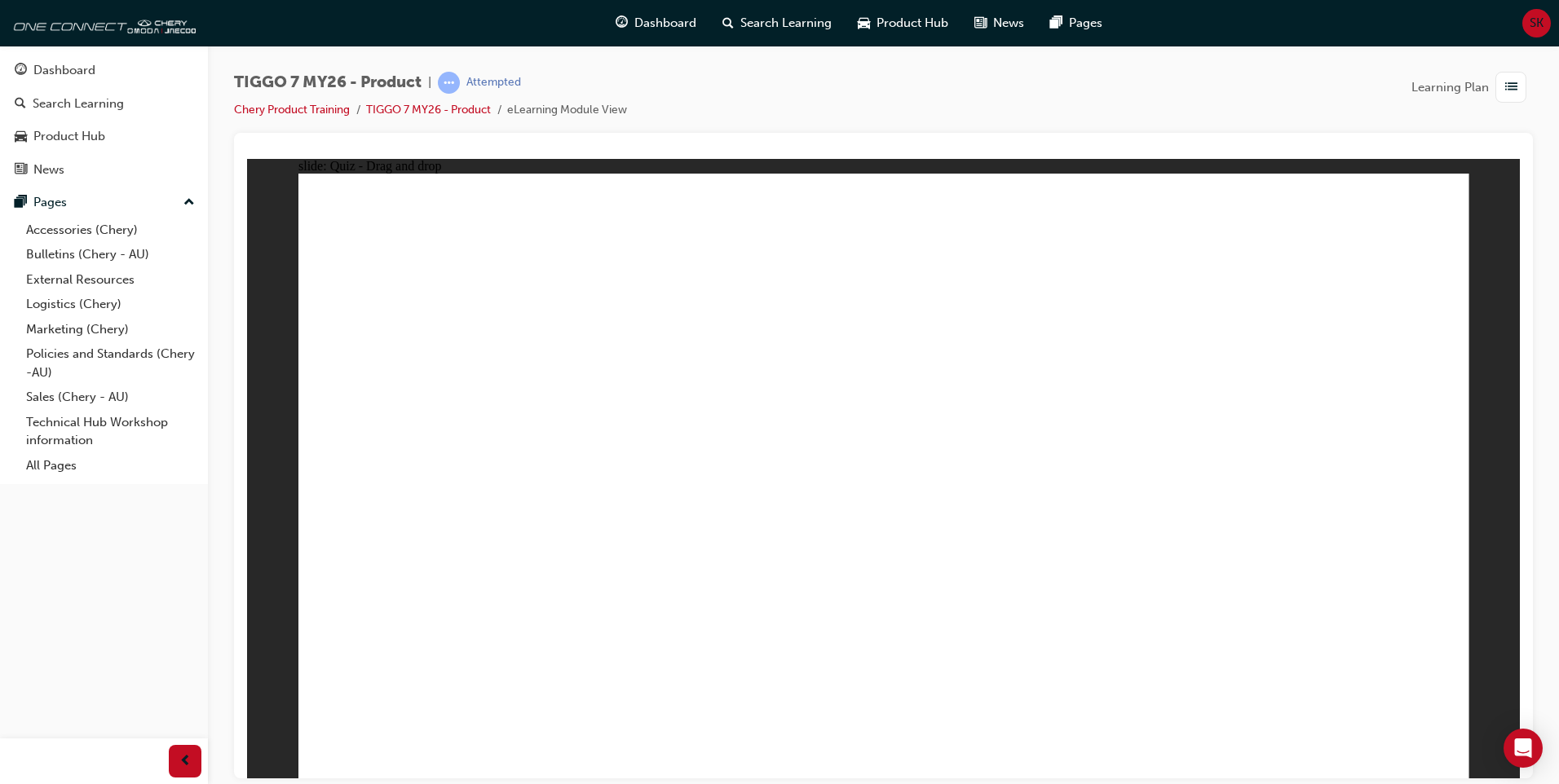
drag, startPoint x: 1097, startPoint y: 280, endPoint x: 1136, endPoint y: 545, distance: 267.9
drag, startPoint x: 1111, startPoint y: 238, endPoint x: 903, endPoint y: 601, distance: 418.4
drag, startPoint x: 1311, startPoint y: 284, endPoint x: 1124, endPoint y: 593, distance: 361.2
drag, startPoint x: 1336, startPoint y: 223, endPoint x: 1006, endPoint y: 636, distance: 528.6
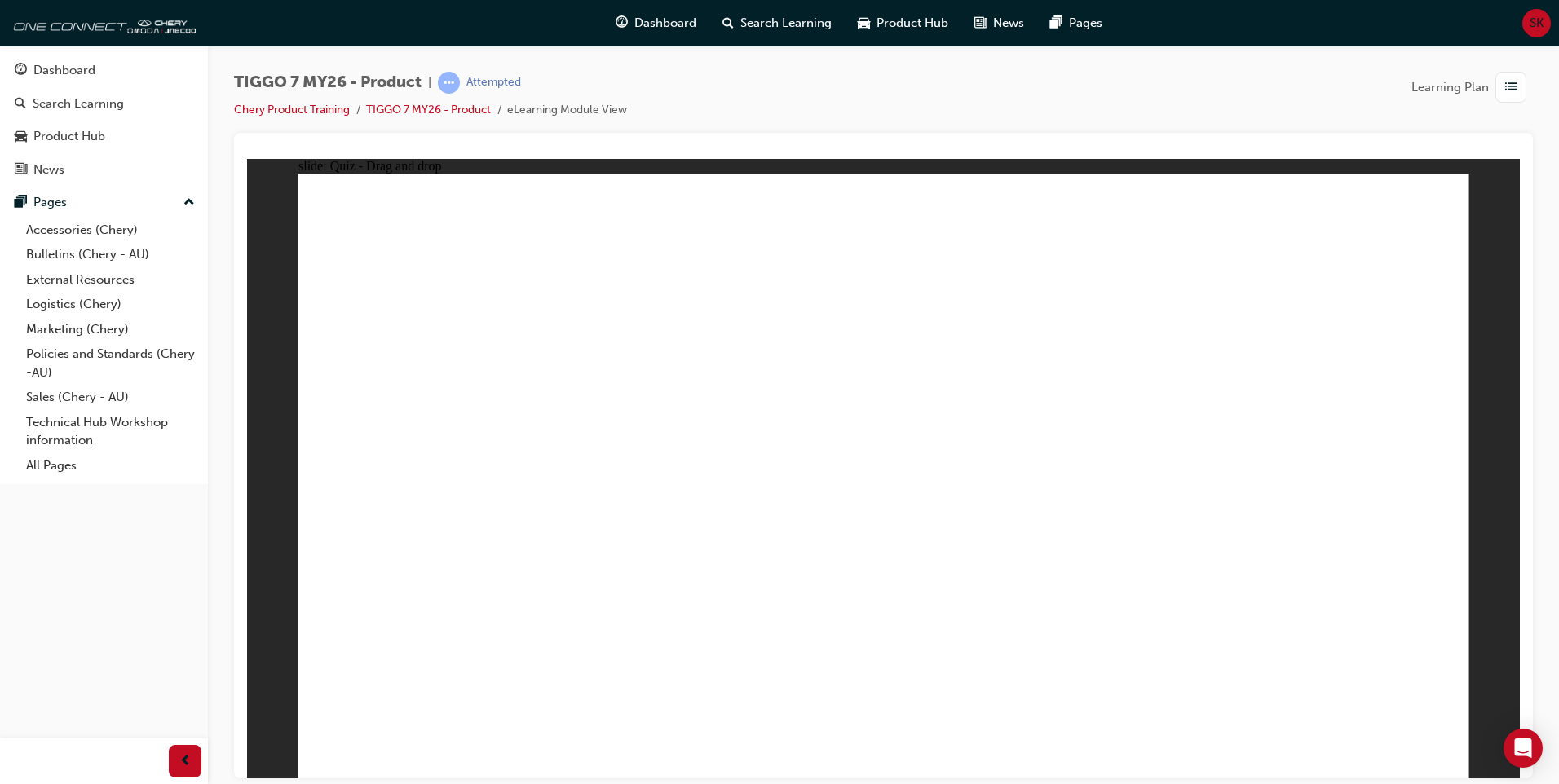
drag, startPoint x: 899, startPoint y: 584, endPoint x: 933, endPoint y: 450, distance: 138.2
radio input "true"
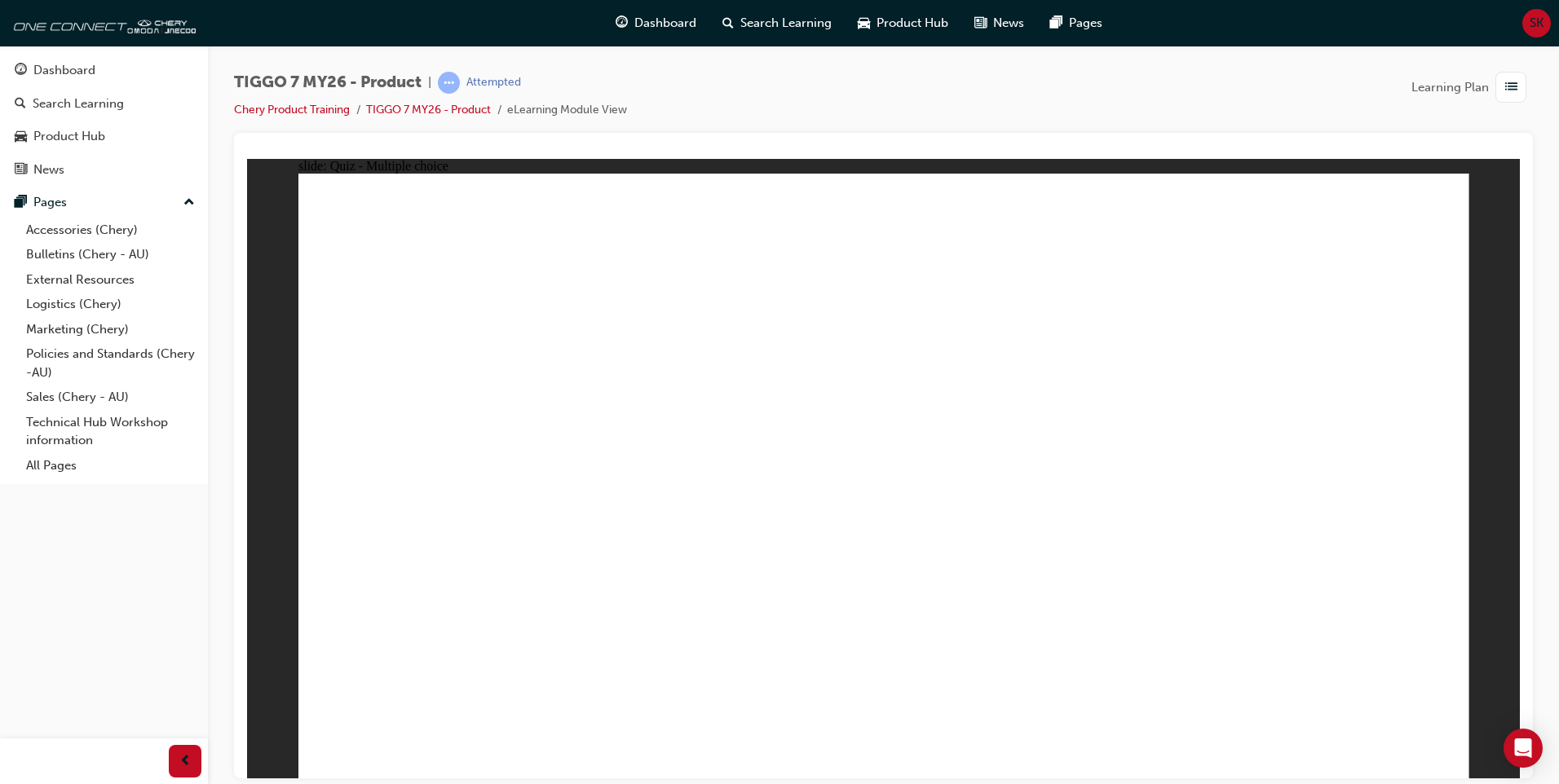
drag, startPoint x: 1347, startPoint y: 219, endPoint x: 479, endPoint y: 487, distance: 908.4
drag, startPoint x: 1078, startPoint y: 237, endPoint x: 689, endPoint y: 516, distance: 478.7
drag, startPoint x: 1175, startPoint y: 358, endPoint x: 1298, endPoint y: 503, distance: 190.1
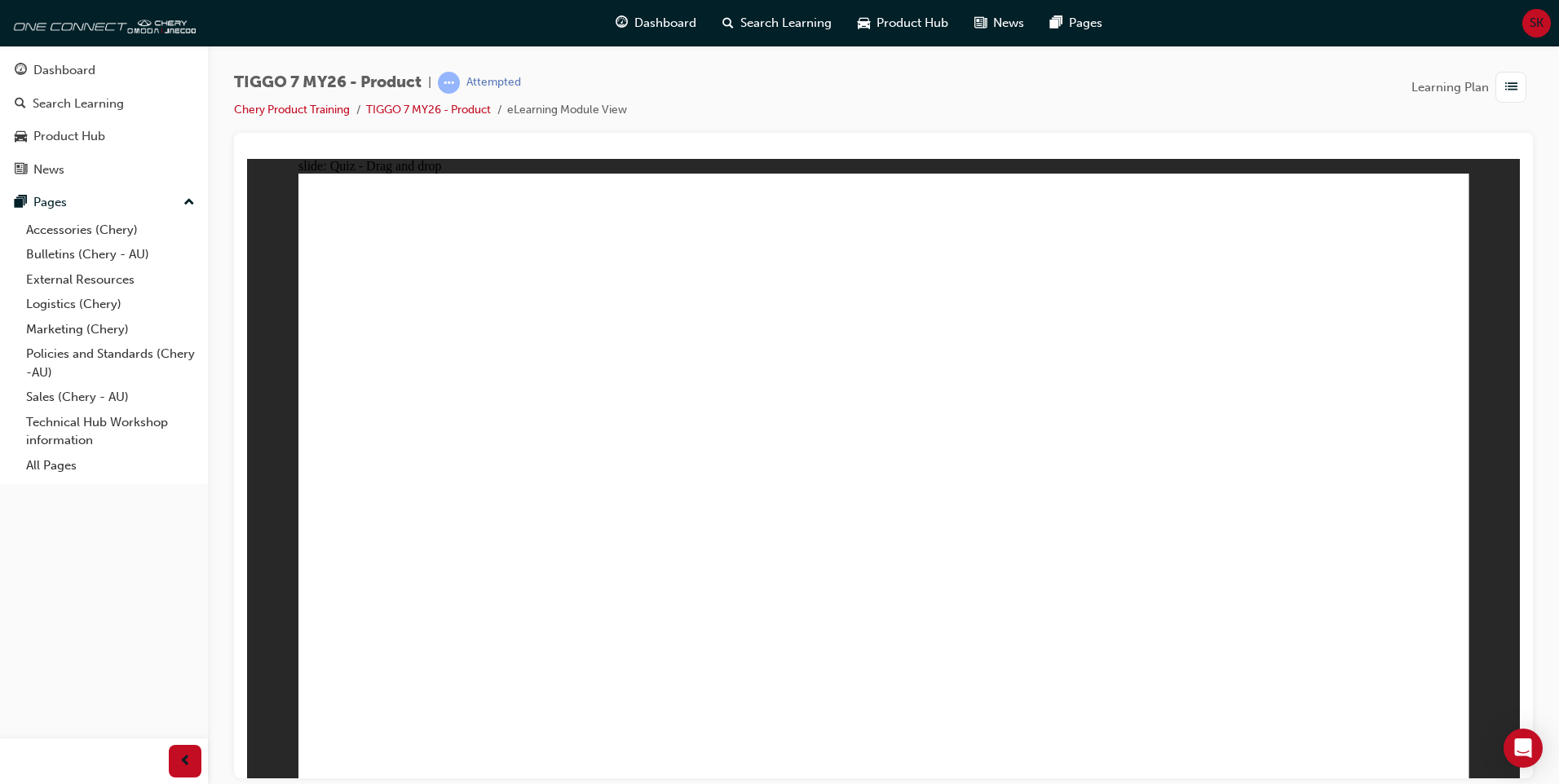
drag, startPoint x: 824, startPoint y: 241, endPoint x: 855, endPoint y: 500, distance: 260.8
drag, startPoint x: 947, startPoint y: 355, endPoint x: 1084, endPoint y: 511, distance: 207.6
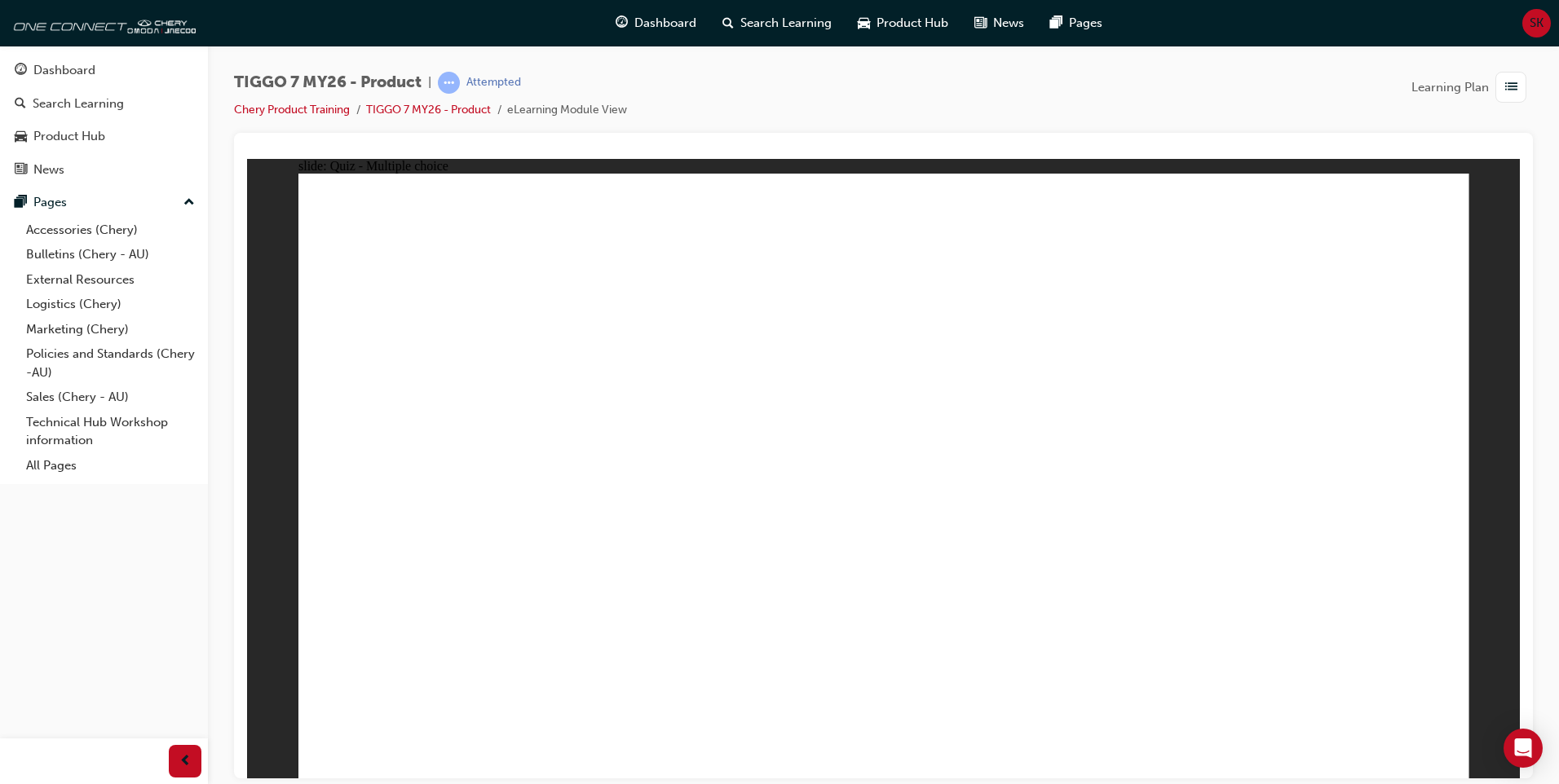
radio input "true"
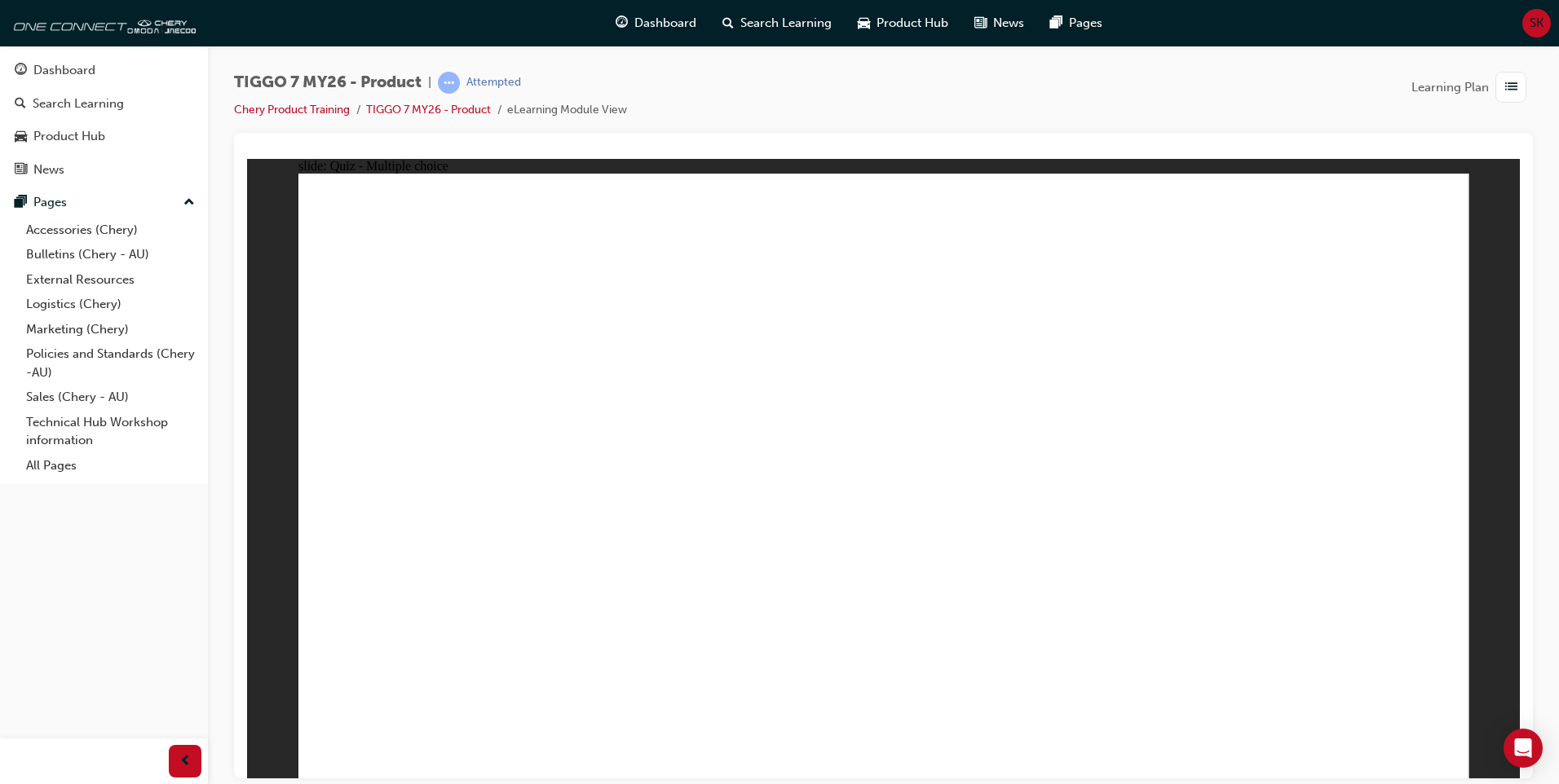
drag, startPoint x: 848, startPoint y: 246, endPoint x: 1344, endPoint y: 519, distance: 566.2
drag, startPoint x: 1181, startPoint y: 378, endPoint x: 1068, endPoint y: 537, distance: 195.1
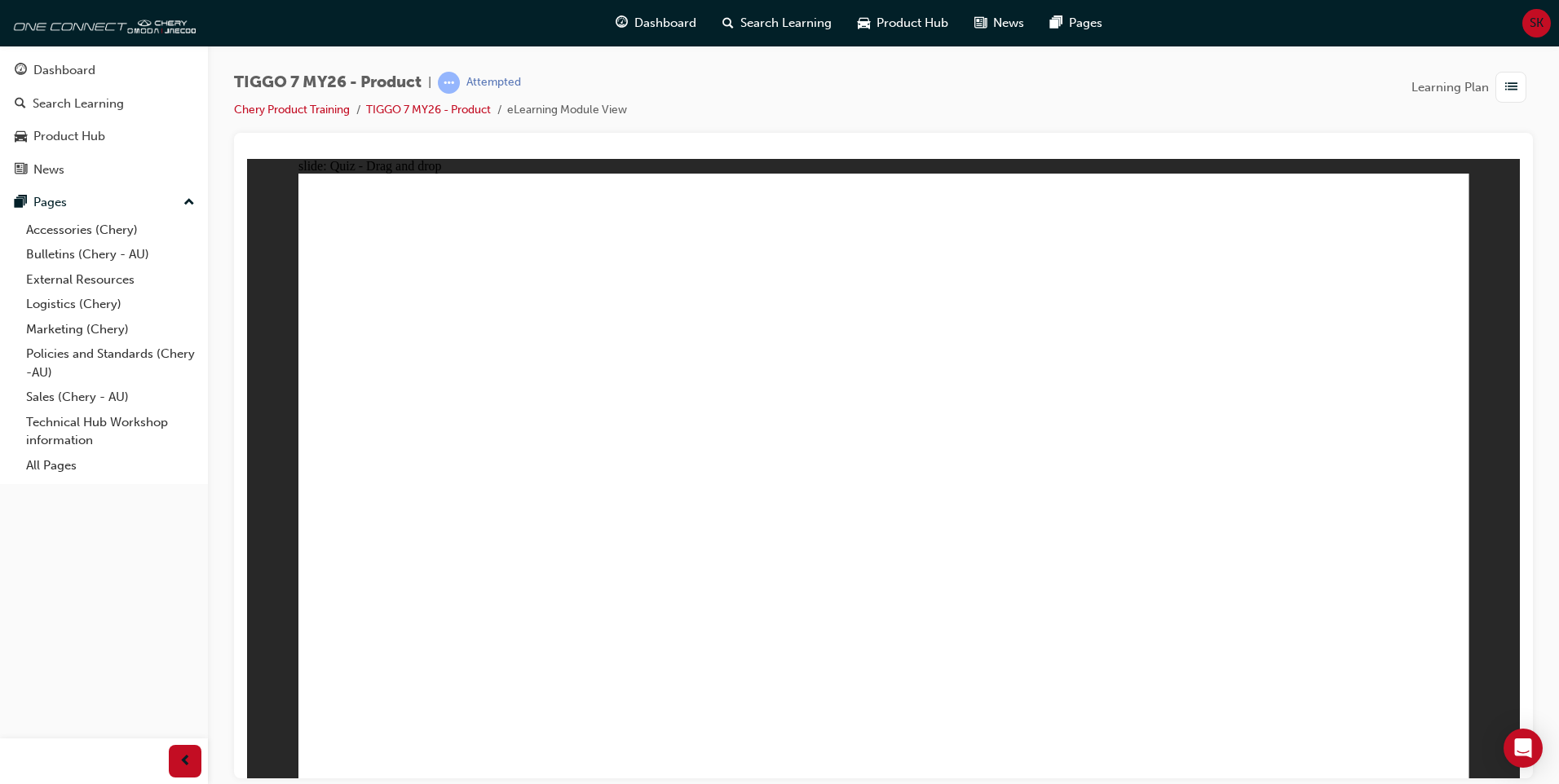
drag, startPoint x: 983, startPoint y: 364, endPoint x: 914, endPoint y: 526, distance: 176.1
drag, startPoint x: 1068, startPoint y: 260, endPoint x: 412, endPoint y: 525, distance: 707.5
drag, startPoint x: 1321, startPoint y: 257, endPoint x: 654, endPoint y: 521, distance: 717.3
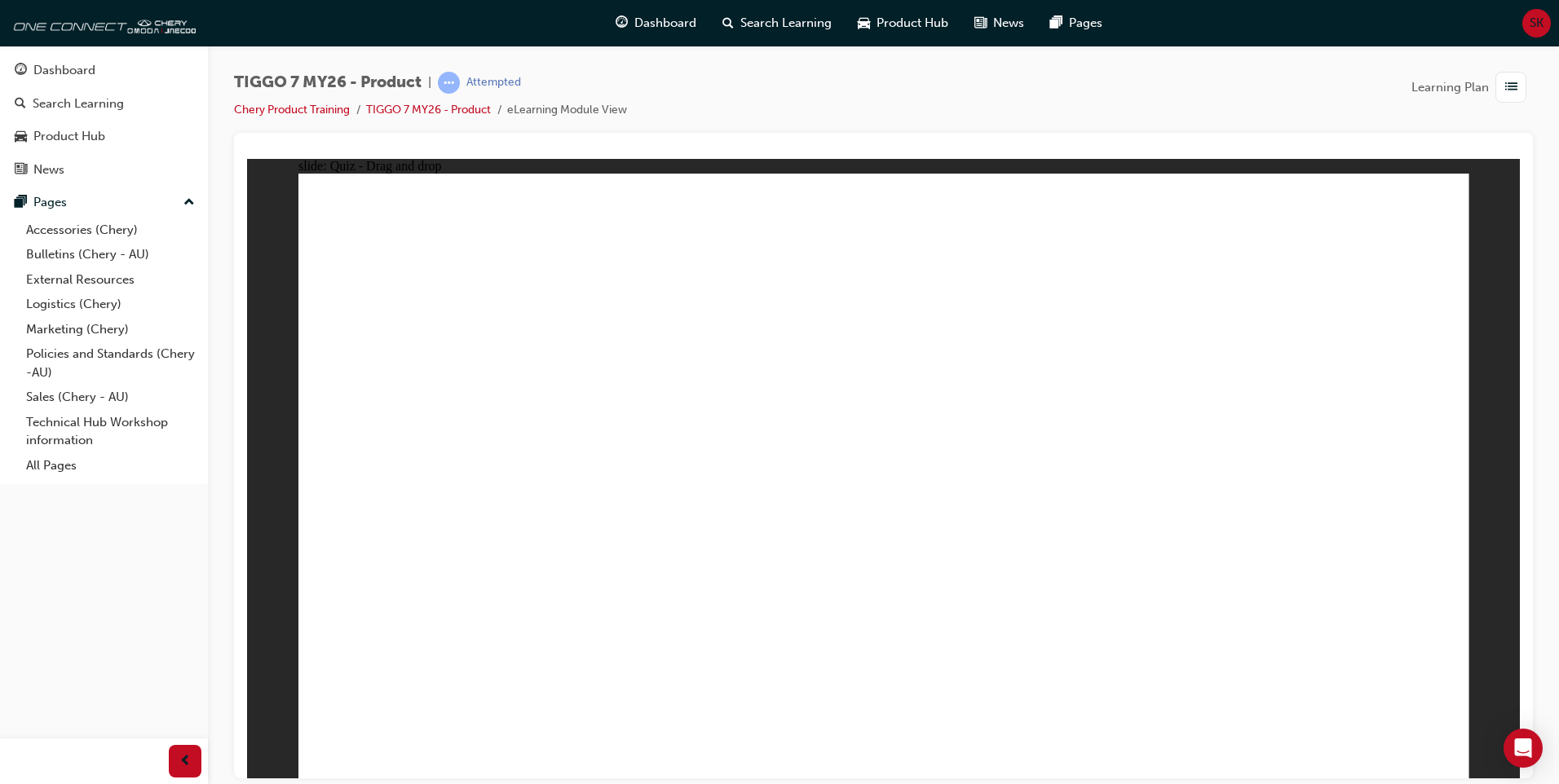
drag, startPoint x: 1131, startPoint y: 309, endPoint x: 497, endPoint y: 534, distance: 672.7
drag, startPoint x: 1324, startPoint y: 279, endPoint x: 912, endPoint y: 513, distance: 473.8
drag, startPoint x: 908, startPoint y: 311, endPoint x: 462, endPoint y: 593, distance: 527.7
drag, startPoint x: 1435, startPoint y: 701, endPoint x: 1386, endPoint y: 688, distance: 50.7
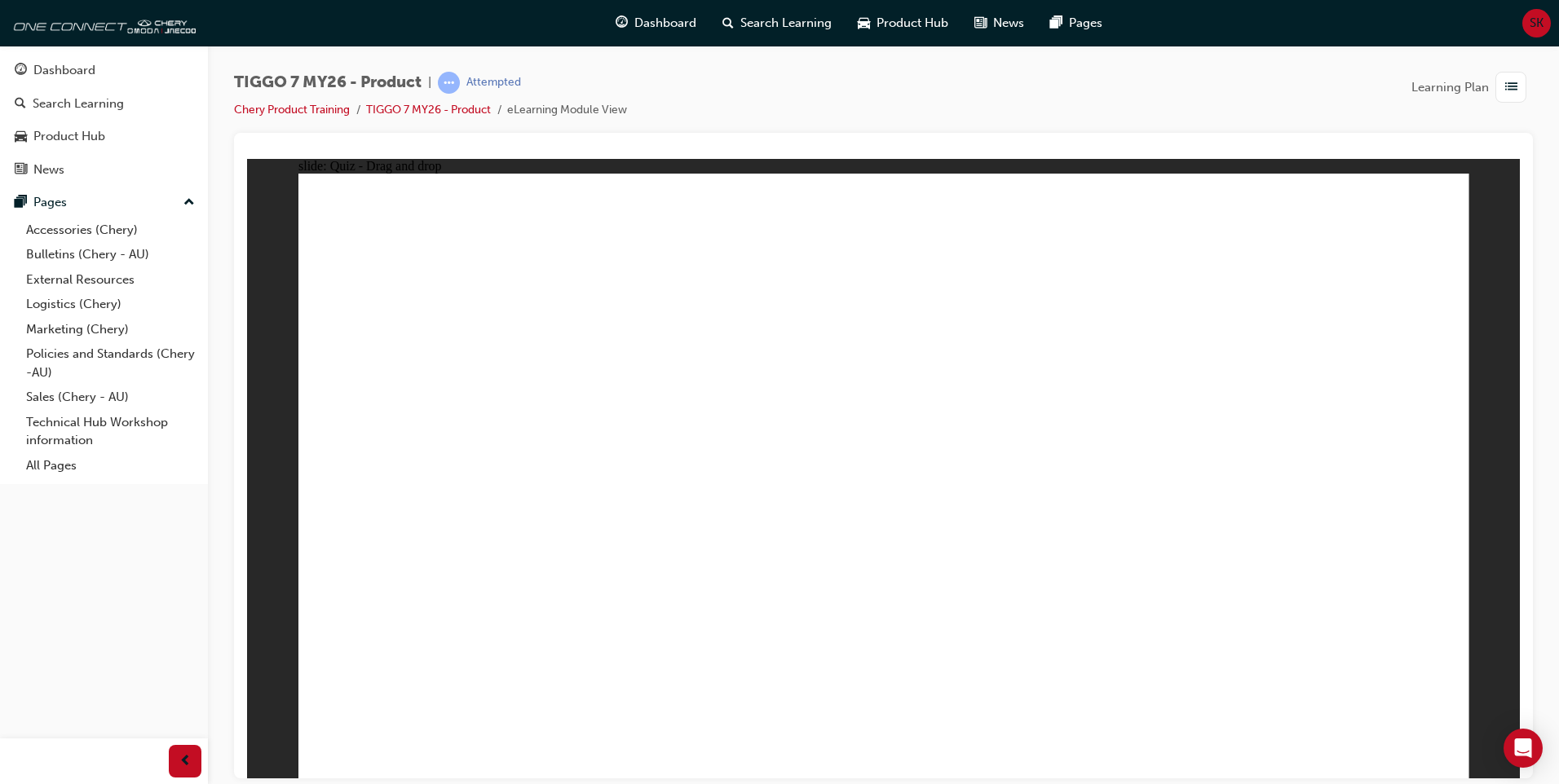
drag, startPoint x: 976, startPoint y: 326, endPoint x: 924, endPoint y: 654, distance: 332.1
drag, startPoint x: 1115, startPoint y: 338, endPoint x: 1077, endPoint y: 560, distance: 225.2
drag, startPoint x: 1203, startPoint y: 292, endPoint x: 1071, endPoint y: 659, distance: 390.0
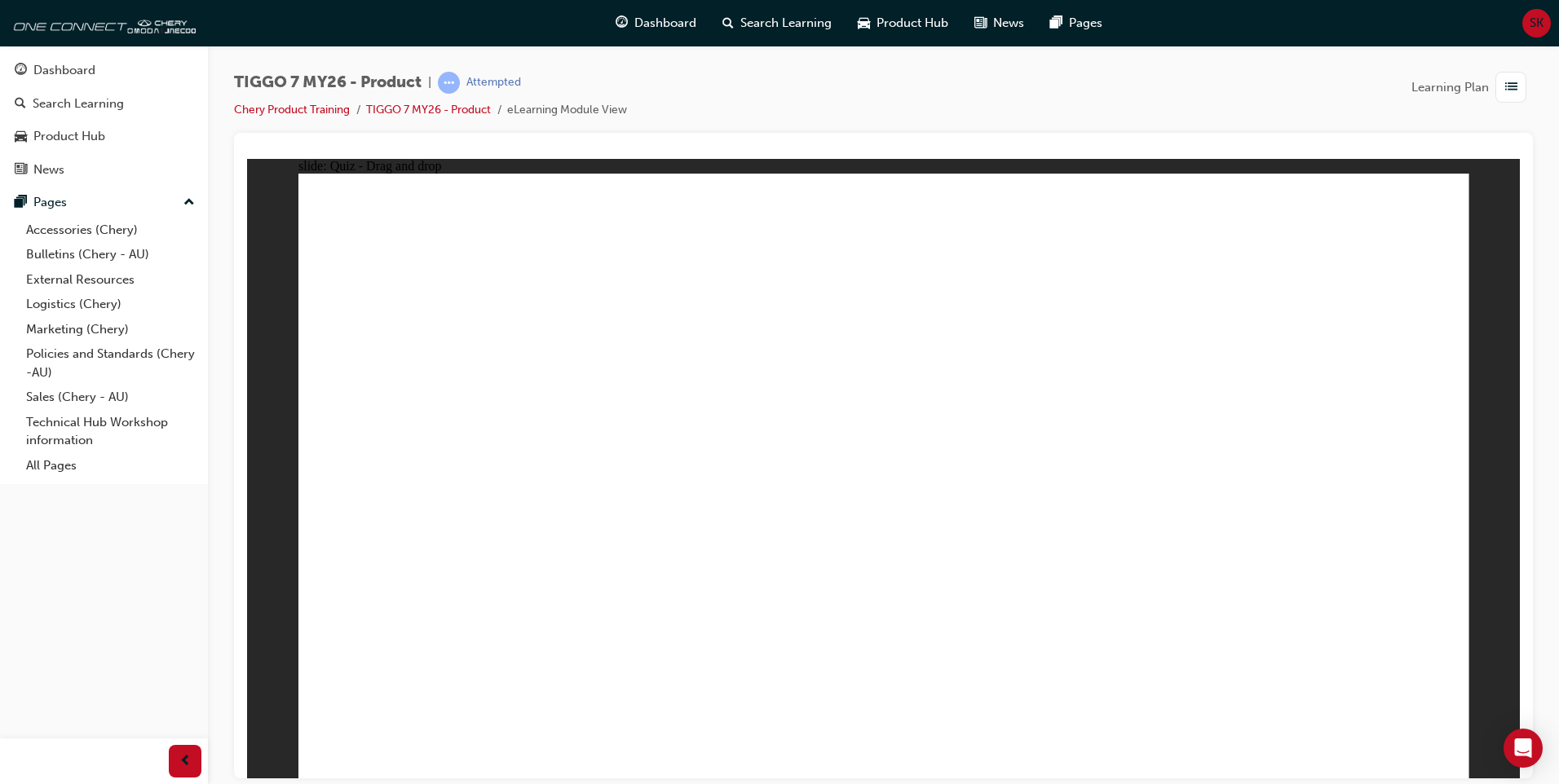
drag, startPoint x: 1349, startPoint y: 281, endPoint x: 882, endPoint y: 632, distance: 584.2
drag, startPoint x: 876, startPoint y: 228, endPoint x: 1052, endPoint y: 588, distance: 400.7
drag, startPoint x: 999, startPoint y: 287, endPoint x: 1124, endPoint y: 610, distance: 346.3
drag, startPoint x: 1102, startPoint y: 283, endPoint x: 1190, endPoint y: 606, distance: 334.8
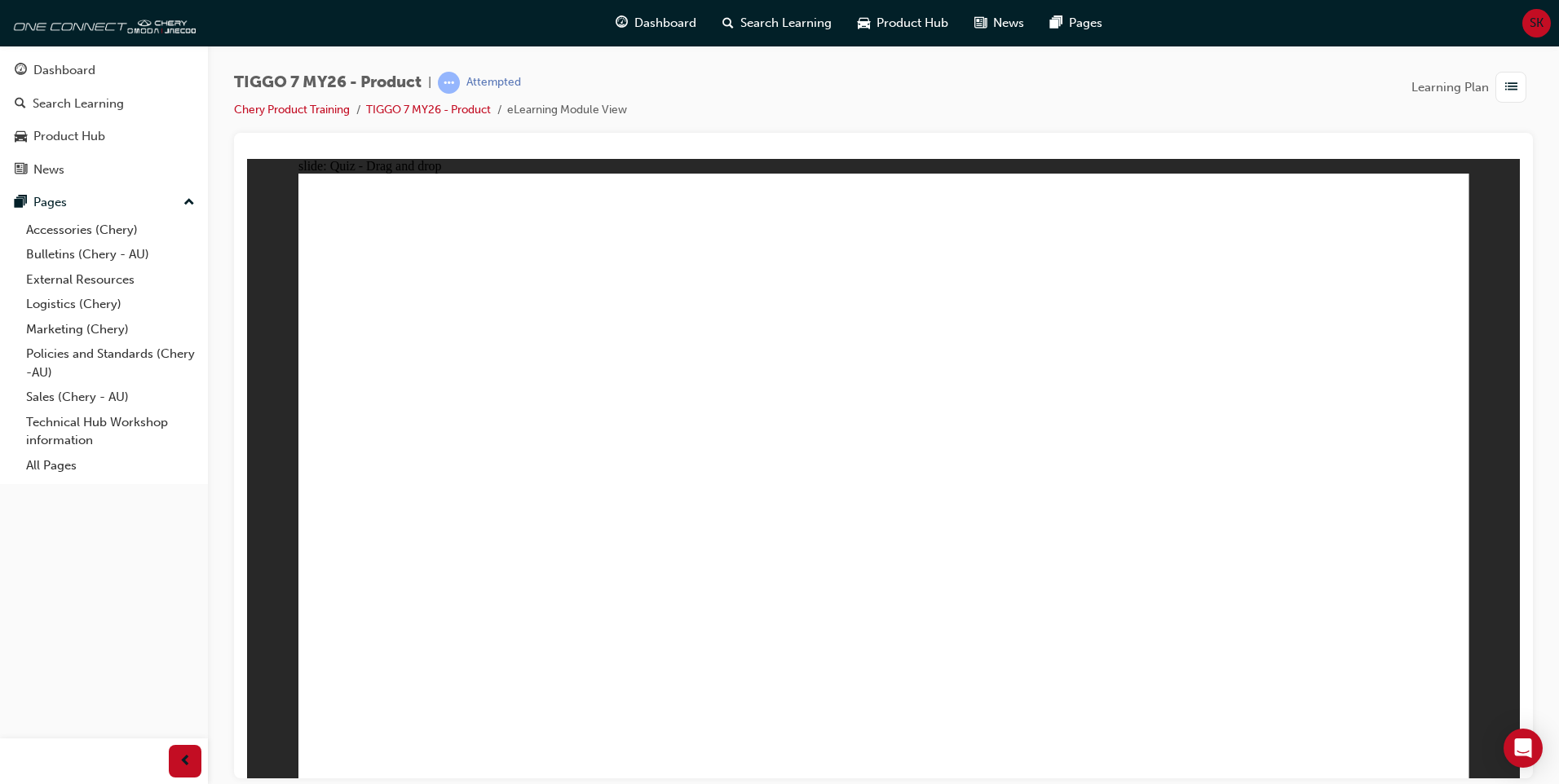
drag, startPoint x: 1105, startPoint y: 240, endPoint x: 908, endPoint y: 641, distance: 446.8
drag, startPoint x: 855, startPoint y: 289, endPoint x: 1053, endPoint y: 639, distance: 402.1
drag, startPoint x: 978, startPoint y: 236, endPoint x: 364, endPoint y: 570, distance: 699.0
drag, startPoint x: 1217, startPoint y: 244, endPoint x: 494, endPoint y: 565, distance: 791.1
drag, startPoint x: 1331, startPoint y: 249, endPoint x: 642, endPoint y: 581, distance: 764.8
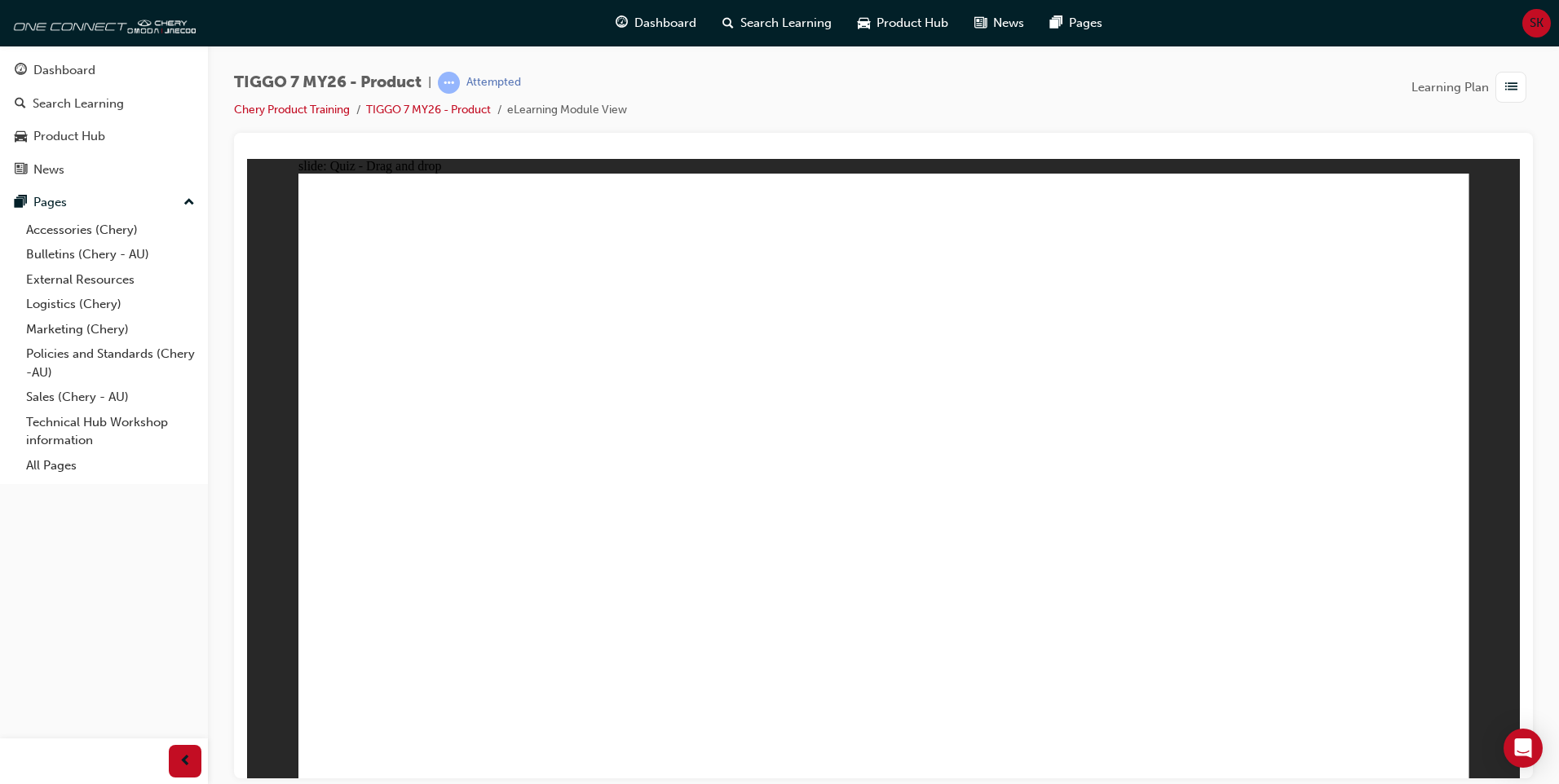
drag, startPoint x: 897, startPoint y: 281, endPoint x: 594, endPoint y: 462, distance: 352.9
drag, startPoint x: 1086, startPoint y: 303, endPoint x: 621, endPoint y: 550, distance: 526.5
drag, startPoint x: 1369, startPoint y: 284, endPoint x: 1023, endPoint y: 481, distance: 398.2
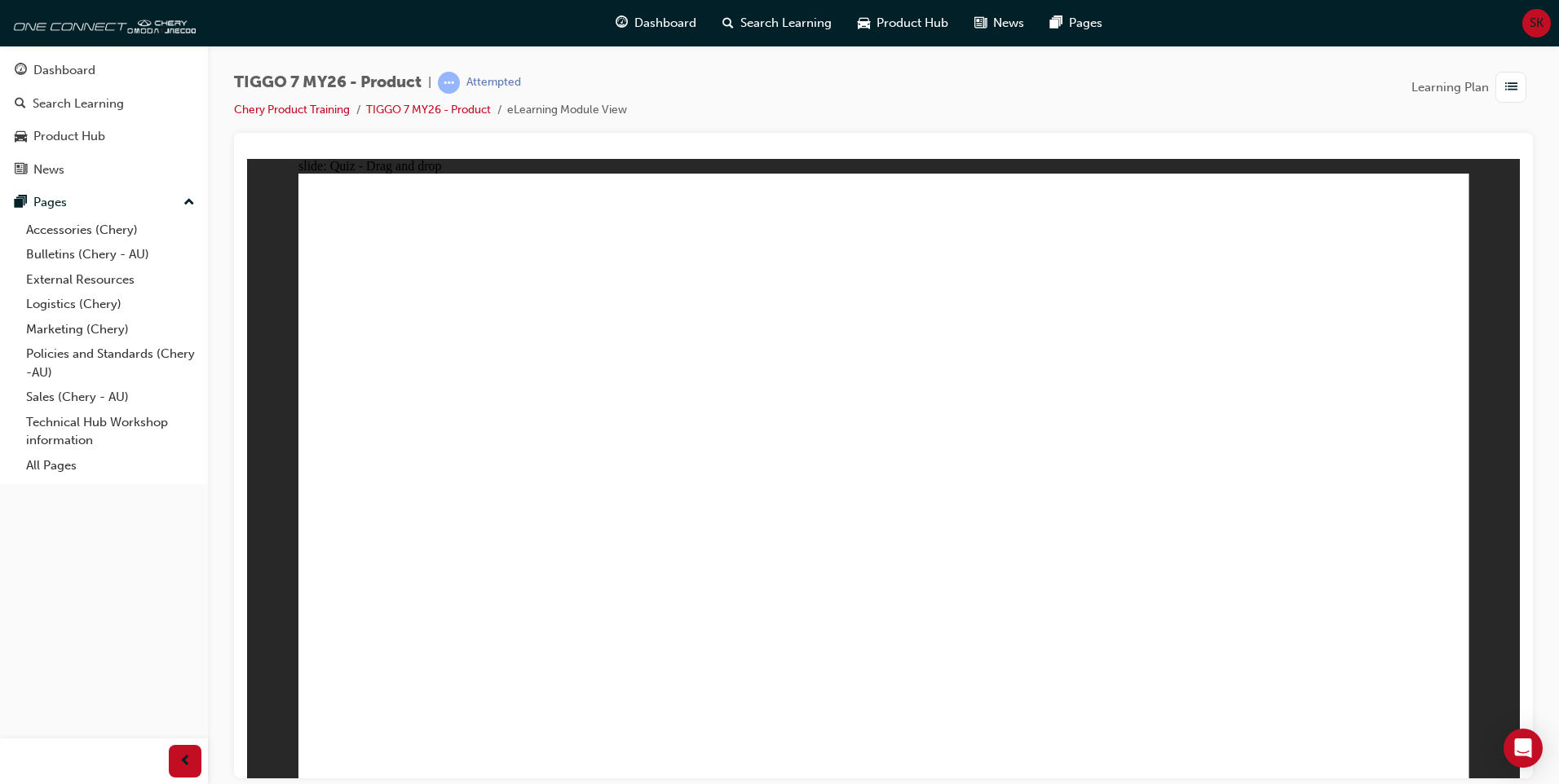
radio input "true"
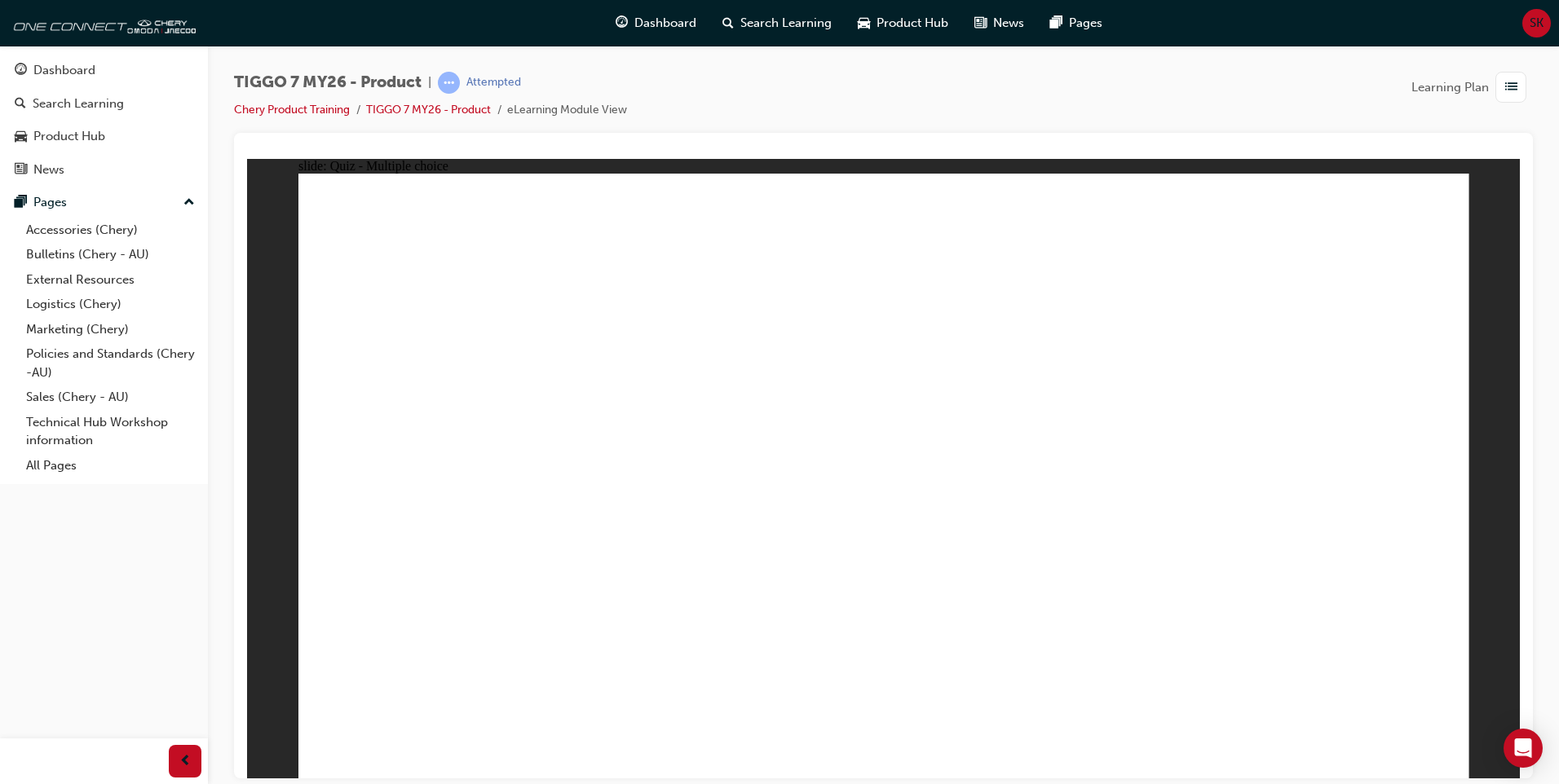
drag, startPoint x: 878, startPoint y: 240, endPoint x: 973, endPoint y: 576, distance: 349.2
drag, startPoint x: 891, startPoint y: 274, endPoint x: 1115, endPoint y: 519, distance: 332.0
drag, startPoint x: 1084, startPoint y: 320, endPoint x: 965, endPoint y: 544, distance: 253.6
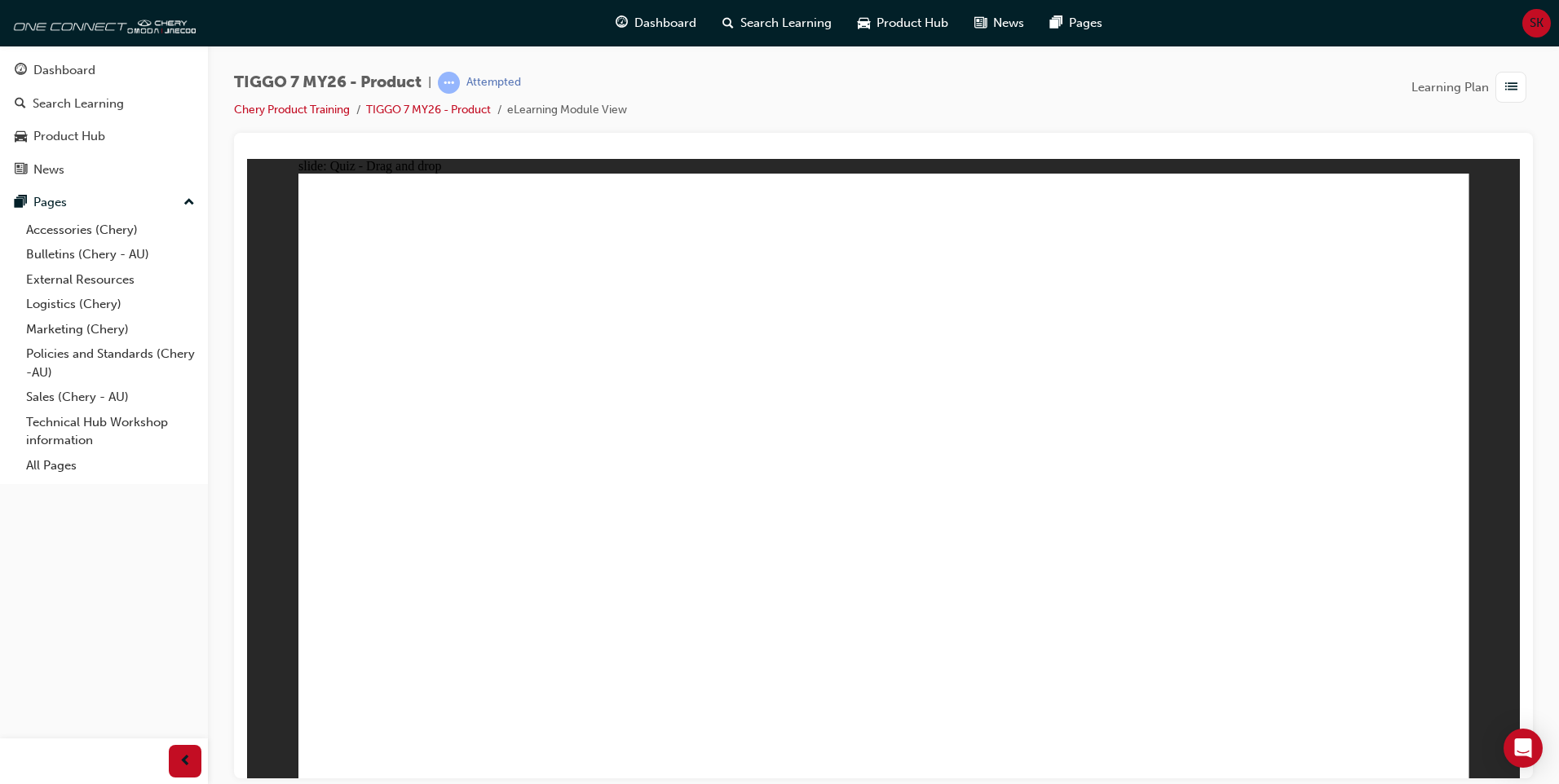
drag, startPoint x: 1049, startPoint y: 280, endPoint x: 1075, endPoint y: 579, distance: 300.1
drag, startPoint x: 1058, startPoint y: 246, endPoint x: 938, endPoint y: 621, distance: 393.7
drag, startPoint x: 1318, startPoint y: 288, endPoint x: 1114, endPoint y: 574, distance: 351.3
drag, startPoint x: 1277, startPoint y: 236, endPoint x: 1049, endPoint y: 609, distance: 437.2
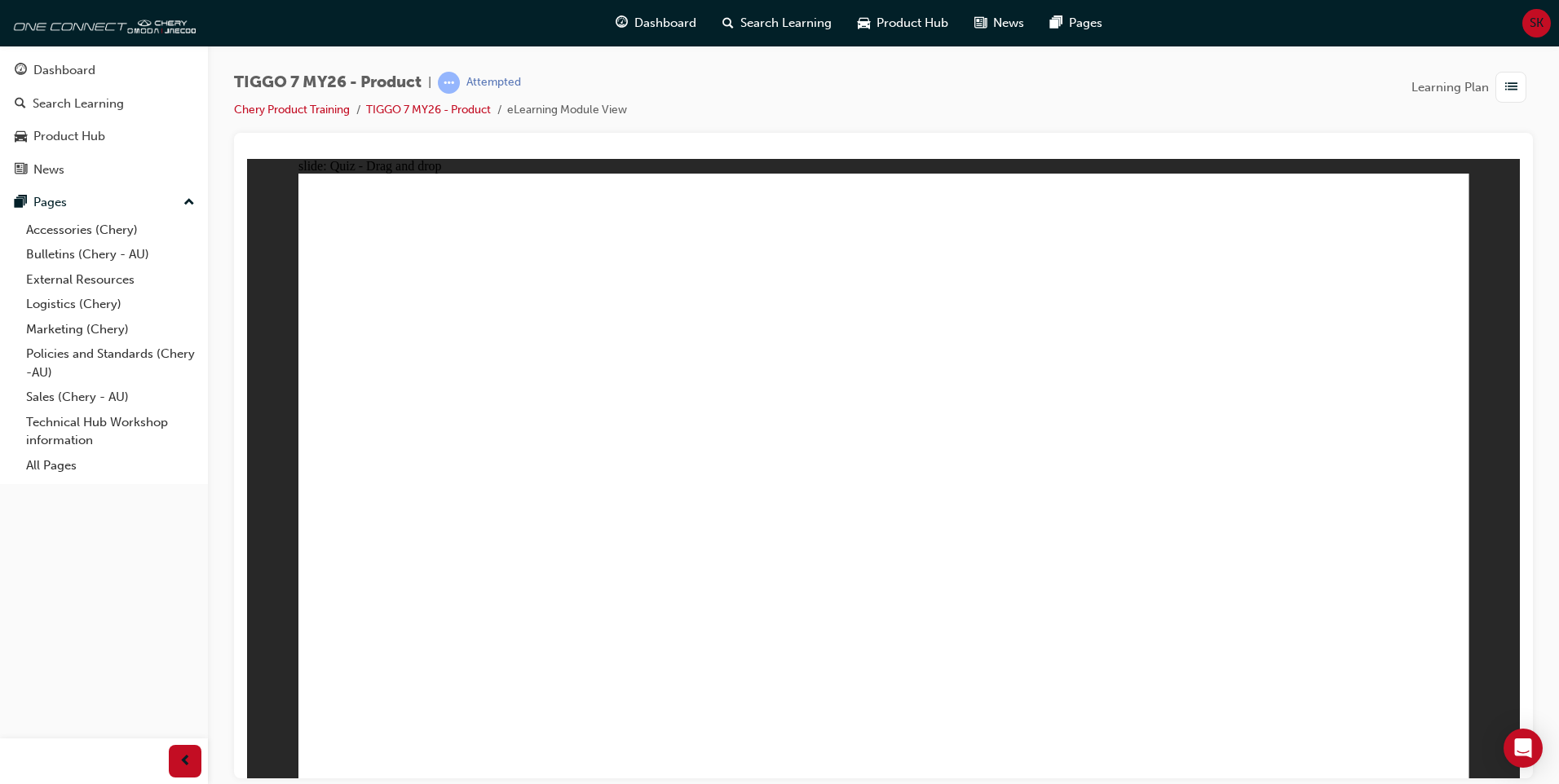
radio input "true"
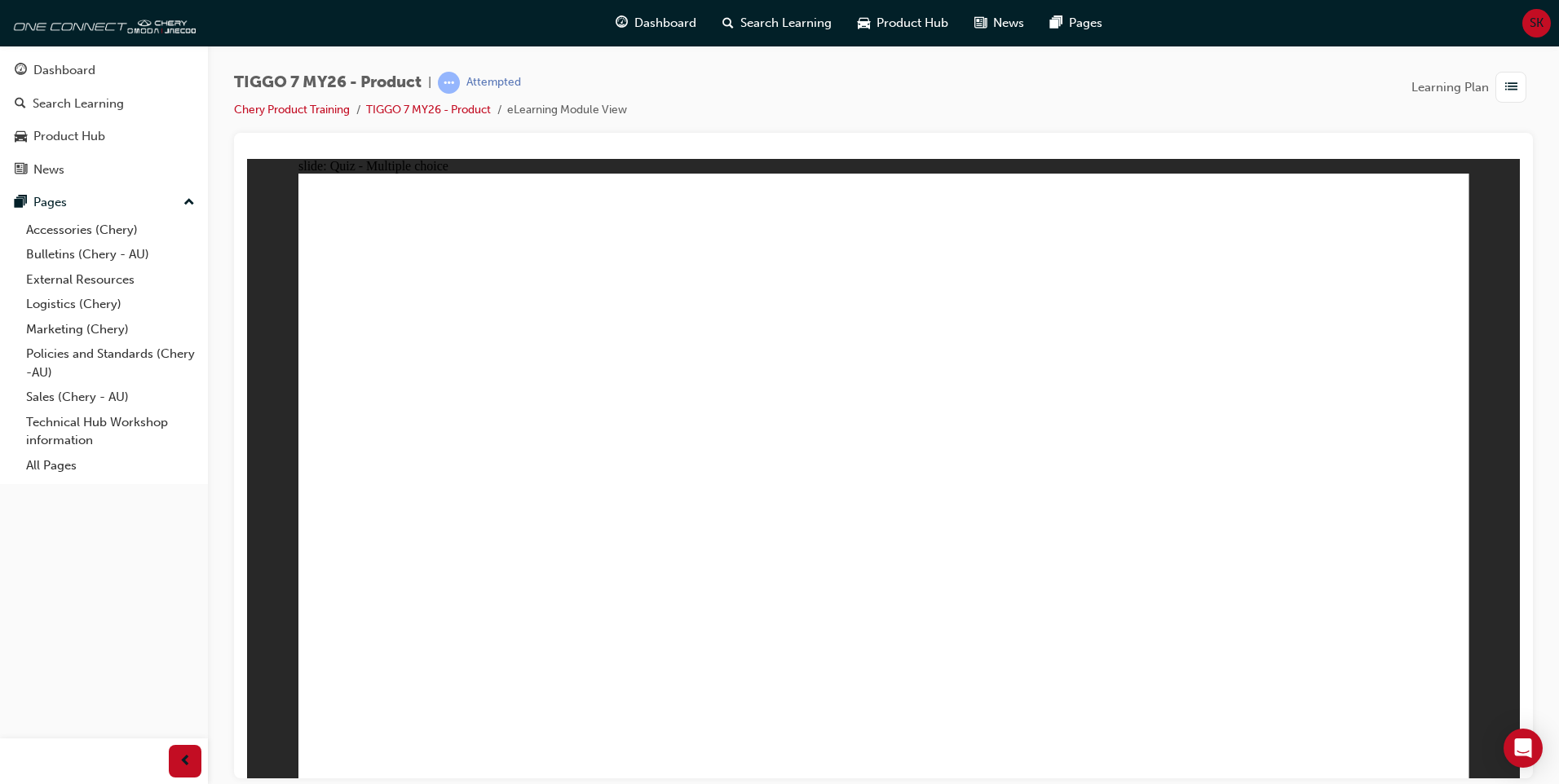
drag, startPoint x: 1295, startPoint y: 239, endPoint x: 443, endPoint y: 521, distance: 897.5
drag, startPoint x: 1061, startPoint y: 243, endPoint x: 667, endPoint y: 521, distance: 482.2
drag, startPoint x: 1179, startPoint y: 359, endPoint x: 1316, endPoint y: 510, distance: 203.9
drag, startPoint x: 917, startPoint y: 371, endPoint x: 1083, endPoint y: 532, distance: 231.3
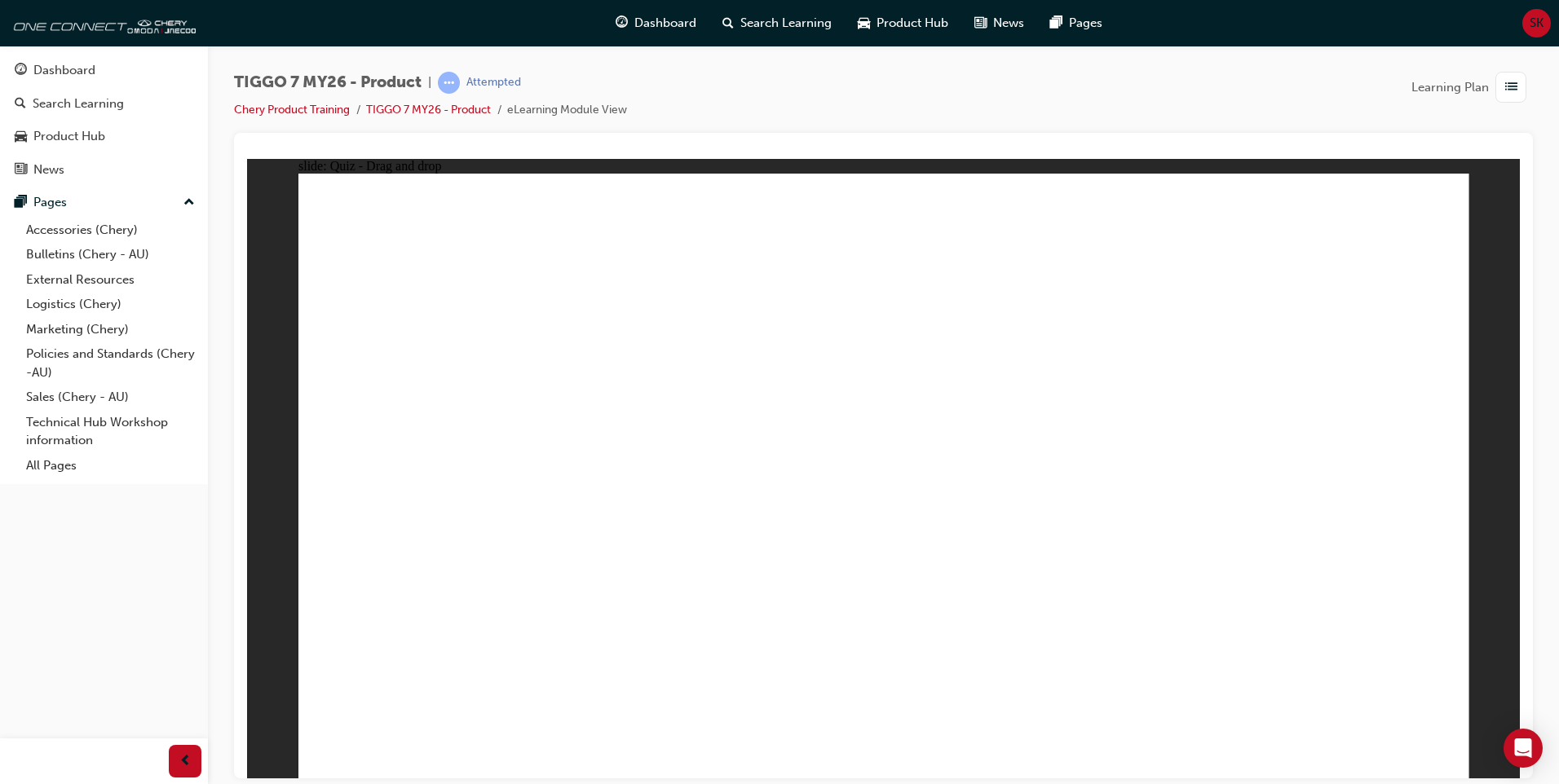
drag, startPoint x: 847, startPoint y: 236, endPoint x: 888, endPoint y: 518, distance: 285.0
radio input "true"
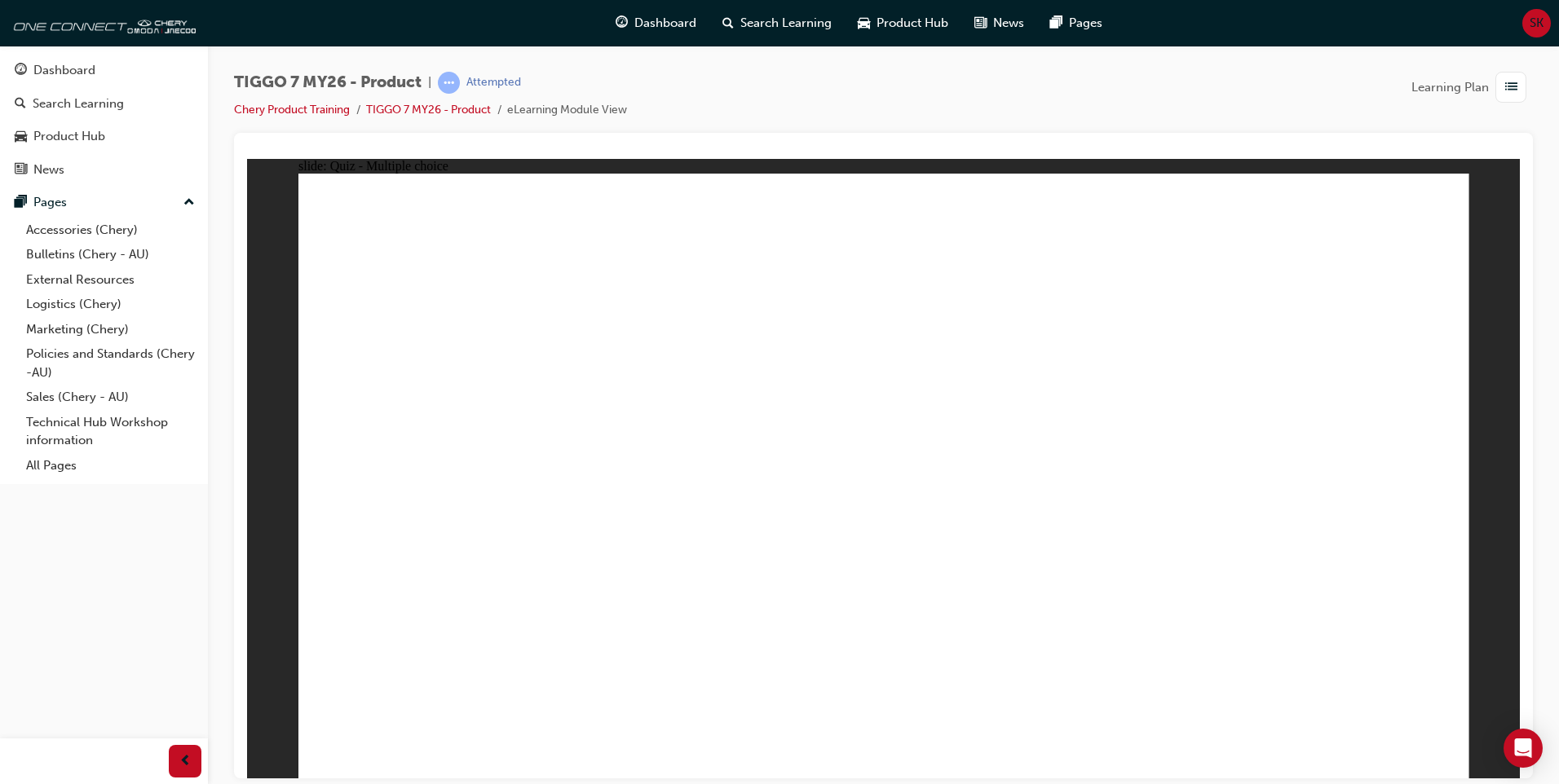
radio input "true"
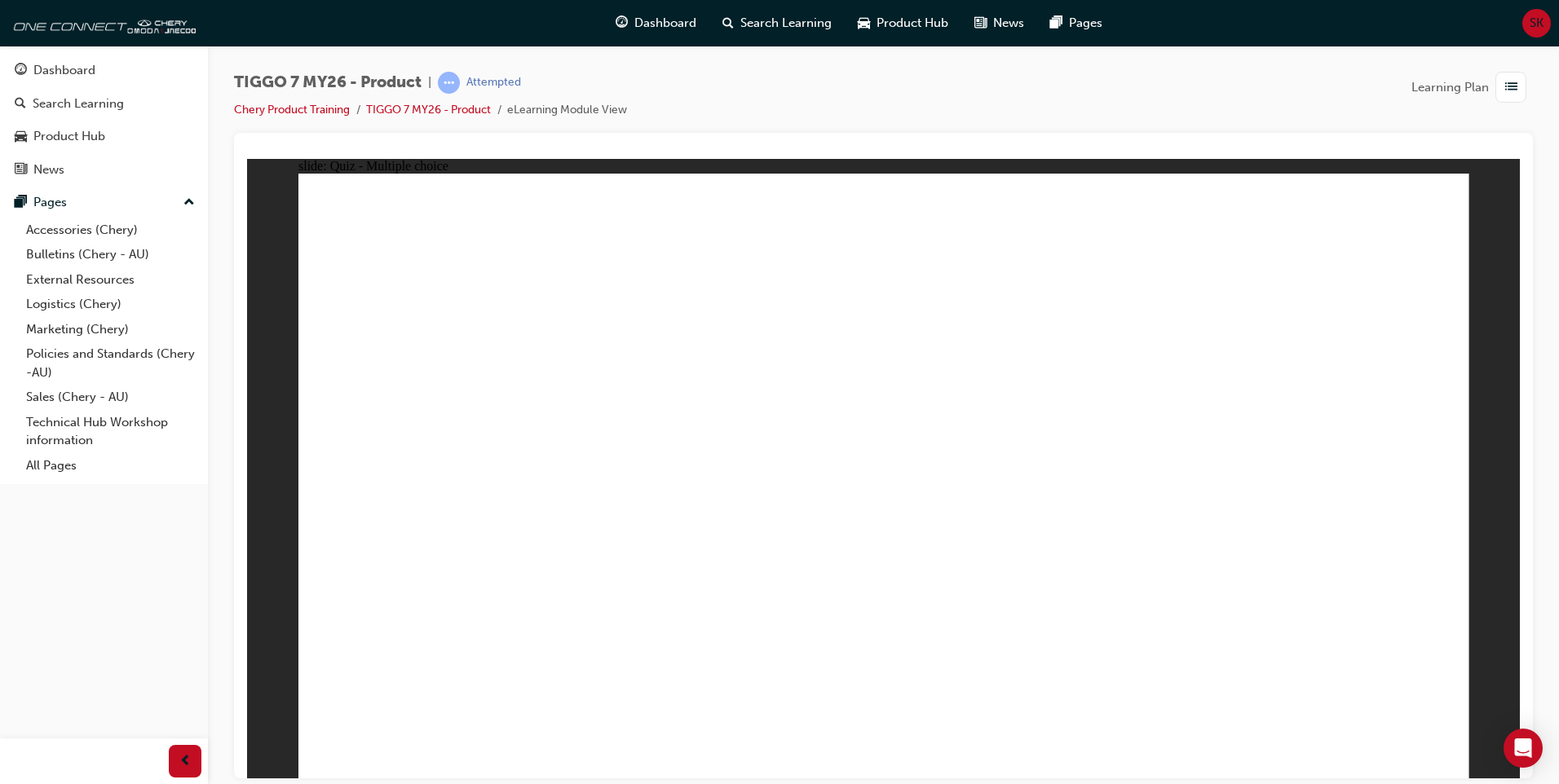
drag, startPoint x: 837, startPoint y: 249, endPoint x: 1311, endPoint y: 514, distance: 543.0
drag, startPoint x: 1146, startPoint y: 381, endPoint x: 1052, endPoint y: 531, distance: 177.0
drag, startPoint x: 1002, startPoint y: 362, endPoint x: 705, endPoint y: 509, distance: 331.4
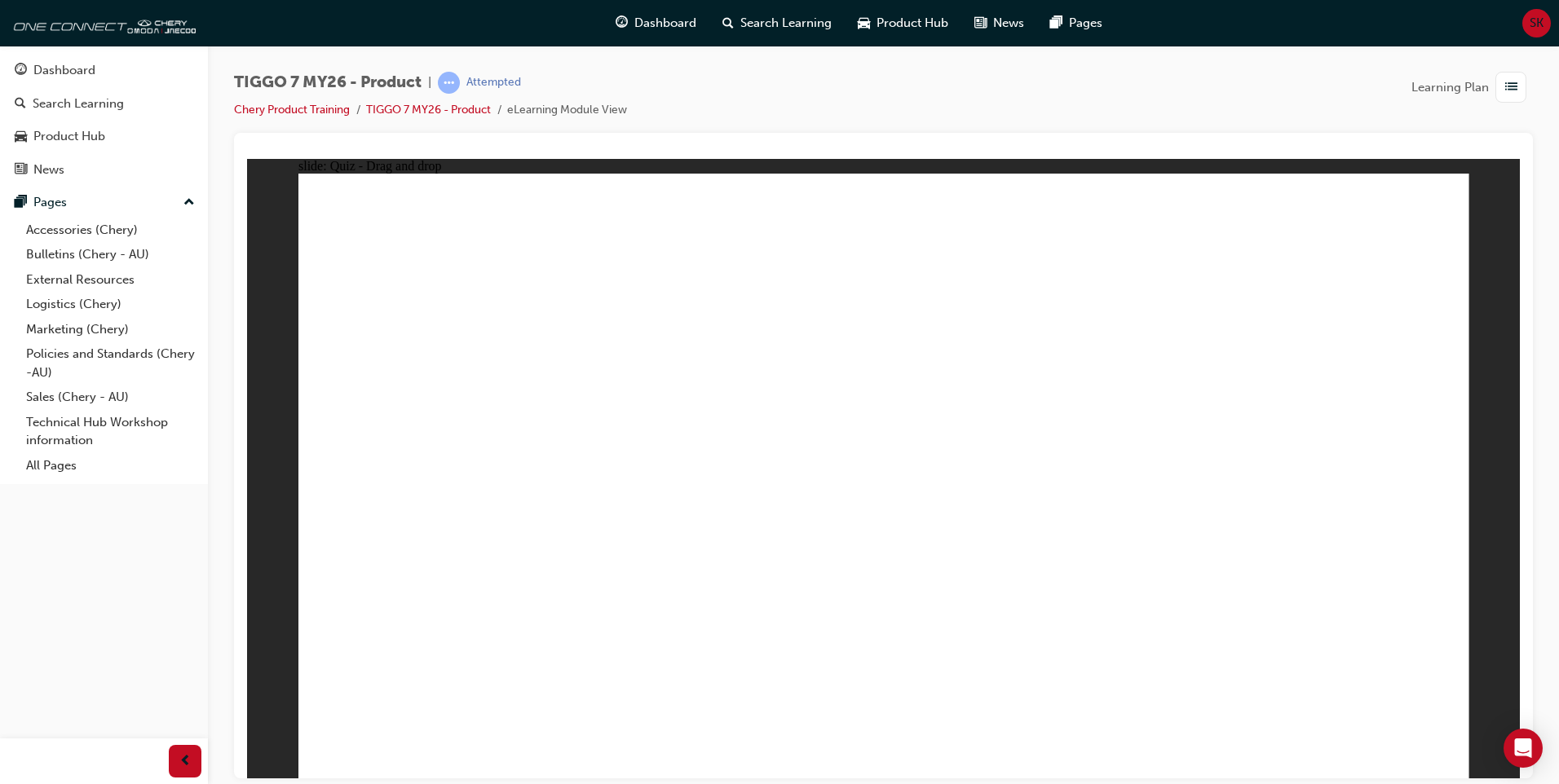
drag, startPoint x: 1075, startPoint y: 249, endPoint x: 413, endPoint y: 533, distance: 720.3
drag, startPoint x: 1345, startPoint y: 236, endPoint x: 899, endPoint y: 518, distance: 527.7
drag, startPoint x: 1074, startPoint y: 312, endPoint x: 433, endPoint y: 559, distance: 686.9
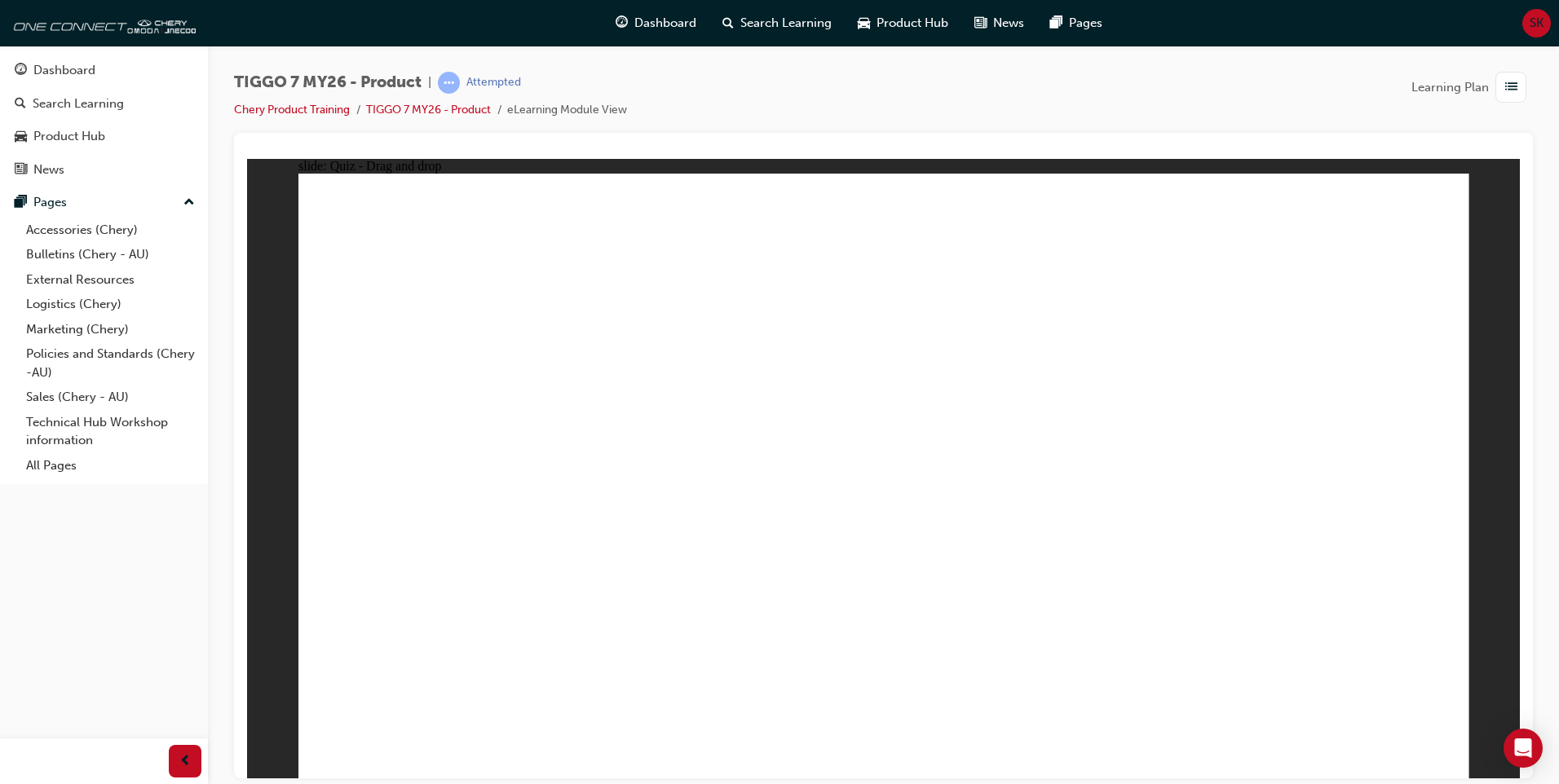
drag, startPoint x: 905, startPoint y: 323, endPoint x: 494, endPoint y: 615, distance: 504.2
drag, startPoint x: 1113, startPoint y: 456, endPoint x: 975, endPoint y: 509, distance: 147.8
drag, startPoint x: 1325, startPoint y: 311, endPoint x: 908, endPoint y: 540, distance: 475.7
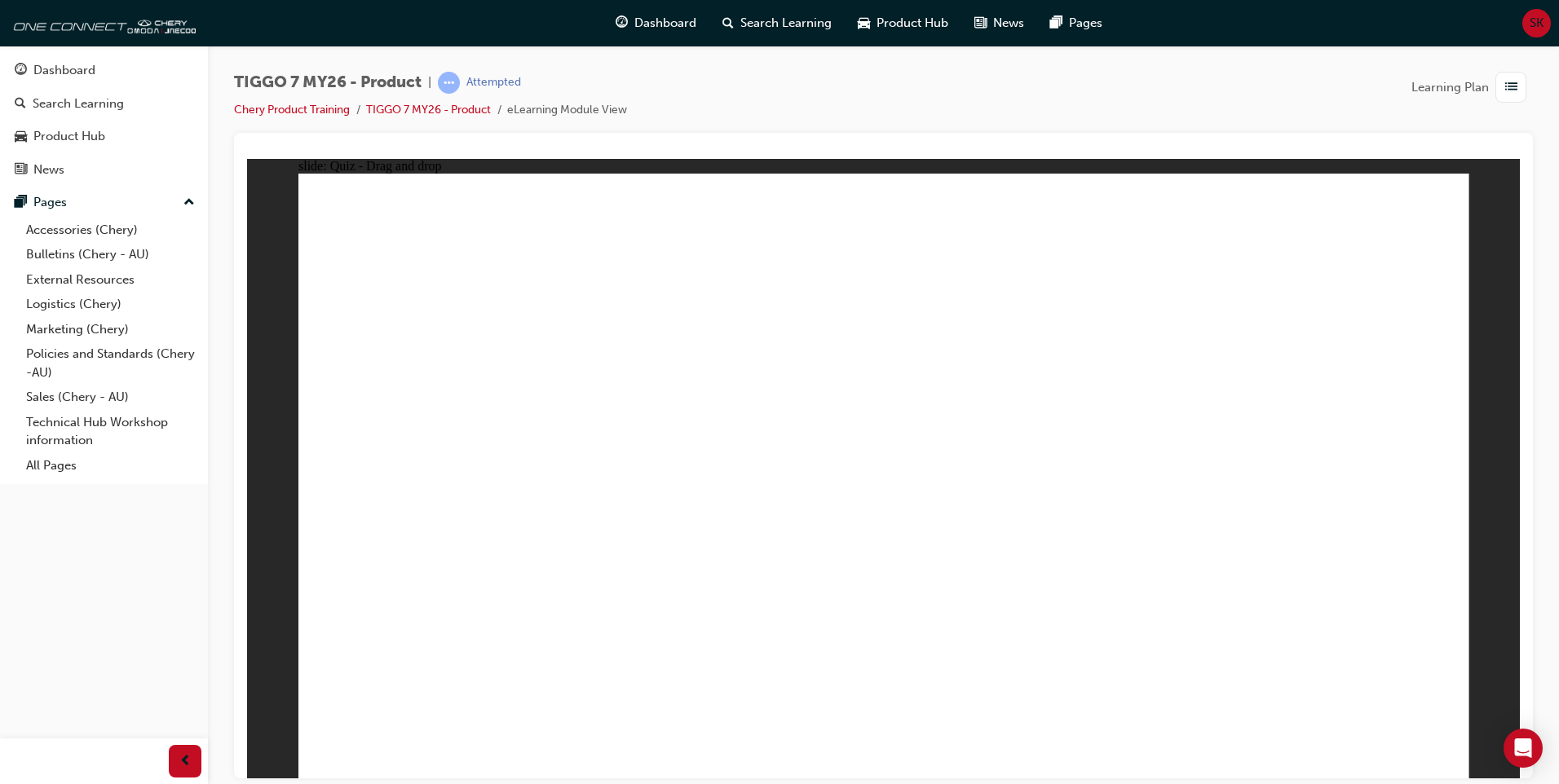
drag, startPoint x: 1012, startPoint y: 338, endPoint x: 968, endPoint y: 557, distance: 223.4
drag, startPoint x: 1093, startPoint y: 341, endPoint x: 1045, endPoint y: 566, distance: 230.1
drag, startPoint x: 1214, startPoint y: 350, endPoint x: 1115, endPoint y: 565, distance: 236.7
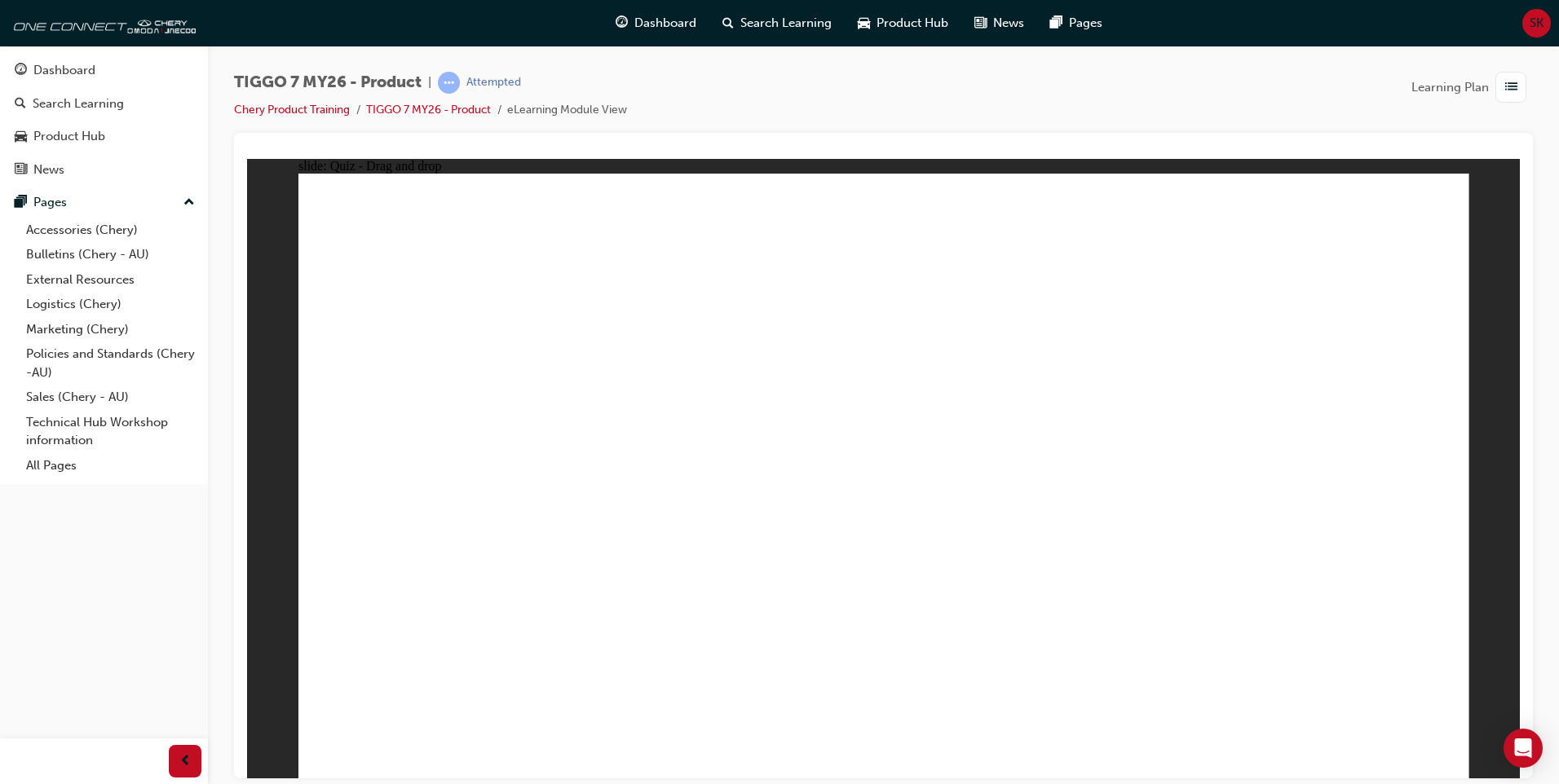
drag, startPoint x: 1238, startPoint y: 293, endPoint x: 1133, endPoint y: 667, distance: 388.5
drag, startPoint x: 1333, startPoint y: 282, endPoint x: 1166, endPoint y: 563, distance: 326.9
drag, startPoint x: 859, startPoint y: 242, endPoint x: 424, endPoint y: 562, distance: 540.0
drag, startPoint x: 840, startPoint y: 292, endPoint x: 534, endPoint y: 537, distance: 392.0
drag, startPoint x: 967, startPoint y: 284, endPoint x: 557, endPoint y: 569, distance: 499.3
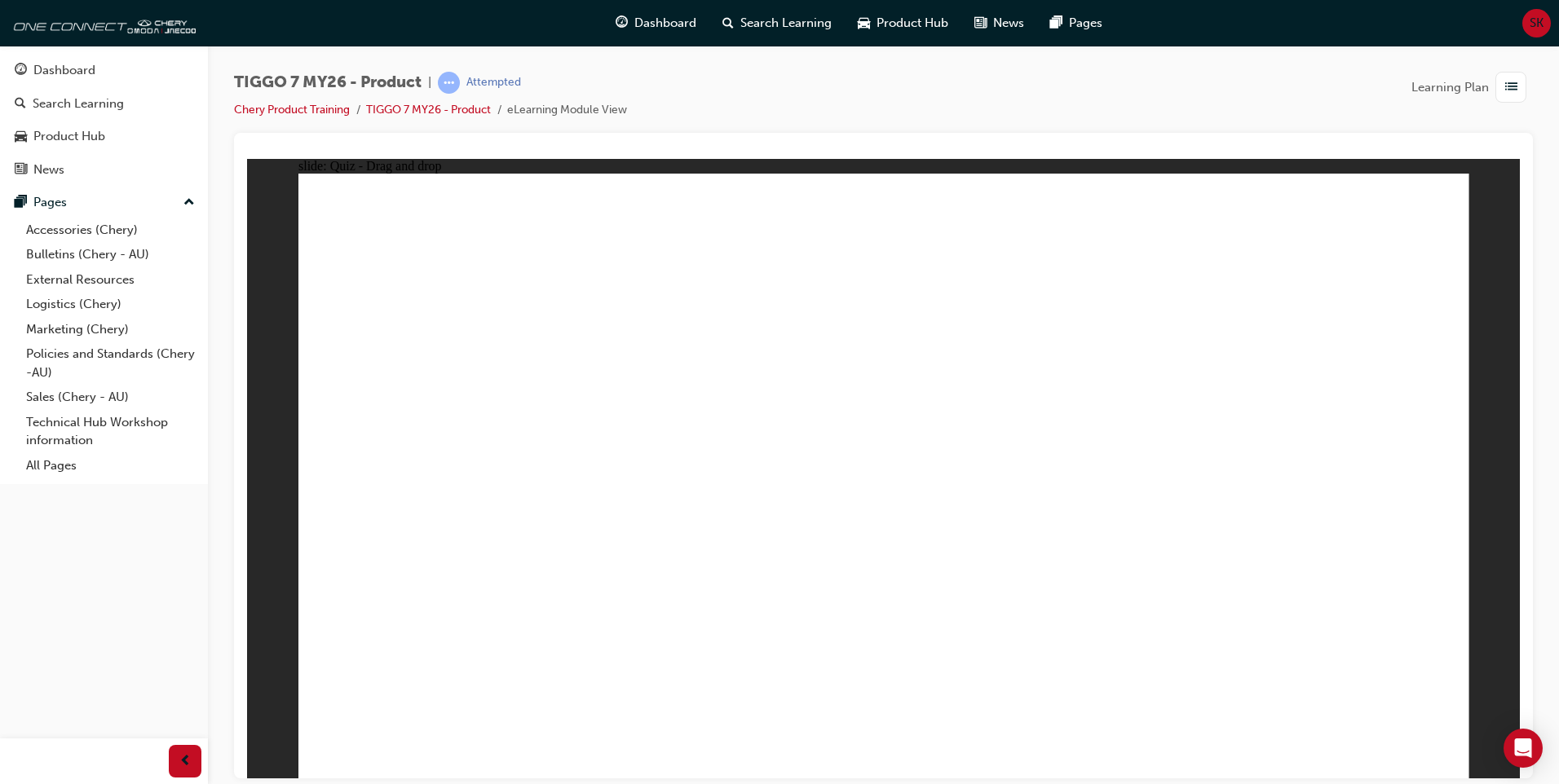
drag, startPoint x: 971, startPoint y: 234, endPoint x: 532, endPoint y: 562, distance: 548.0
drag, startPoint x: 1100, startPoint y: 274, endPoint x: 463, endPoint y: 581, distance: 707.1
drag, startPoint x: 1088, startPoint y: 244, endPoint x: 499, endPoint y: 619, distance: 698.2
drag, startPoint x: 1232, startPoint y: 251, endPoint x: 650, endPoint y: 610, distance: 683.8
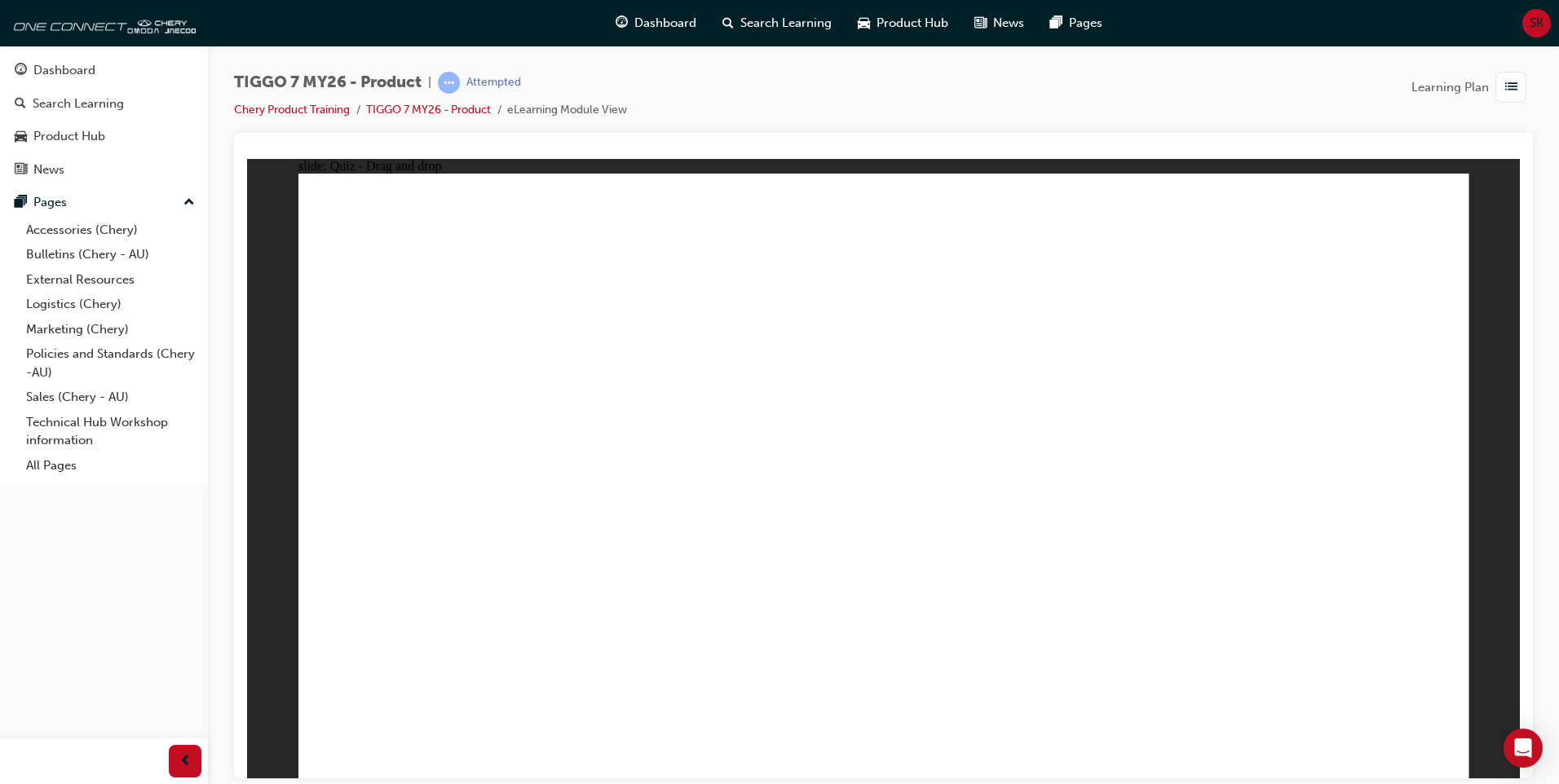
drag, startPoint x: 1380, startPoint y: 236, endPoint x: 740, endPoint y: 577, distance: 725.2
drag, startPoint x: 911, startPoint y: 266, endPoint x: 435, endPoint y: 503, distance: 531.7
drag, startPoint x: 1058, startPoint y: 279, endPoint x: 565, endPoint y: 575, distance: 575.0
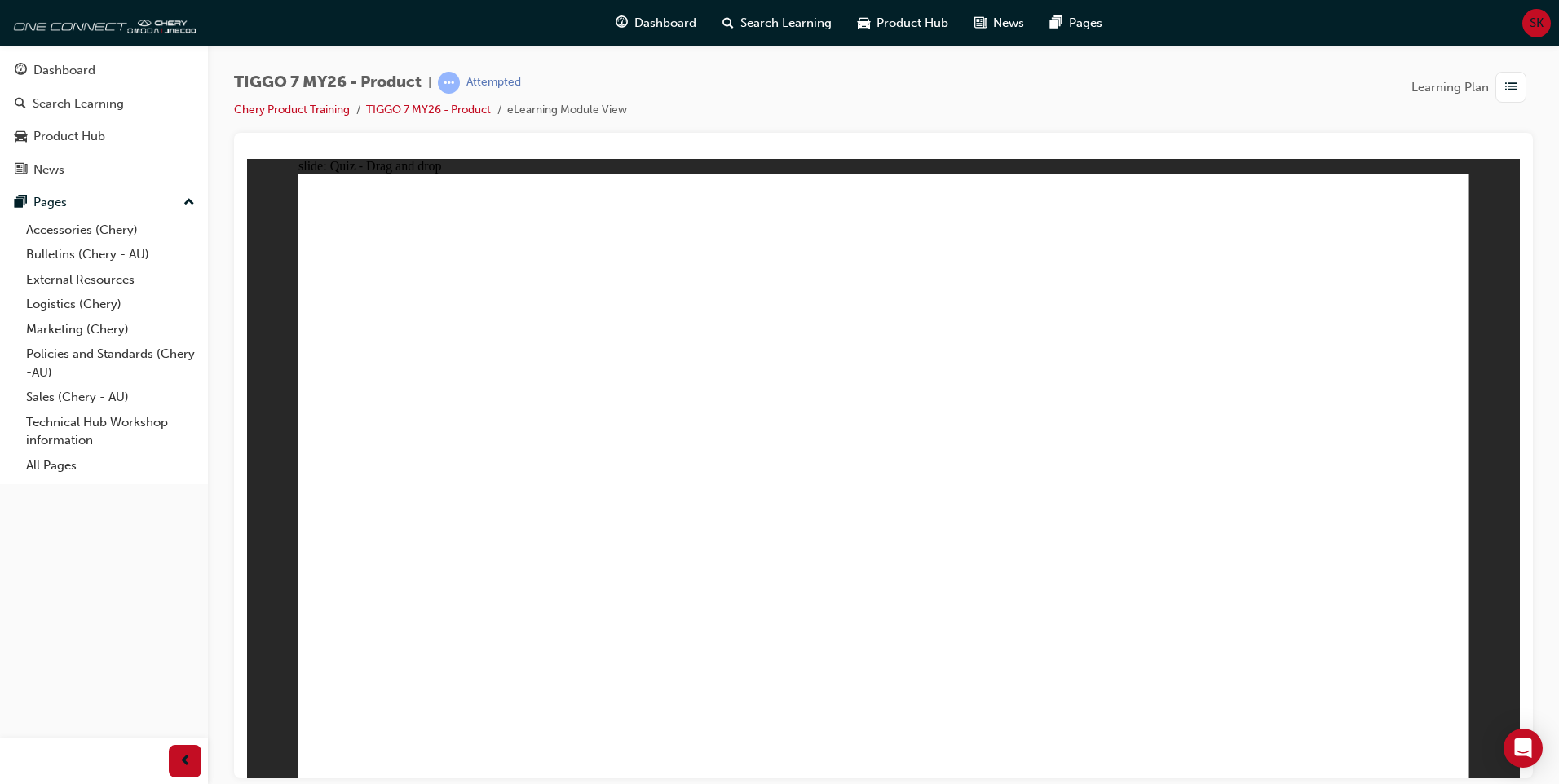
drag, startPoint x: 1356, startPoint y: 274, endPoint x: 1119, endPoint y: 492, distance: 322.0
drag, startPoint x: 1335, startPoint y: 281, endPoint x: 1081, endPoint y: 480, distance: 322.7
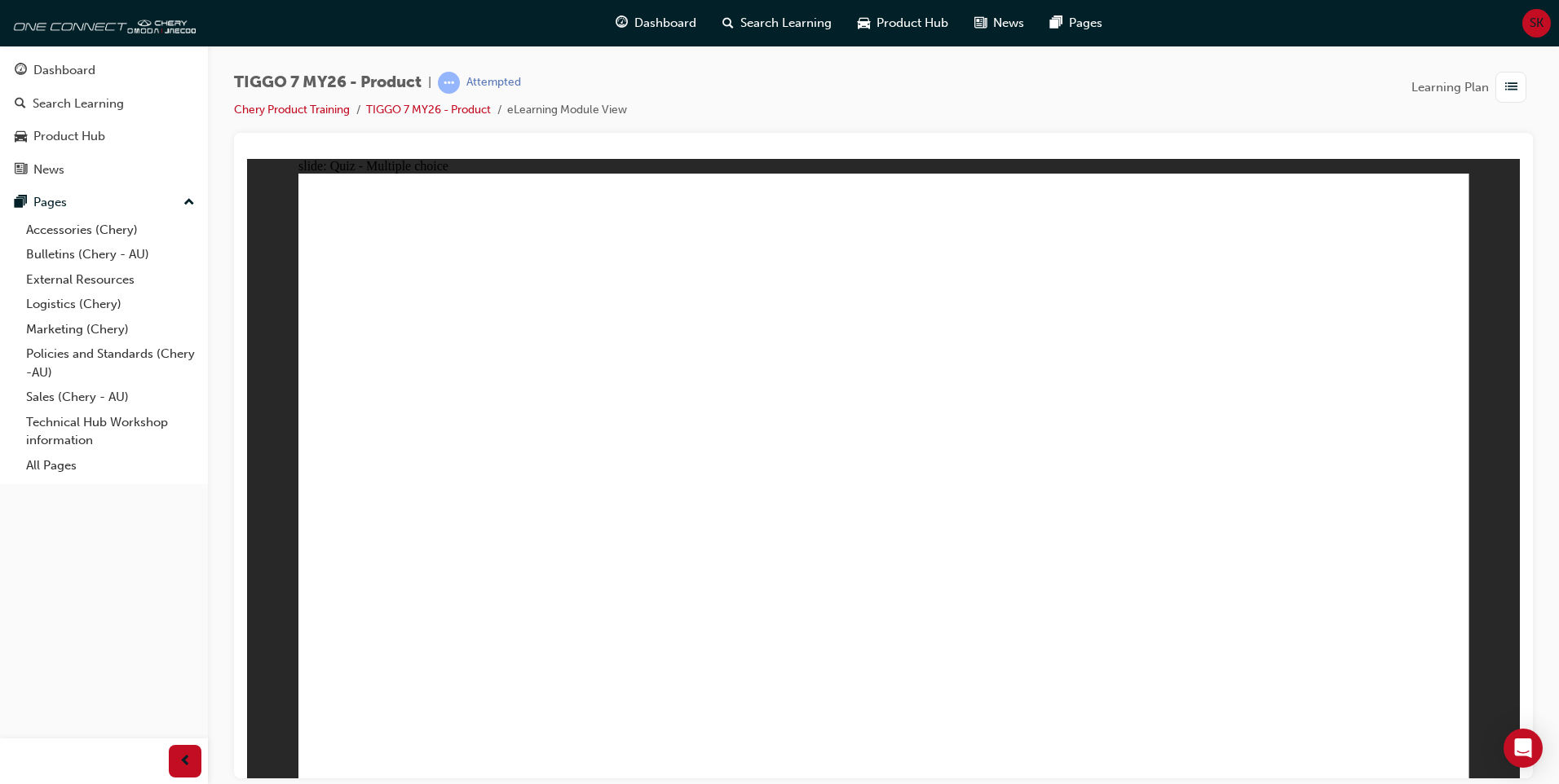
radio input "true"
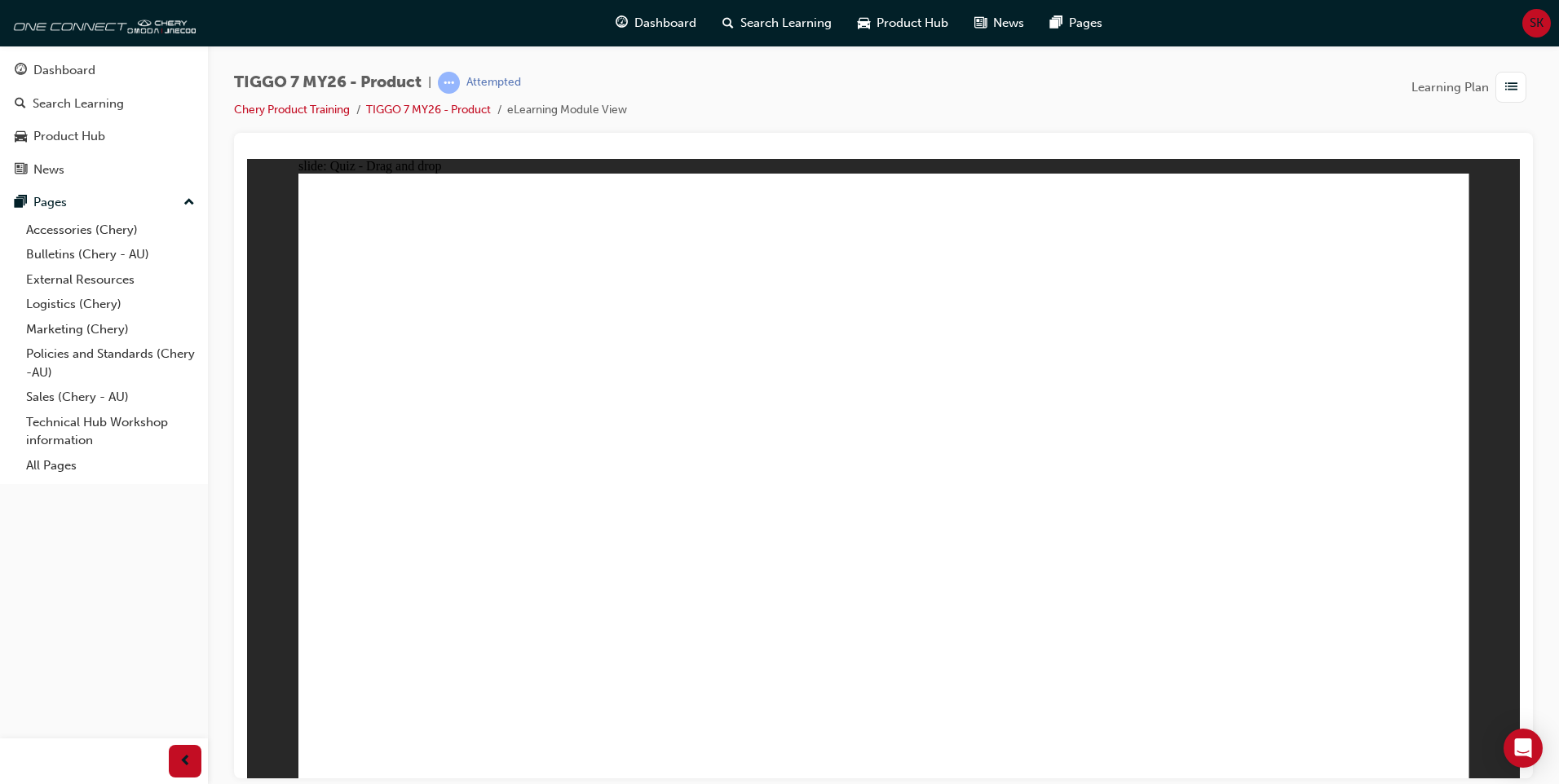
drag, startPoint x: 874, startPoint y: 235, endPoint x: 1011, endPoint y: 492, distance: 291.2
drag, startPoint x: 1072, startPoint y: 327, endPoint x: 1089, endPoint y: 571, distance: 244.6
drag, startPoint x: 1095, startPoint y: 266, endPoint x: 982, endPoint y: 535, distance: 291.8
drag, startPoint x: 925, startPoint y: 281, endPoint x: 1133, endPoint y: 550, distance: 340.0
drag, startPoint x: 1079, startPoint y: 244, endPoint x: 967, endPoint y: 596, distance: 369.4
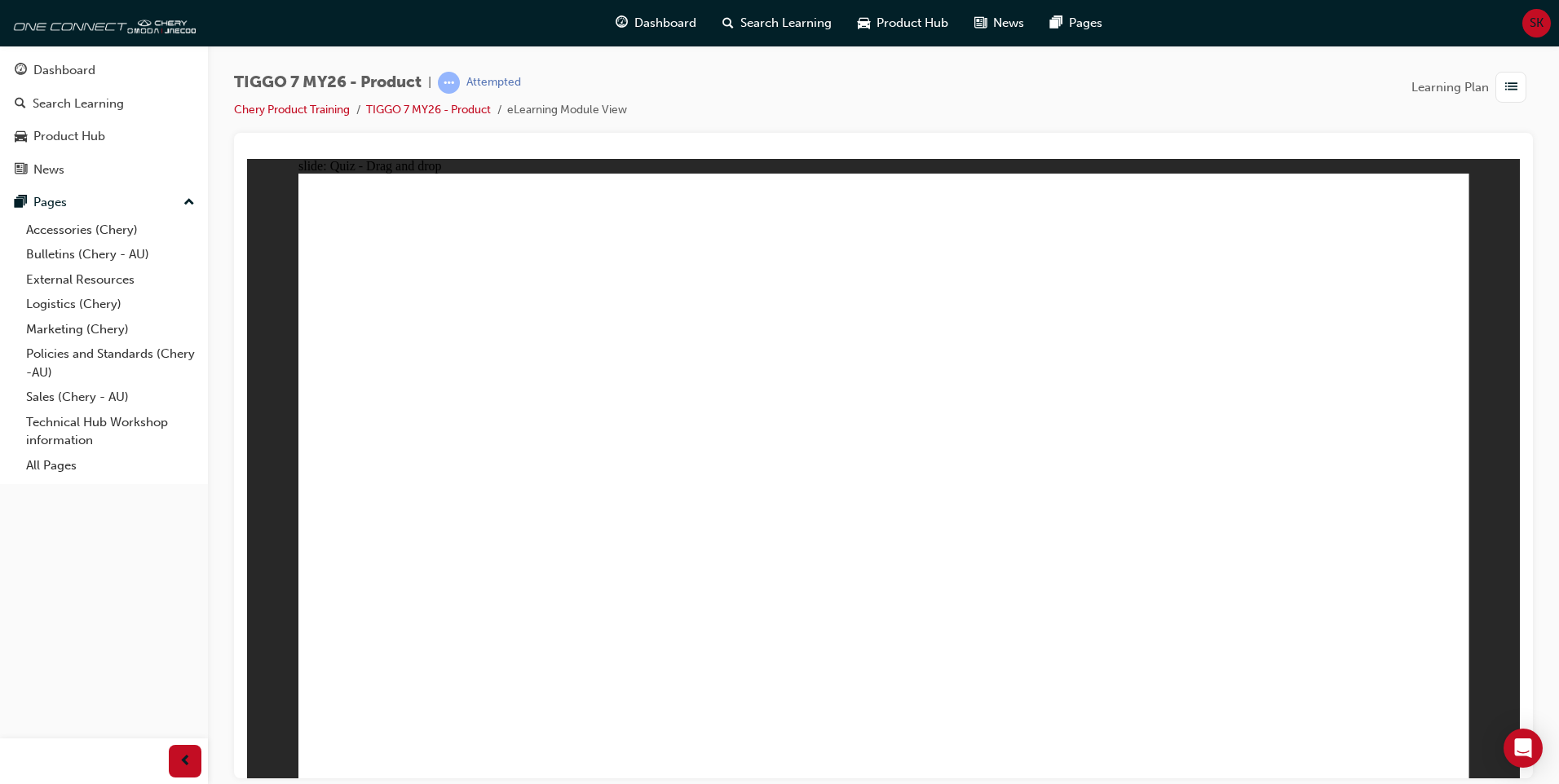
drag, startPoint x: 1253, startPoint y: 288, endPoint x: 1145, endPoint y: 524, distance: 259.5
drag, startPoint x: 1265, startPoint y: 234, endPoint x: 1044, endPoint y: 617, distance: 442.2
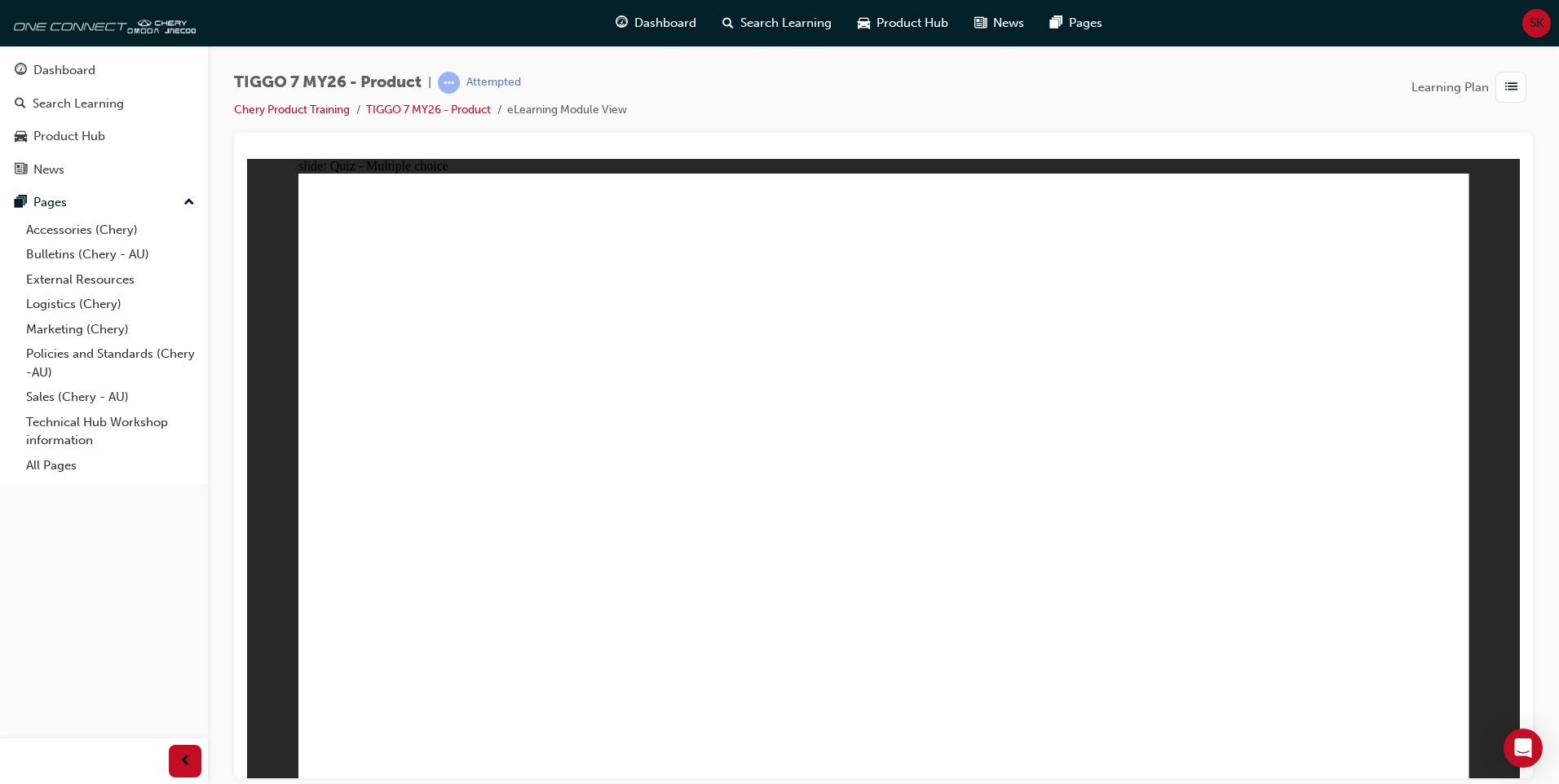
radio input "true"
drag, startPoint x: 964, startPoint y: 344, endPoint x: 426, endPoint y: 504, distance: 561.3
drag, startPoint x: 1186, startPoint y: 362, endPoint x: 1316, endPoint y: 518, distance: 203.1
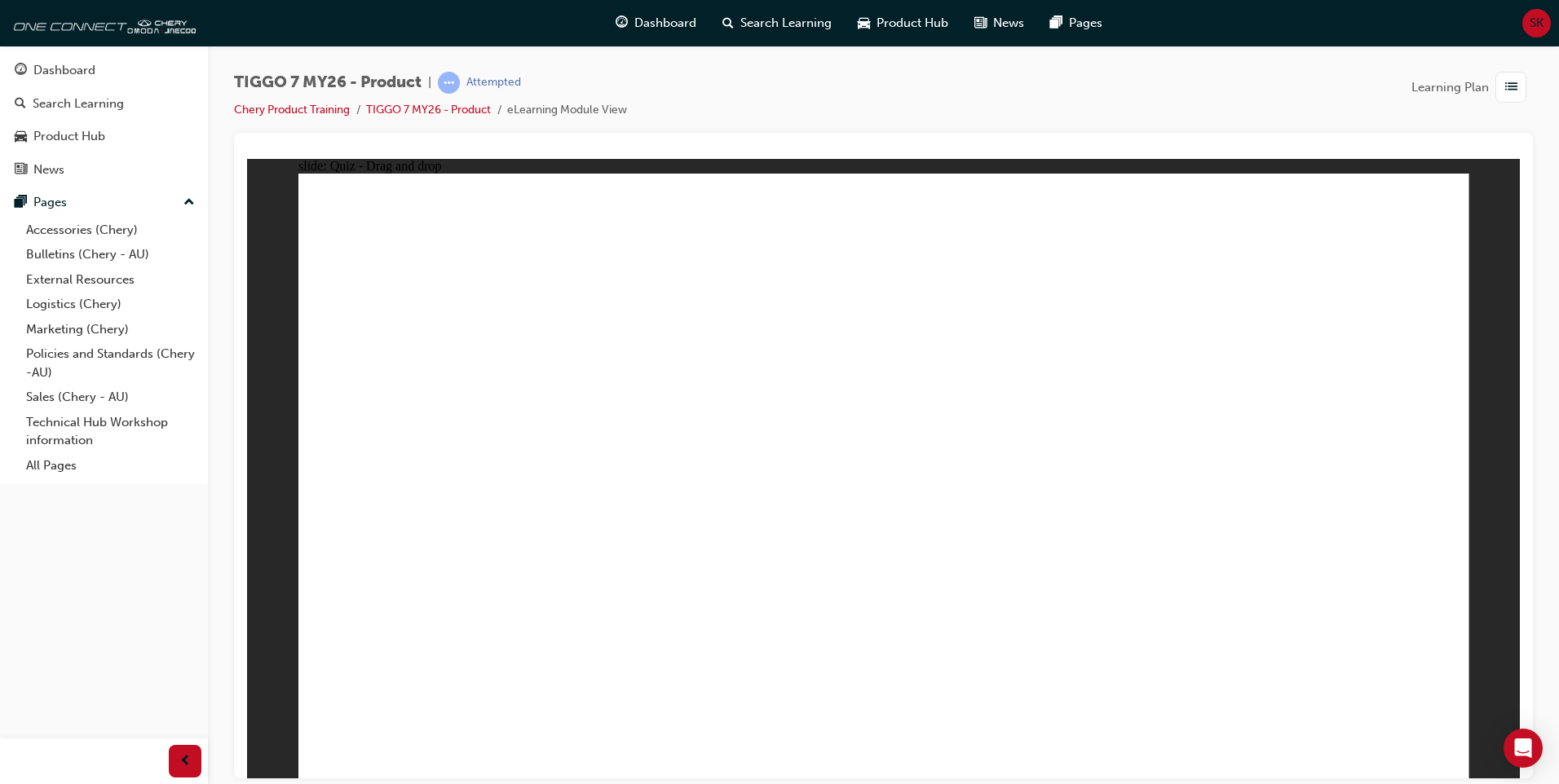
drag, startPoint x: 1103, startPoint y: 244, endPoint x: 680, endPoint y: 528, distance: 509.5
drag, startPoint x: 955, startPoint y: 376, endPoint x: 876, endPoint y: 531, distance: 174.0
drag, startPoint x: 782, startPoint y: 250, endPoint x: 1062, endPoint y: 526, distance: 393.2
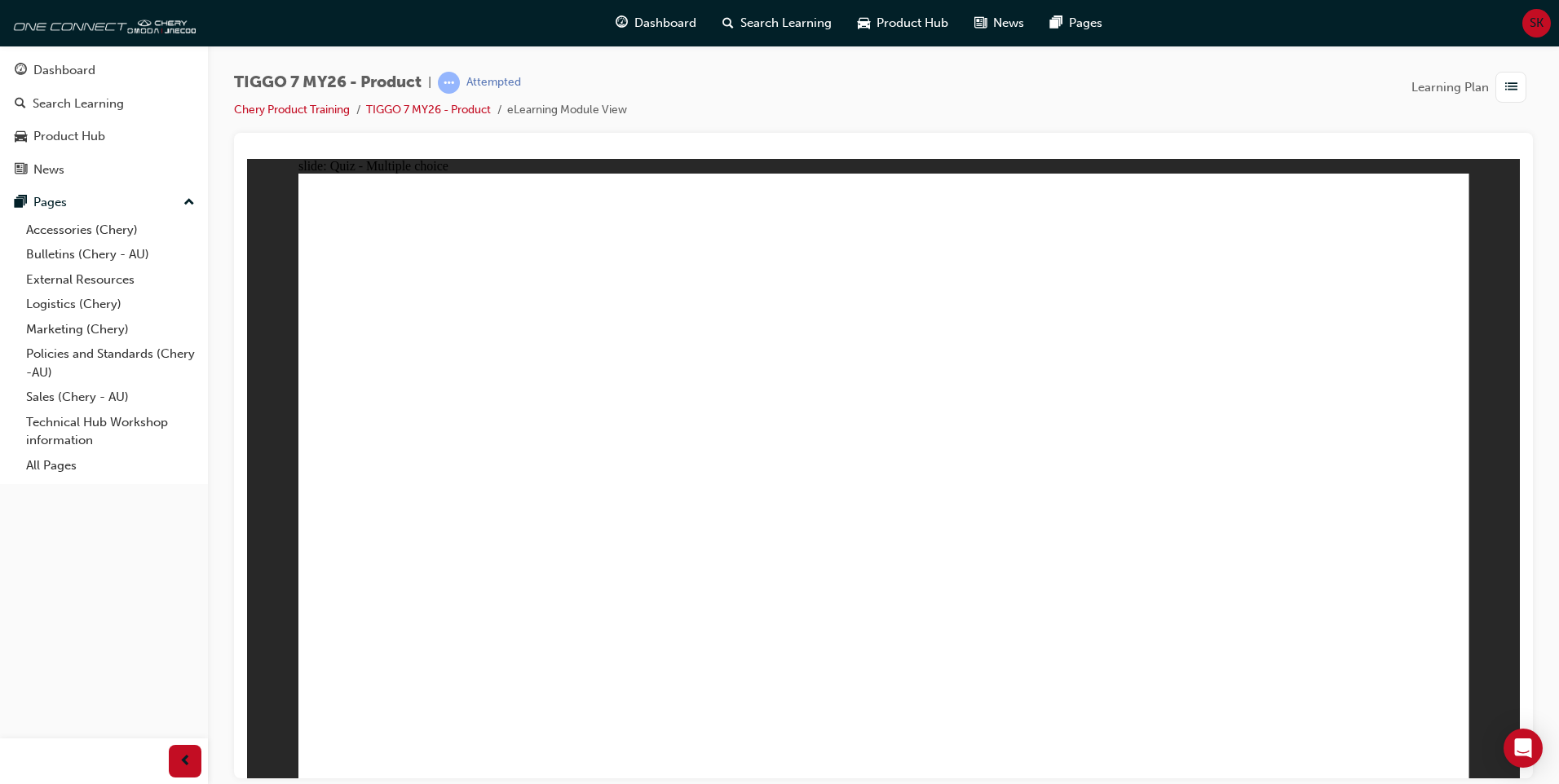
radio input "true"
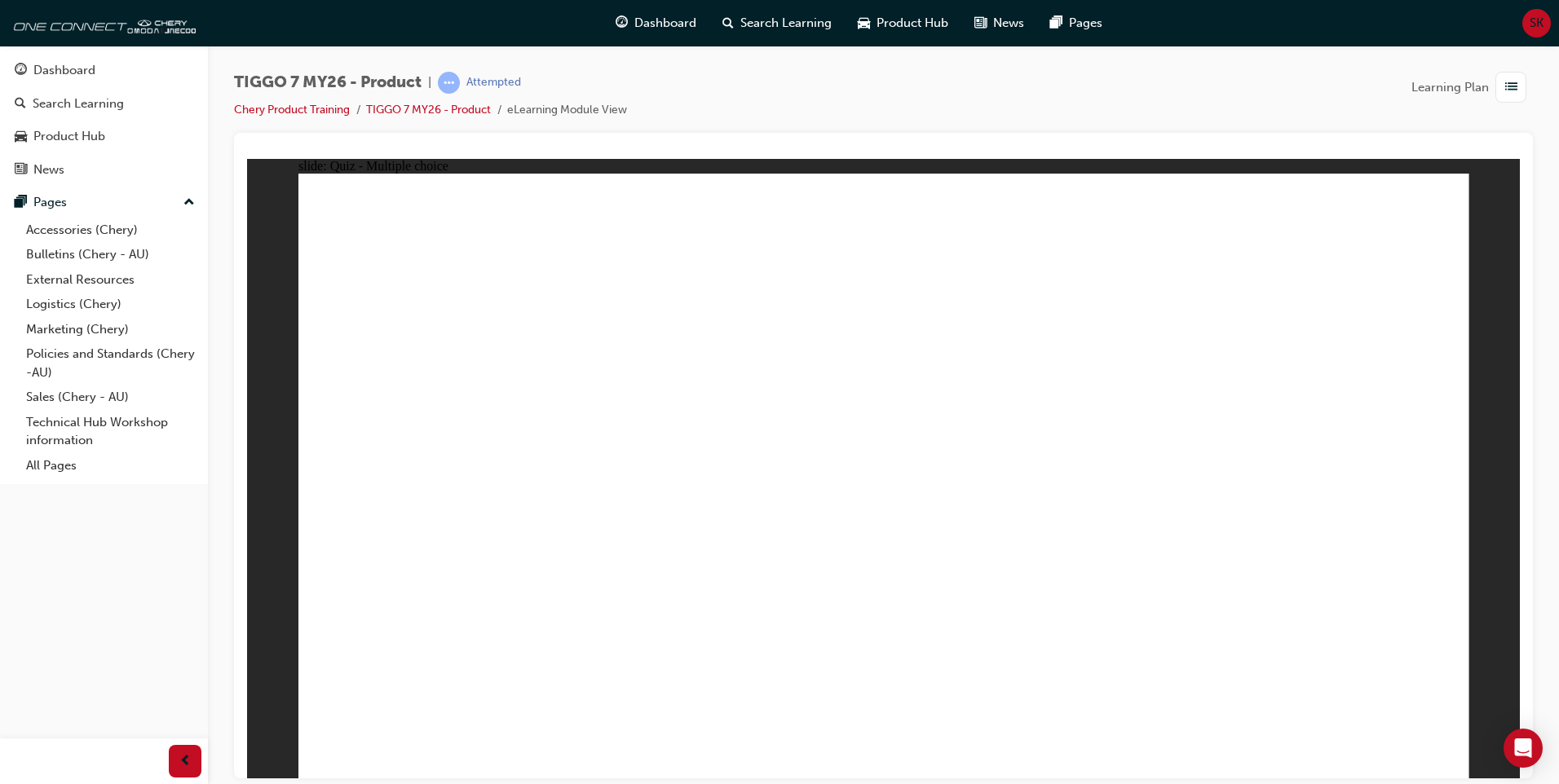
radio input "true"
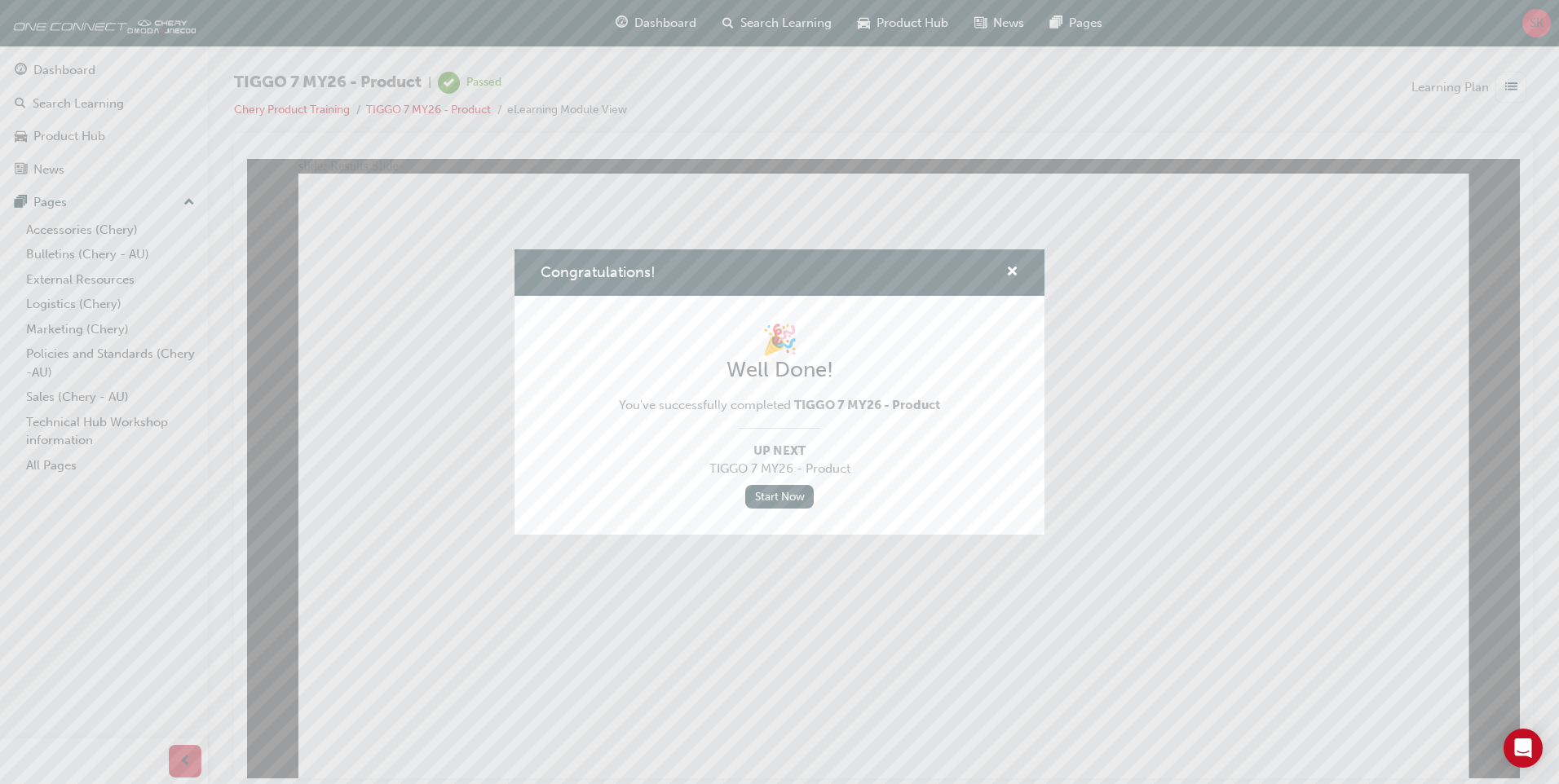
click at [68, 65] on div "Congratulations! 🎉 Well Done! You've successfully completed TIGGO 7 MY26 - Prod…" at bounding box center [780, 392] width 1559 height 784
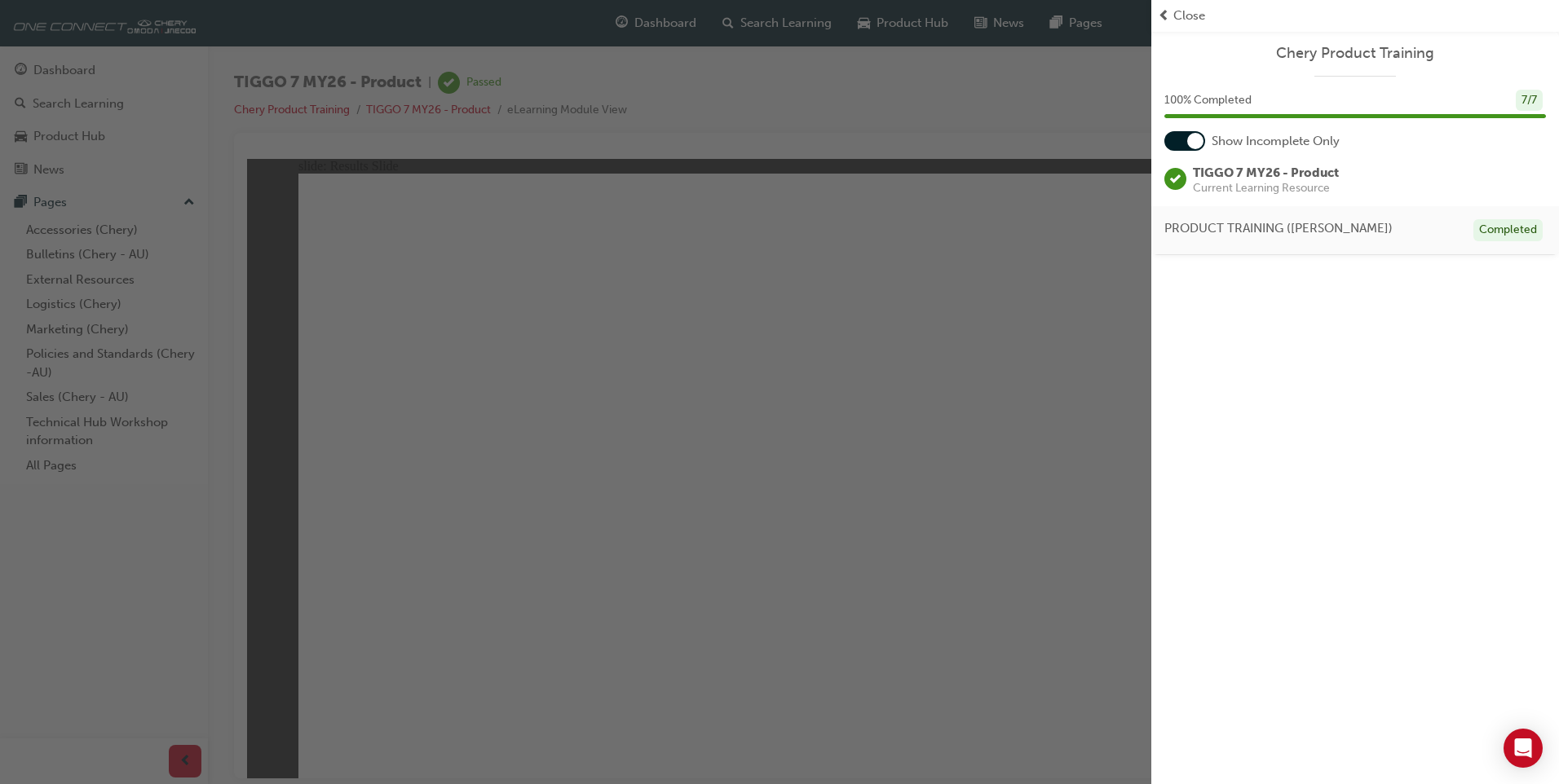
click at [1186, 17] on span "Close" at bounding box center [1189, 15] width 32 height 19
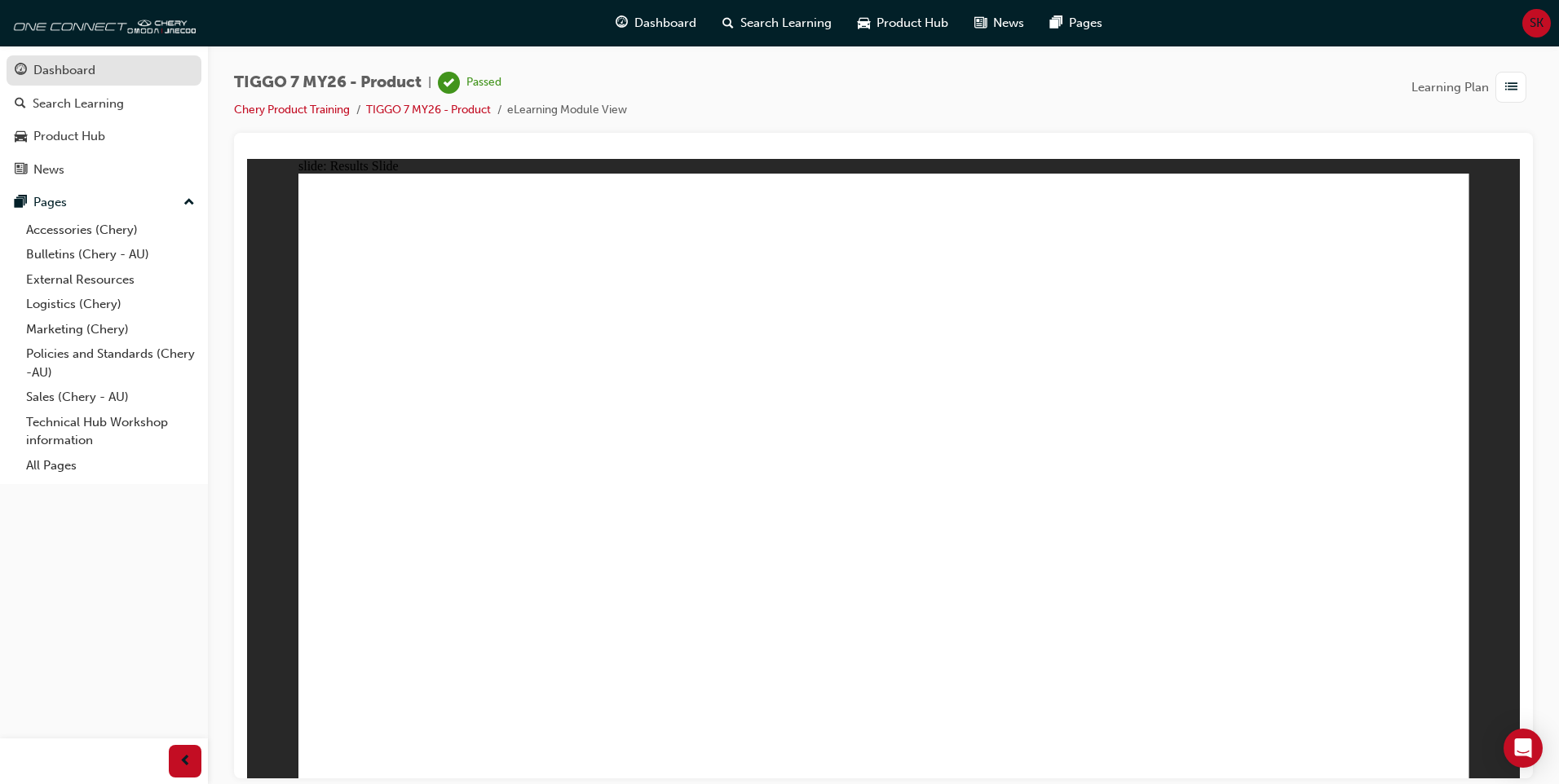
click at [57, 59] on link "Dashboard" at bounding box center [104, 70] width 195 height 30
